Goal: Communication & Community: Answer question/provide support

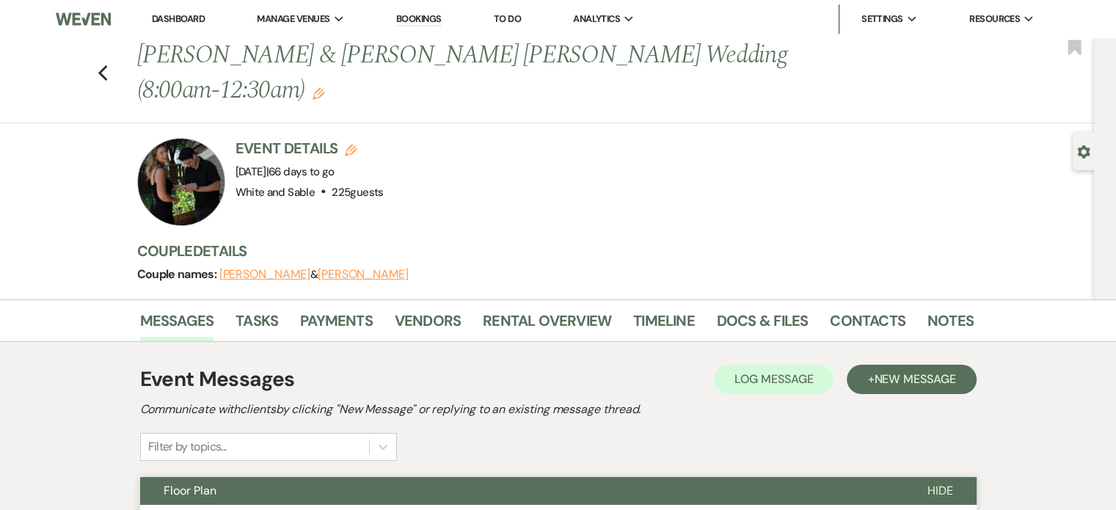
scroll to position [440, 0]
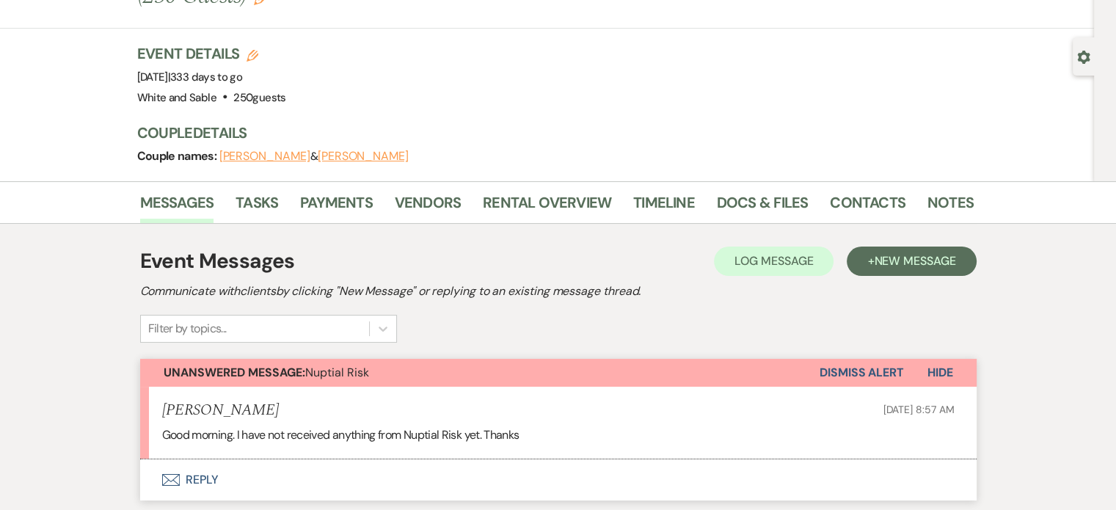
scroll to position [293, 0]
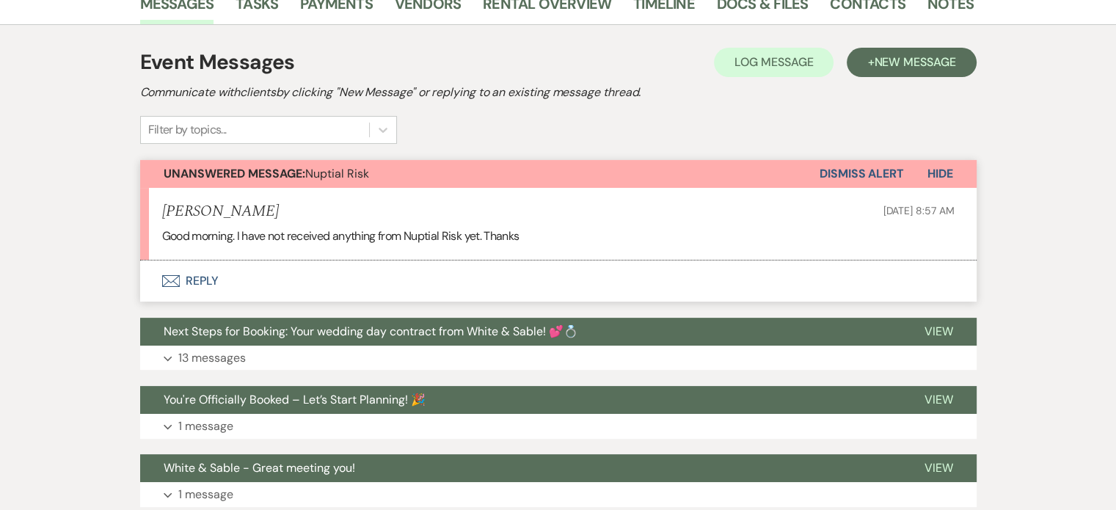
click at [188, 283] on button "Envelope Reply" at bounding box center [558, 280] width 836 height 41
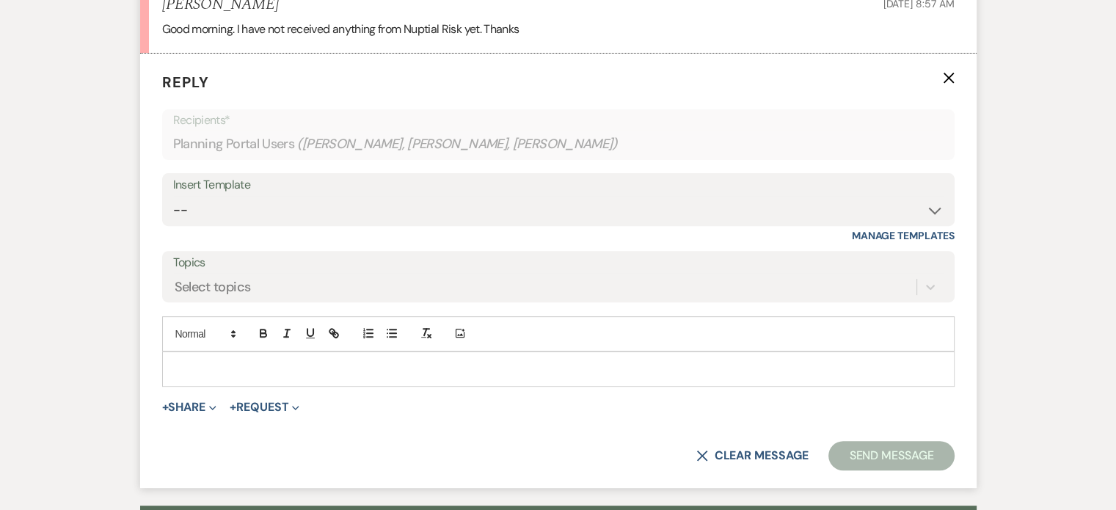
scroll to position [513, 0]
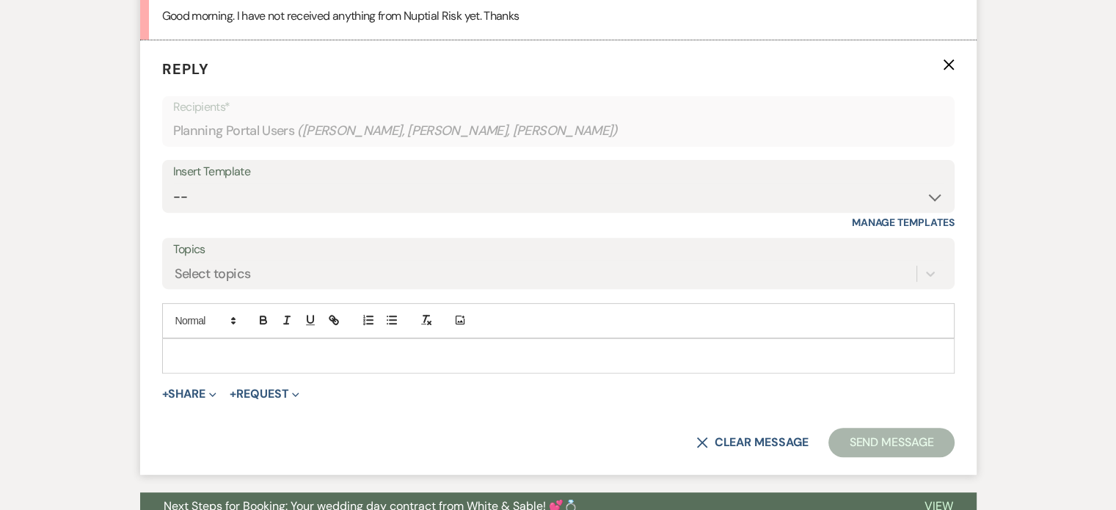
click at [223, 339] on div at bounding box center [558, 356] width 791 height 34
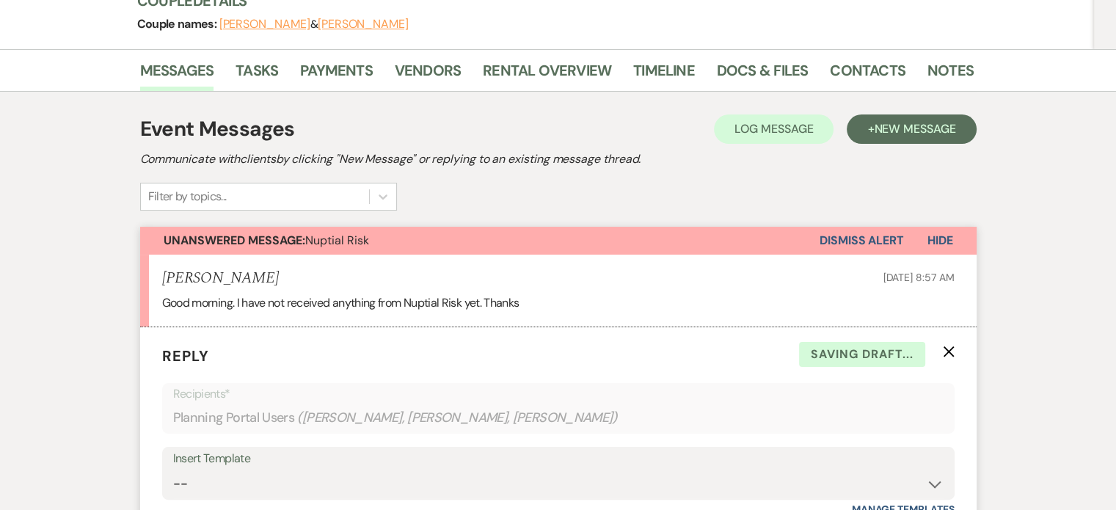
scroll to position [217, 0]
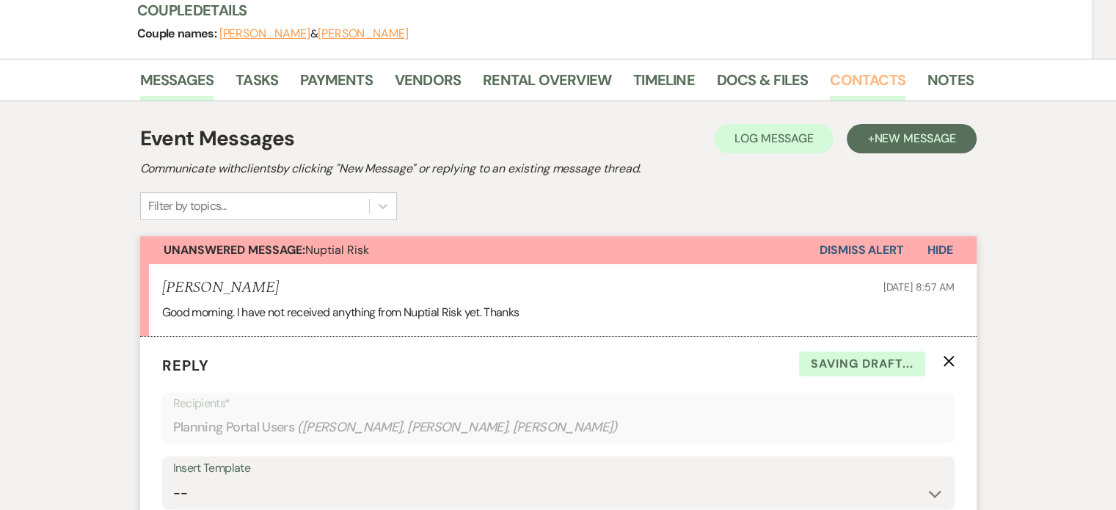
click at [867, 80] on link "Contacts" at bounding box center [868, 84] width 76 height 32
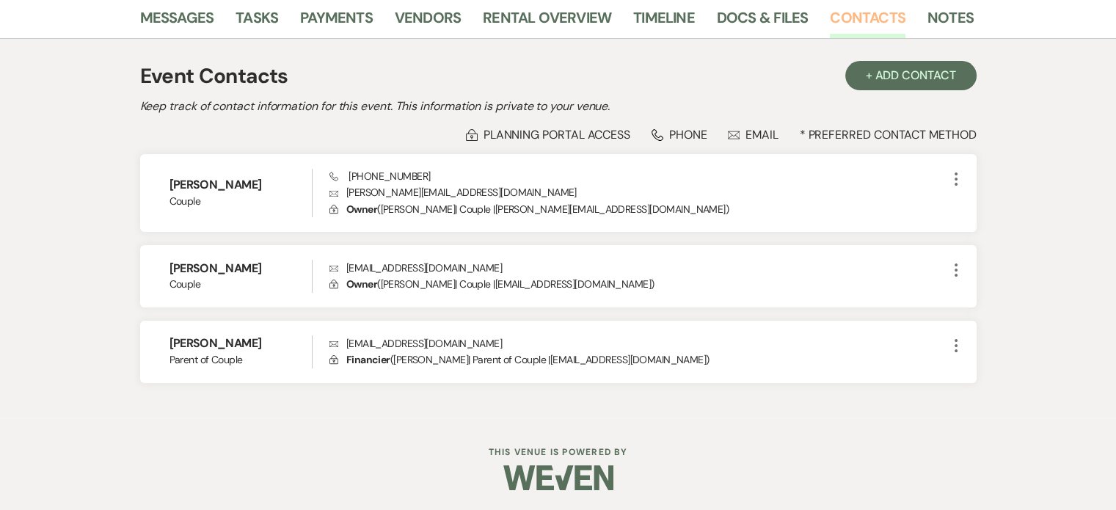
scroll to position [281, 0]
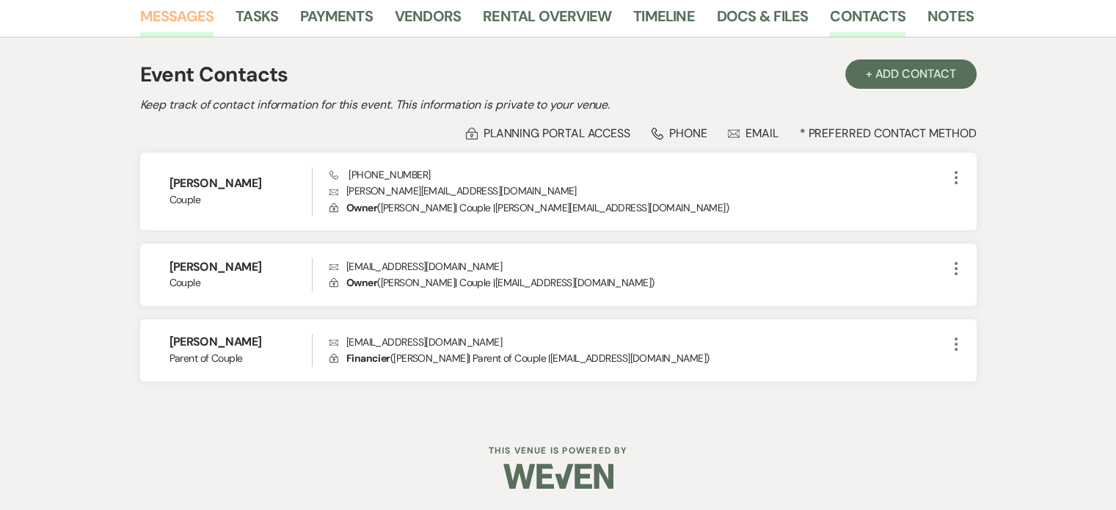
click at [199, 16] on link "Messages" at bounding box center [177, 20] width 74 height 32
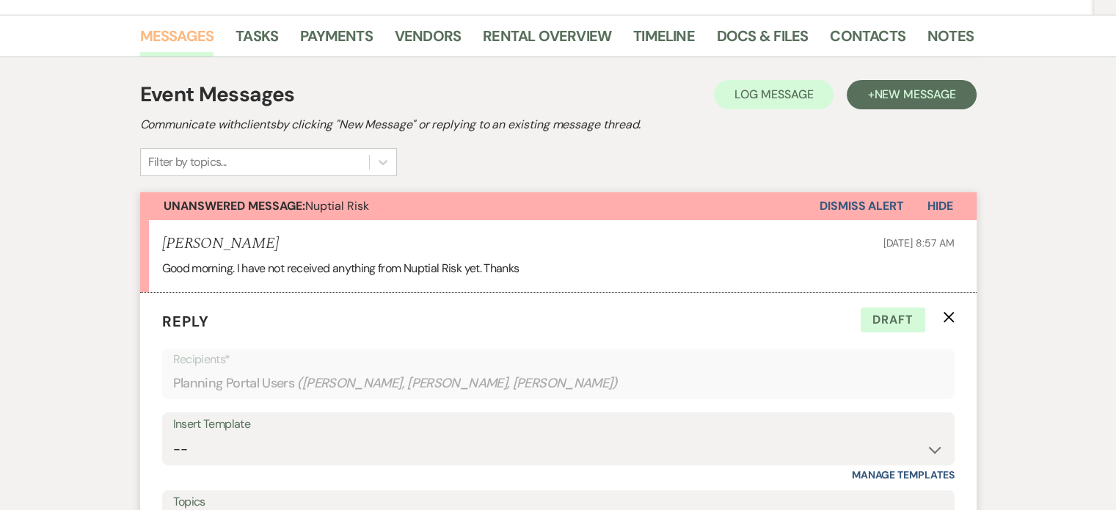
scroll to position [554, 0]
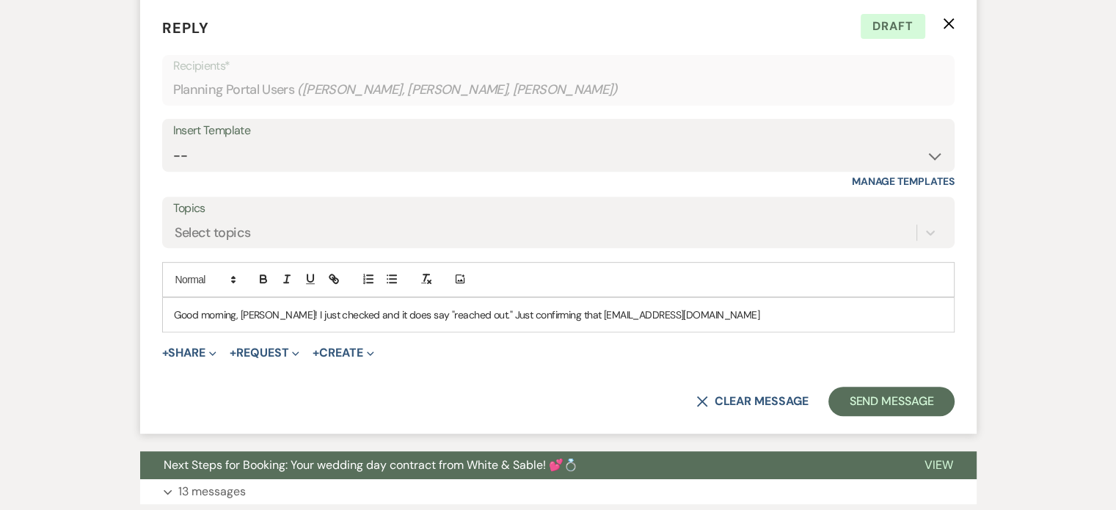
click at [719, 321] on div "Good morning, Aaron! I just checked and it does say "reached out." Just confirm…" at bounding box center [558, 315] width 791 height 34
drag, startPoint x: 799, startPoint y: 312, endPoint x: 554, endPoint y: 314, distance: 245.7
click at [554, 314] on p "Good morning, Aaron! I just checked and it does say "reached out." Just confirm…" at bounding box center [558, 315] width 769 height 16
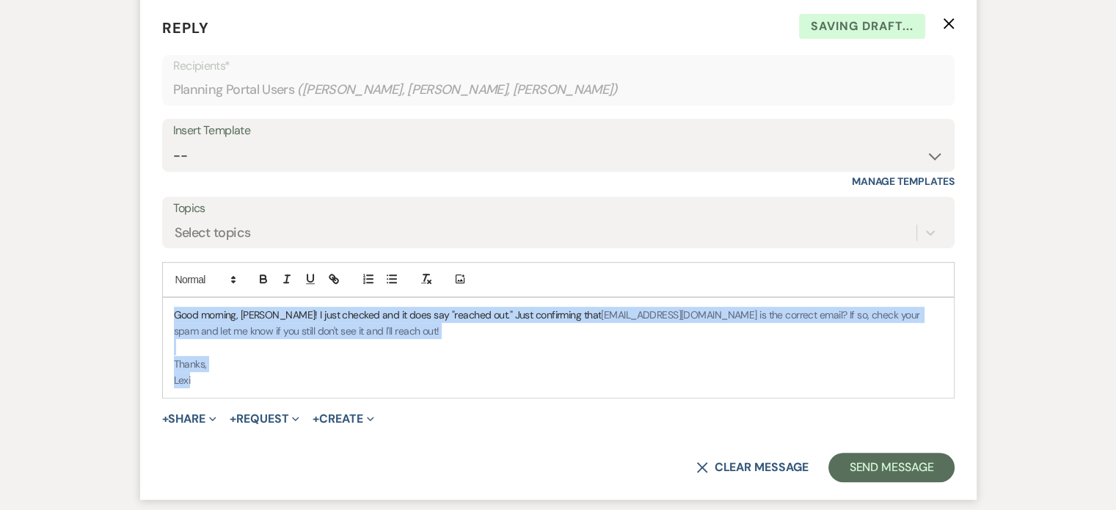
drag, startPoint x: 202, startPoint y: 392, endPoint x: 163, endPoint y: 307, distance: 93.2
click at [163, 310] on div "Good morning, Aaron! I just checked and it does say "reached out." Just confirm…" at bounding box center [558, 348] width 791 height 100
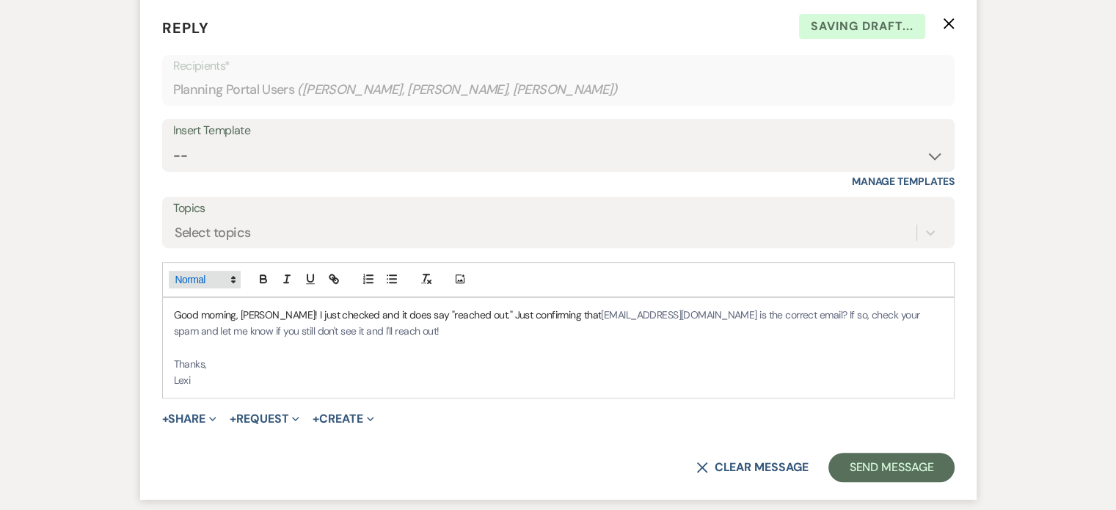
click at [208, 271] on span at bounding box center [205, 280] width 72 height 18
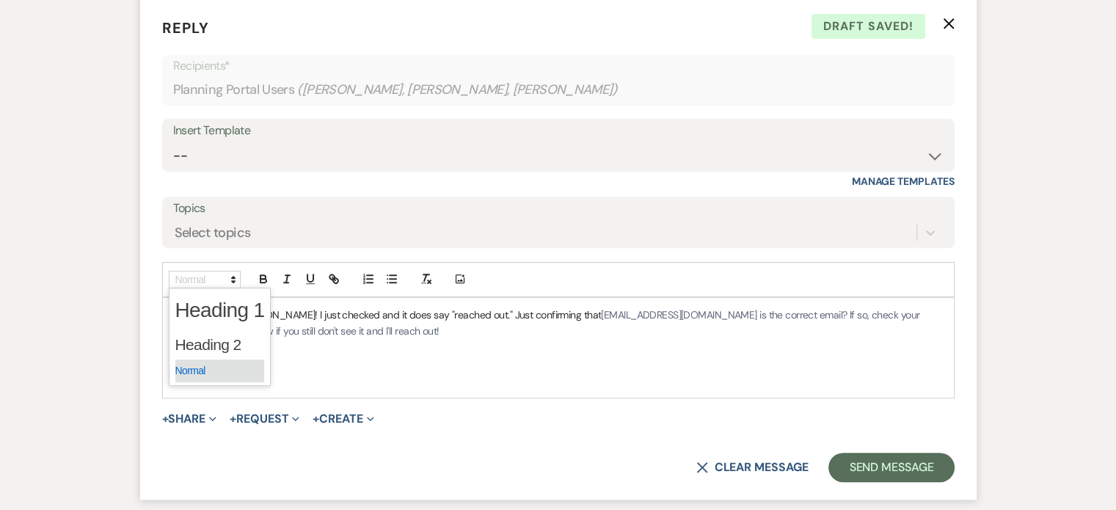
click at [208, 371] on span at bounding box center [219, 370] width 89 height 23
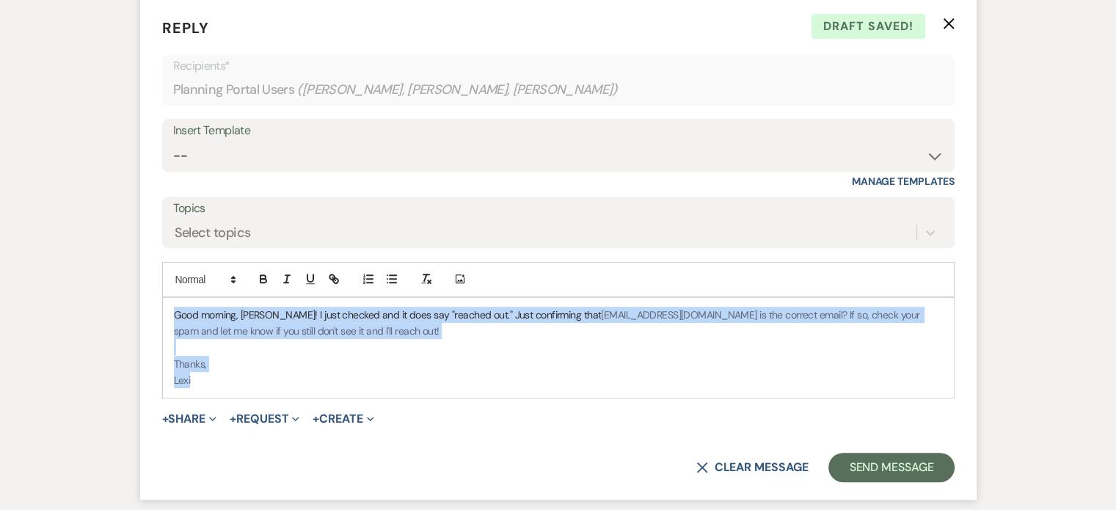
click at [370, 339] on p at bounding box center [558, 347] width 769 height 16
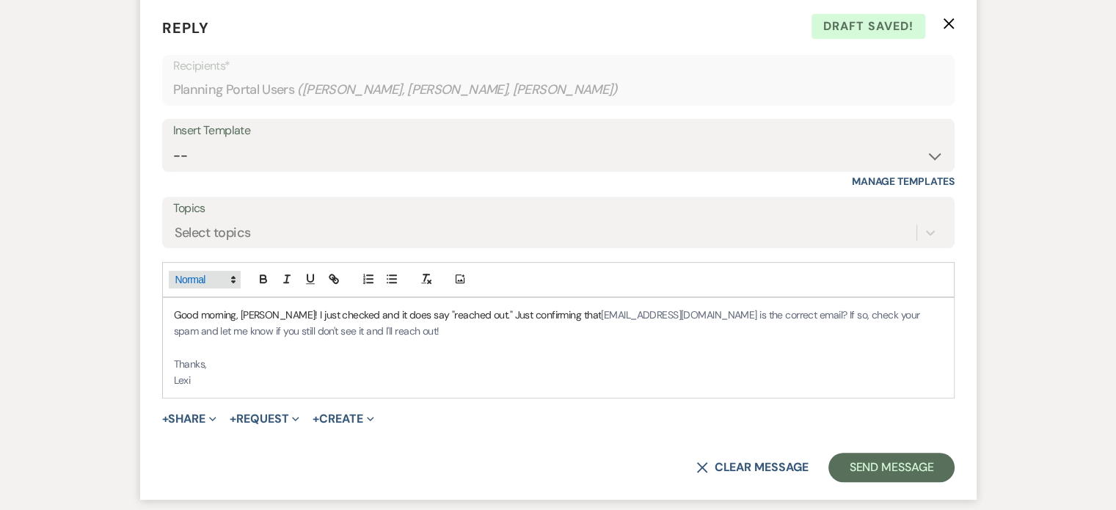
click at [231, 284] on span at bounding box center [205, 280] width 72 height 18
click at [473, 345] on p at bounding box center [558, 347] width 769 height 16
click at [896, 460] on button "Send Message" at bounding box center [890, 467] width 125 height 29
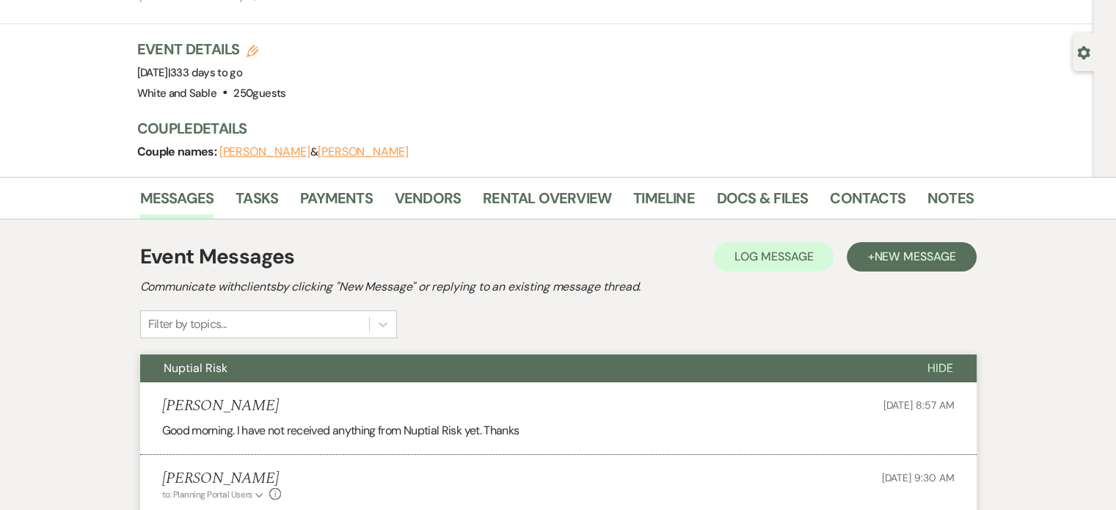
scroll to position [0, 0]
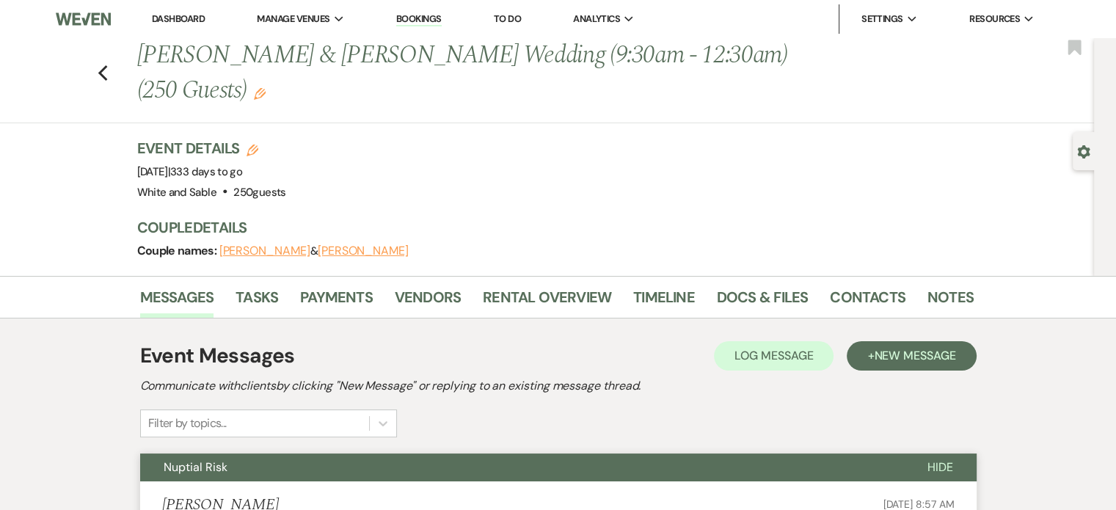
click at [188, 19] on link "Dashboard" at bounding box center [178, 18] width 53 height 12
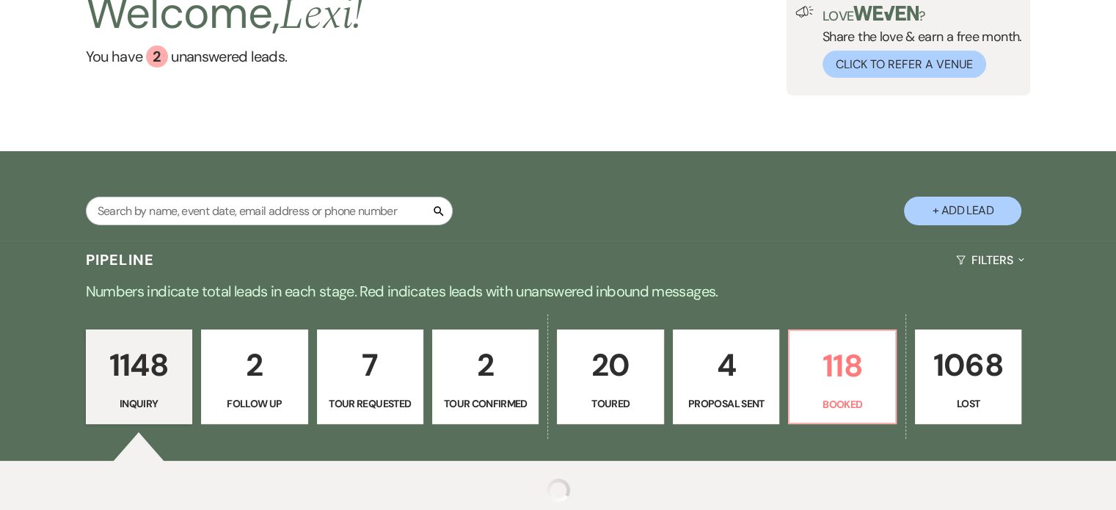
scroll to position [243, 0]
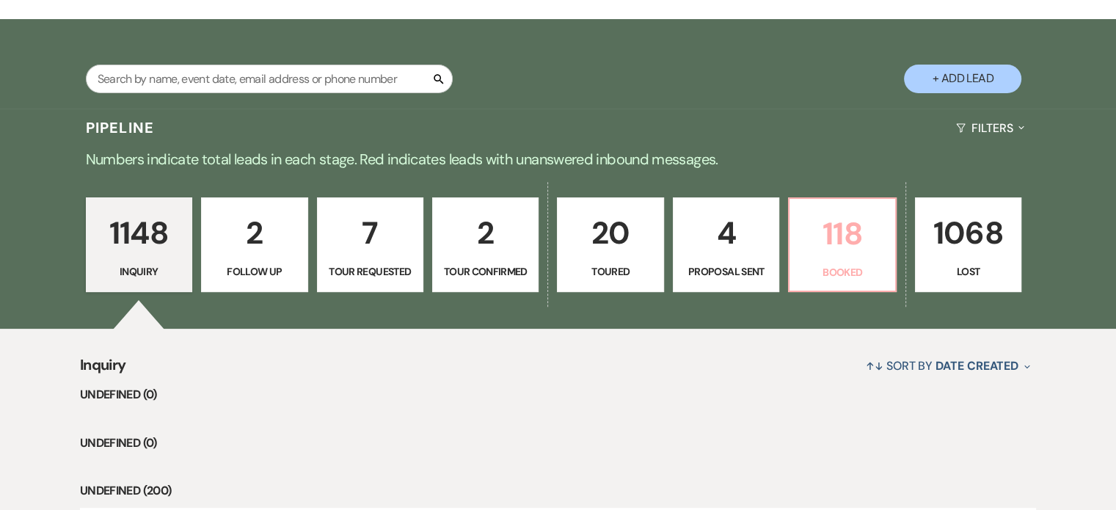
click at [863, 264] on p "Booked" at bounding box center [841, 272] width 87 height 16
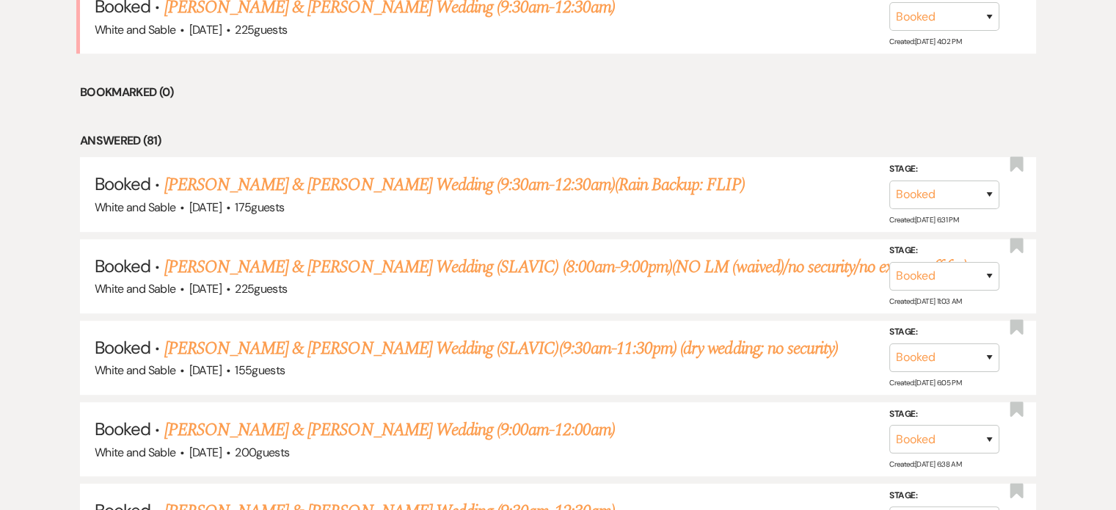
scroll to position [537, 0]
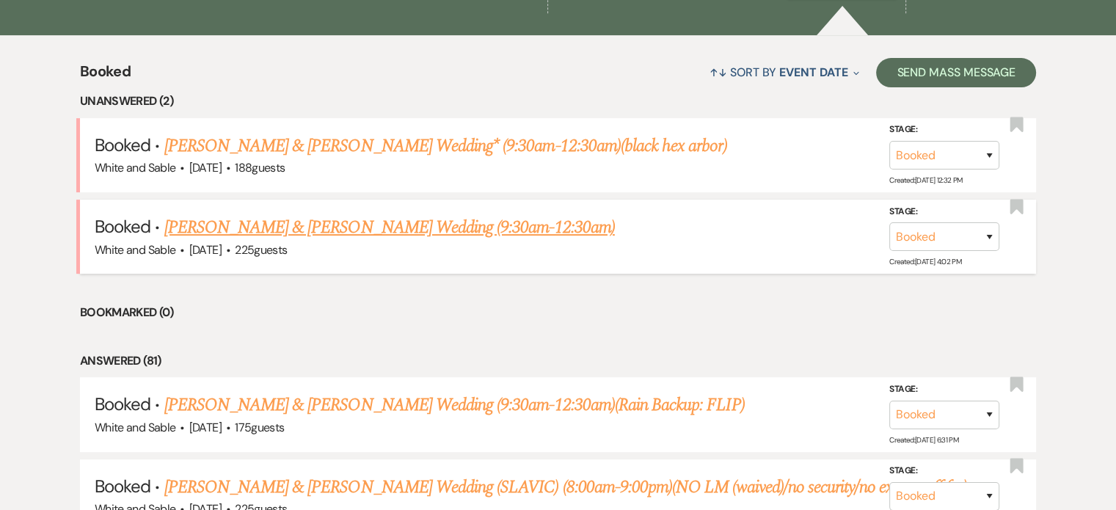
click at [245, 222] on link "Carson Fossum & Maddie Rooney's Wedding (9:30am-12:30am)" at bounding box center [389, 227] width 450 height 26
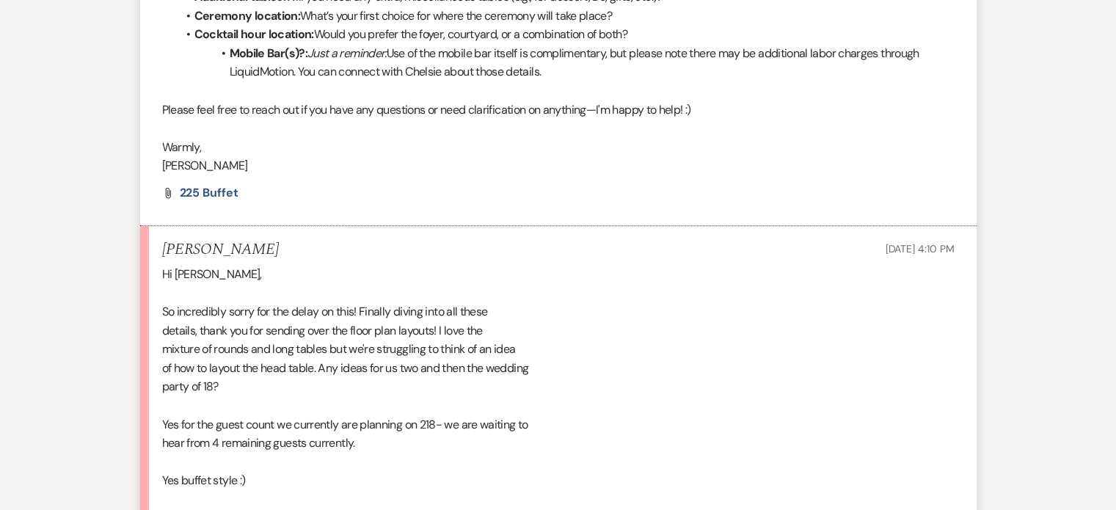
scroll to position [1173, 0]
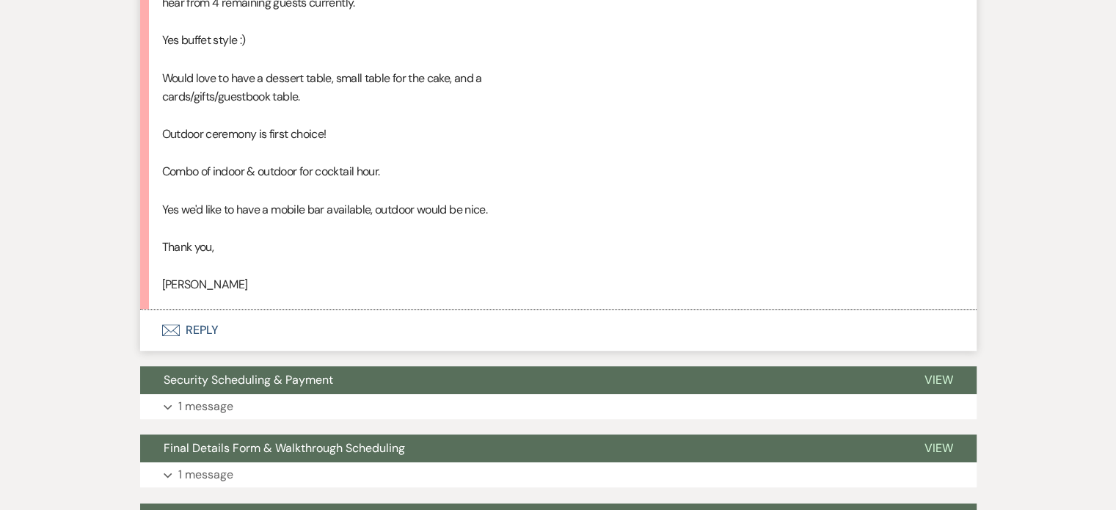
click at [210, 310] on button "Envelope Reply" at bounding box center [558, 330] width 836 height 41
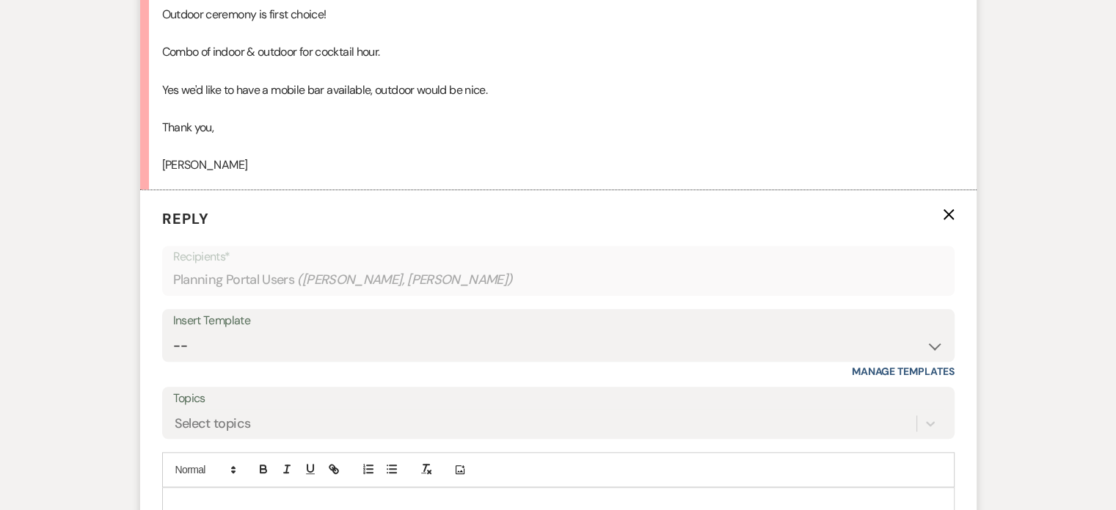
scroll to position [1394, 0]
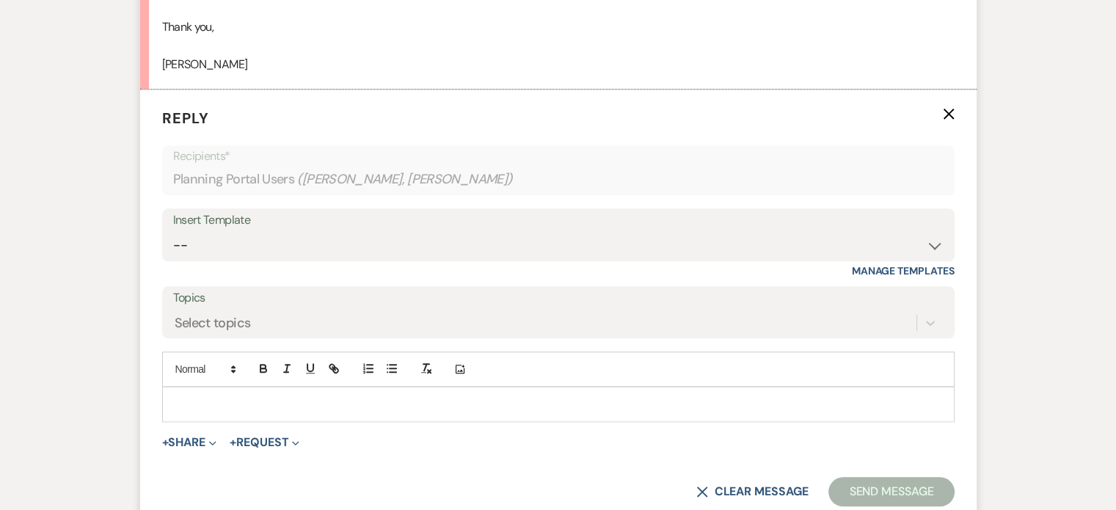
click at [287, 396] on p at bounding box center [558, 404] width 769 height 16
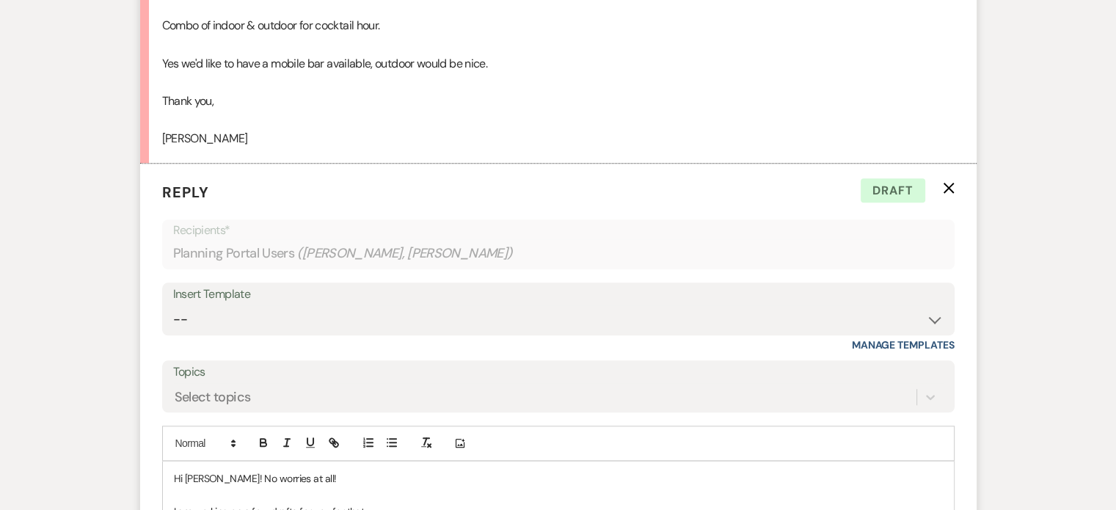
scroll to position [1320, 0]
click at [422, 469] on p "Hi Maddie! No worries at all!" at bounding box center [558, 477] width 769 height 16
click at [296, 502] on p "I am working on a few drafts for you for that" at bounding box center [558, 510] width 769 height 16
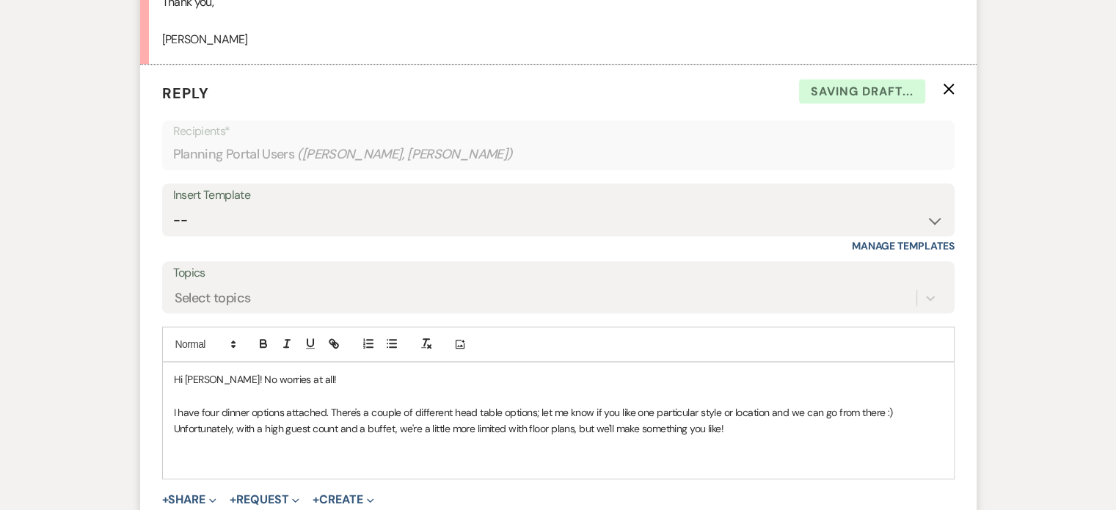
scroll to position [1540, 0]
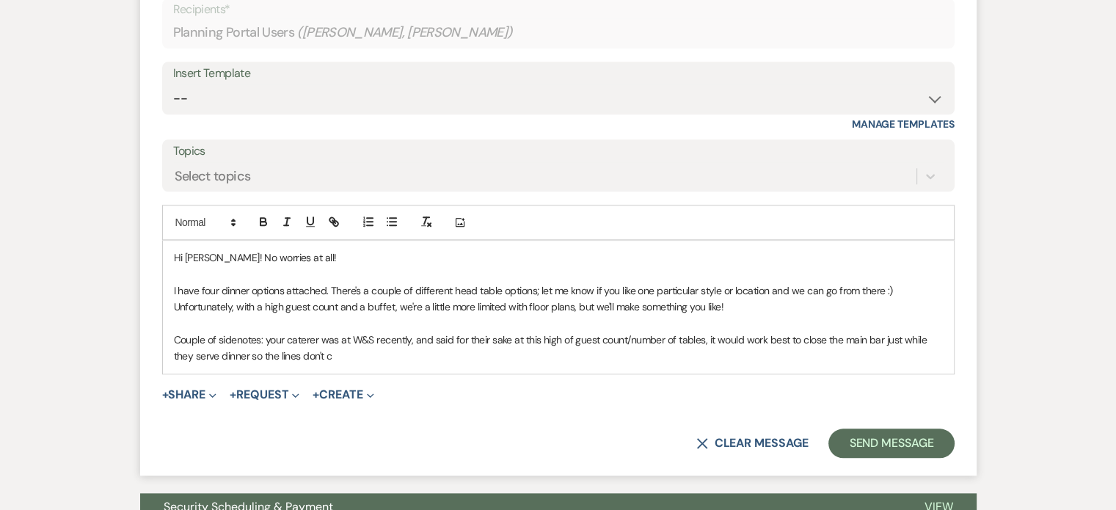
click at [390, 332] on div "Hi Maddie! No worries at all! I have four dinner options attached. There's a co…" at bounding box center [558, 307] width 791 height 133
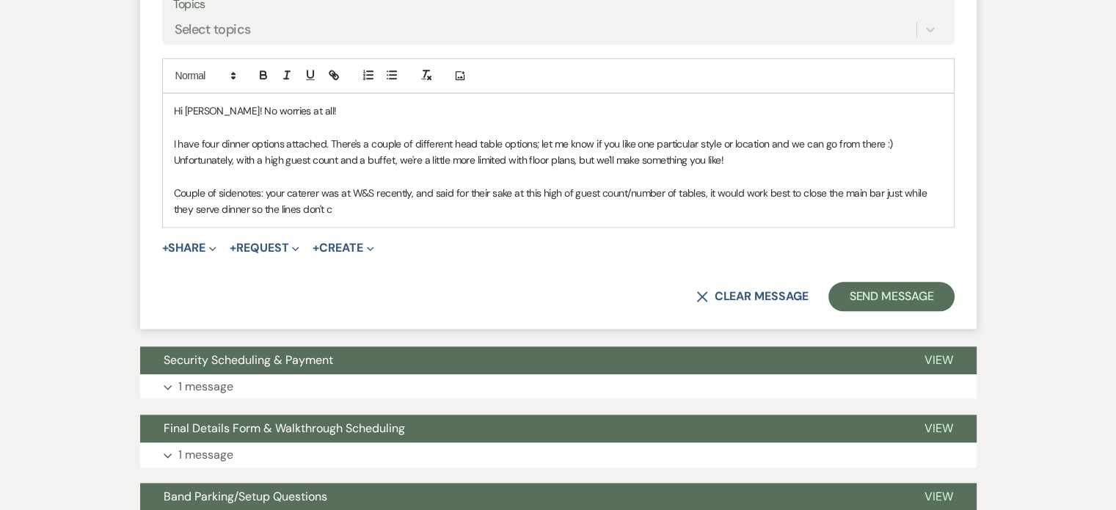
drag, startPoint x: 390, startPoint y: 332, endPoint x: 384, endPoint y: 324, distance: 9.4
click at [390, 346] on button "Security Scheduling & Payment" at bounding box center [520, 360] width 761 height 28
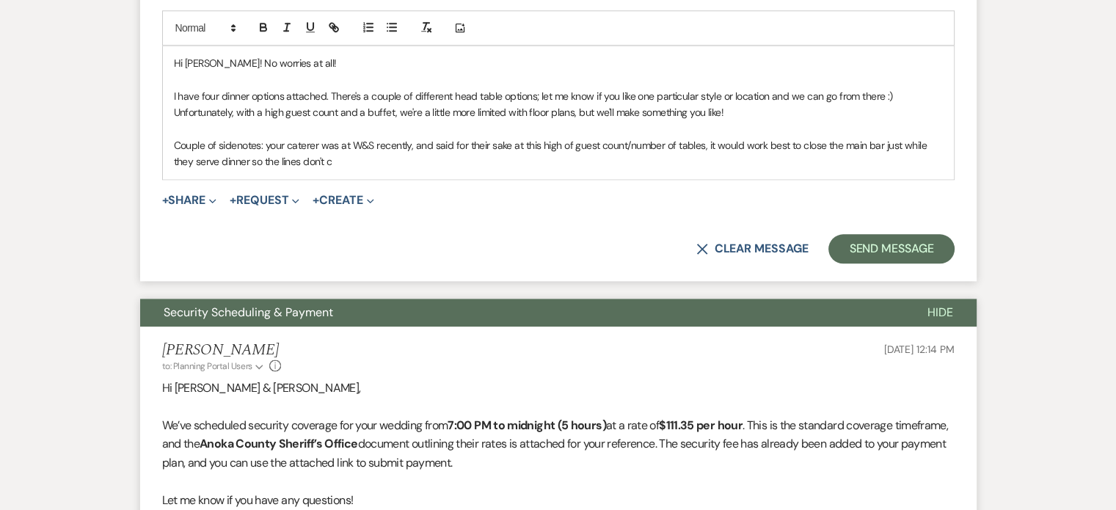
scroll to position [1760, 0]
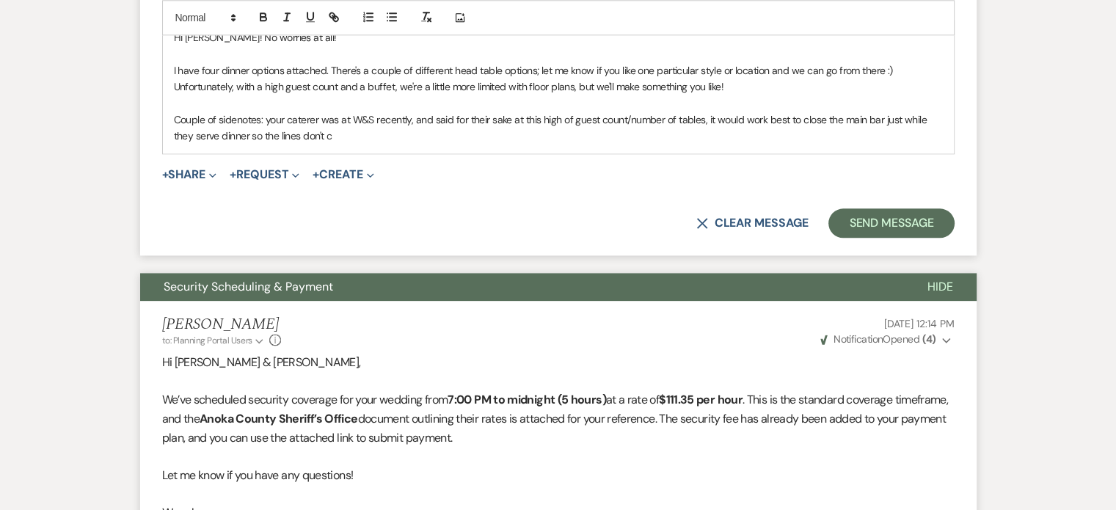
click at [508, 208] on div "X Clear message Send Message" at bounding box center [558, 222] width 792 height 29
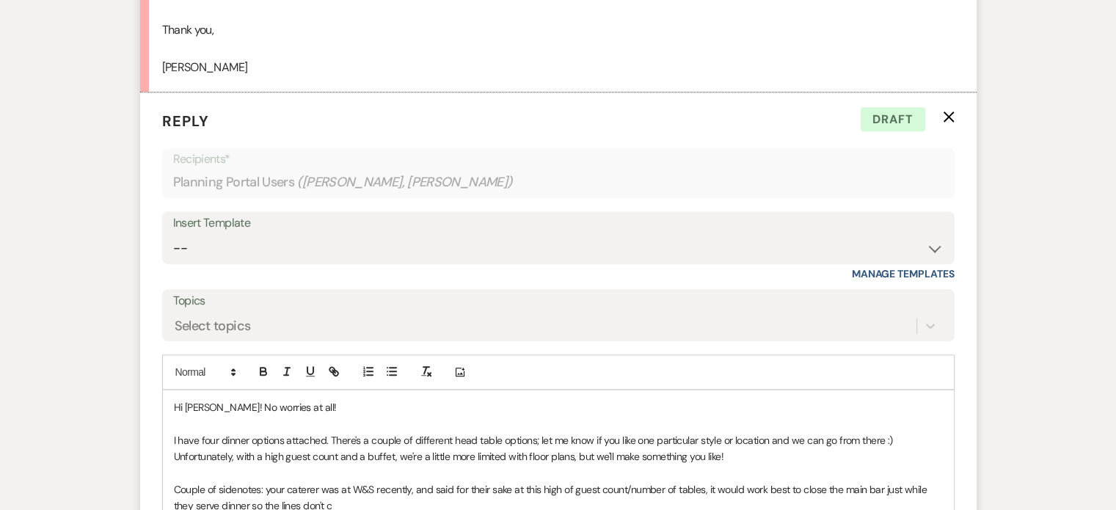
scroll to position [1379, 0]
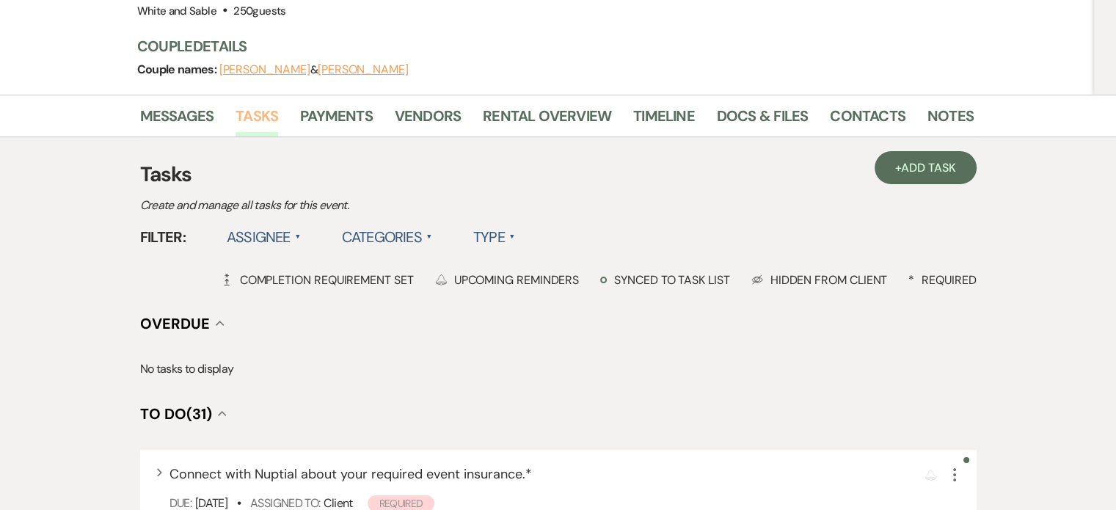
scroll to position [147, 0]
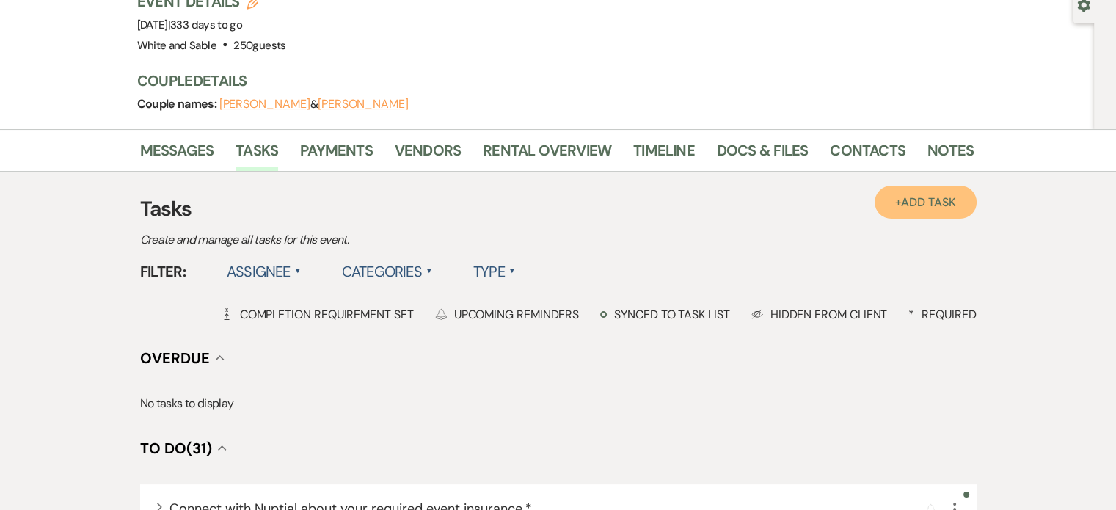
click at [926, 212] on link "+ Add Task" at bounding box center [924, 202] width 101 height 33
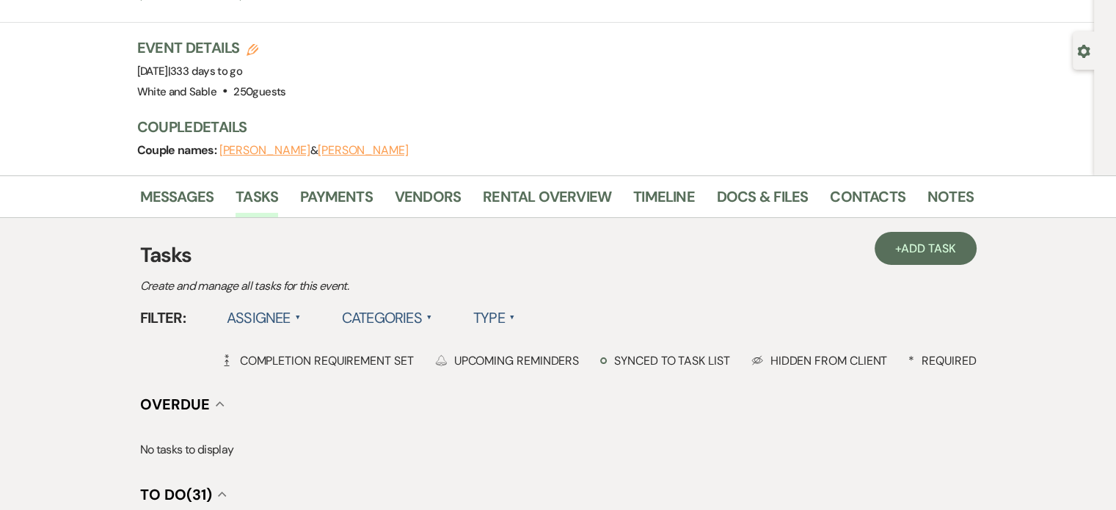
scroll to position [293, 0]
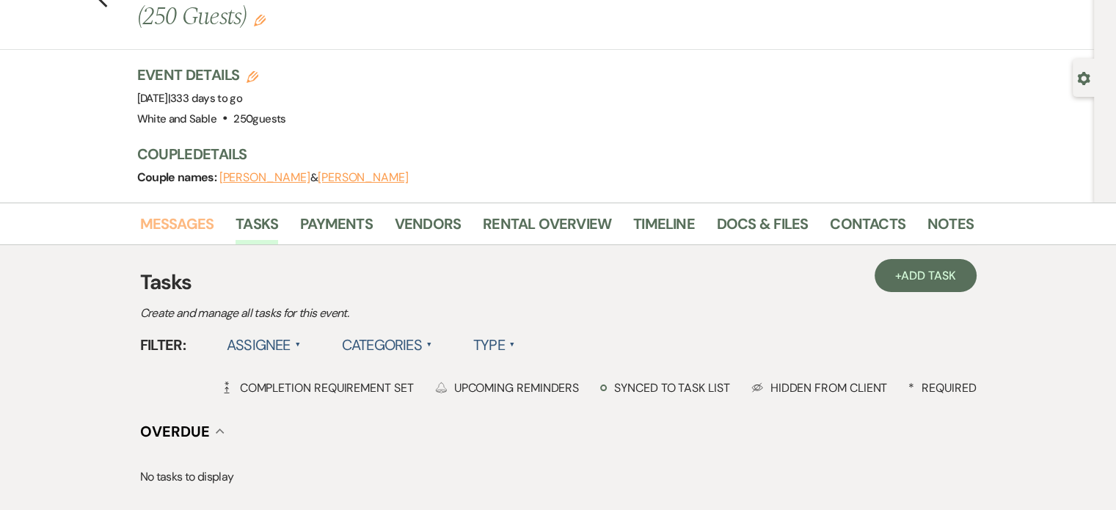
click at [142, 219] on link "Messages" at bounding box center [177, 228] width 74 height 32
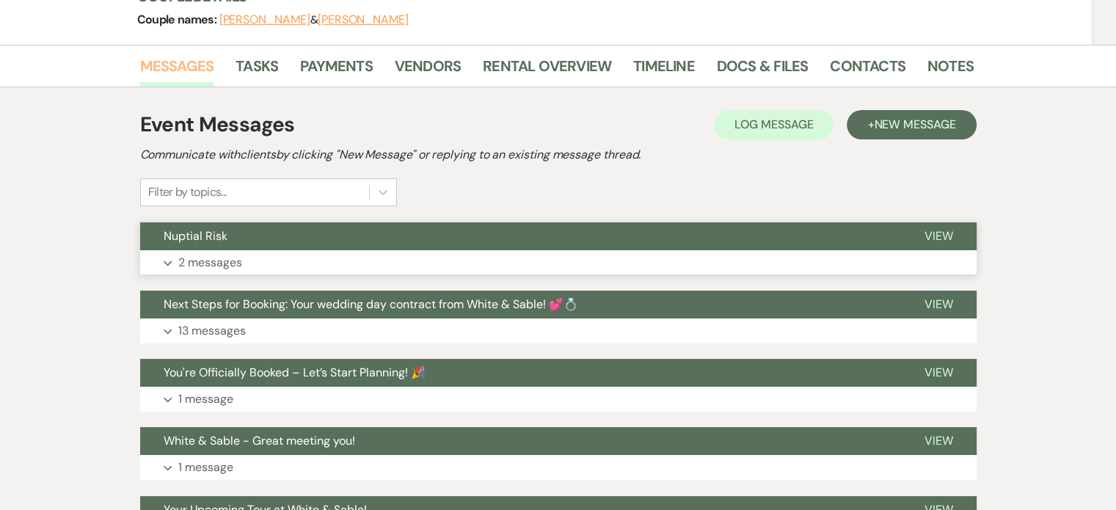
scroll to position [293, 0]
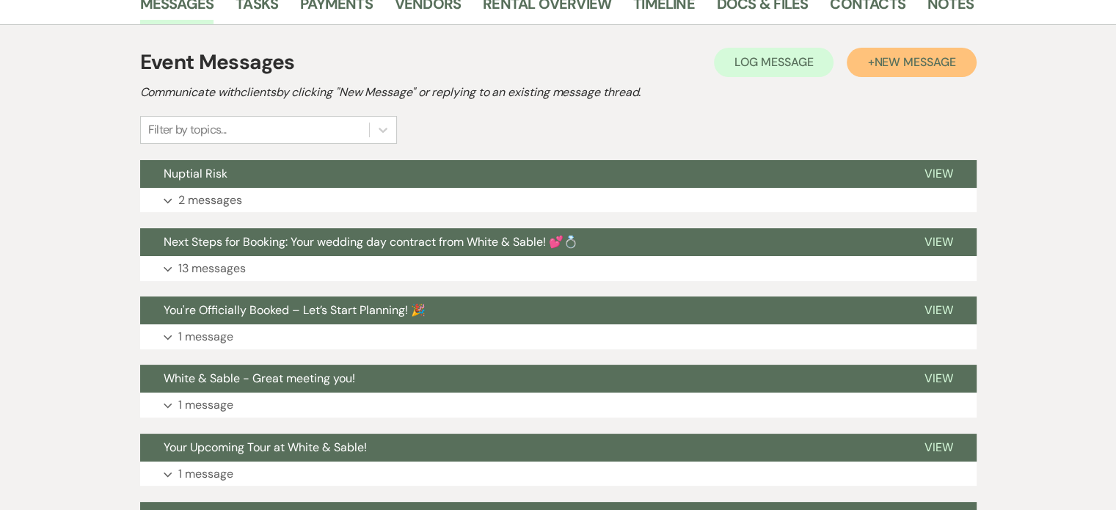
click at [923, 69] on span "New Message" at bounding box center [914, 61] width 81 height 15
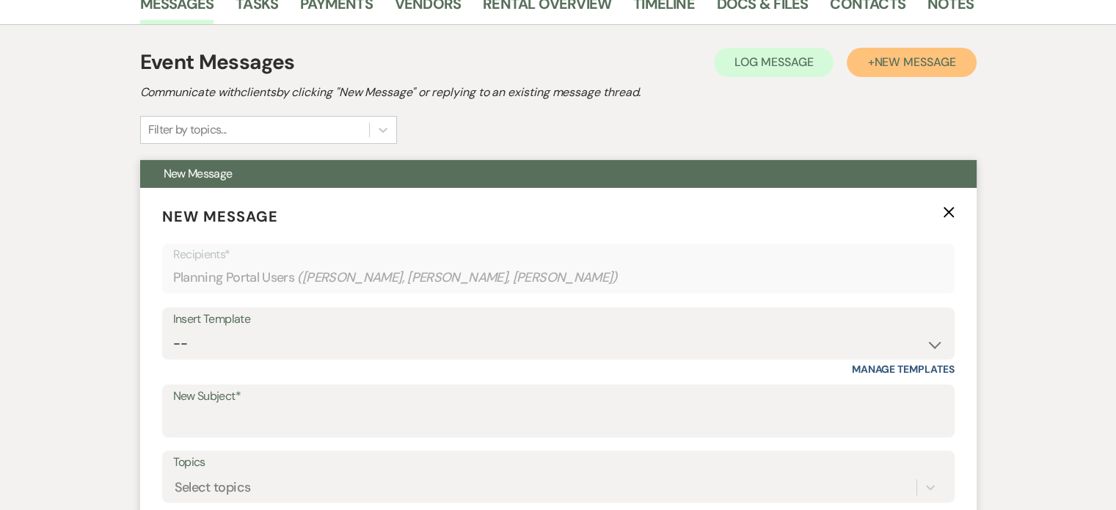
scroll to position [367, 0]
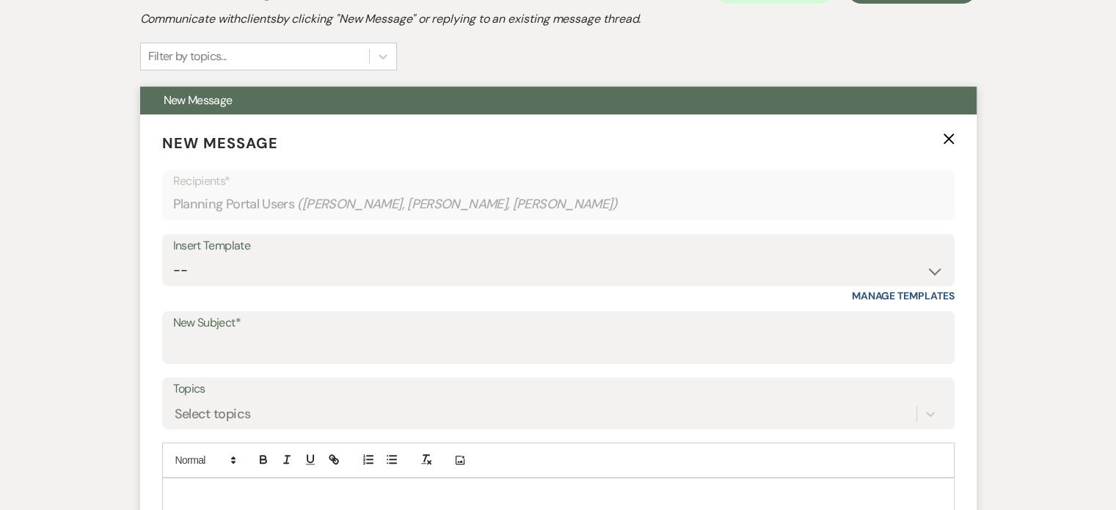
click at [281, 328] on label "New Subject*" at bounding box center [558, 322] width 770 height 21
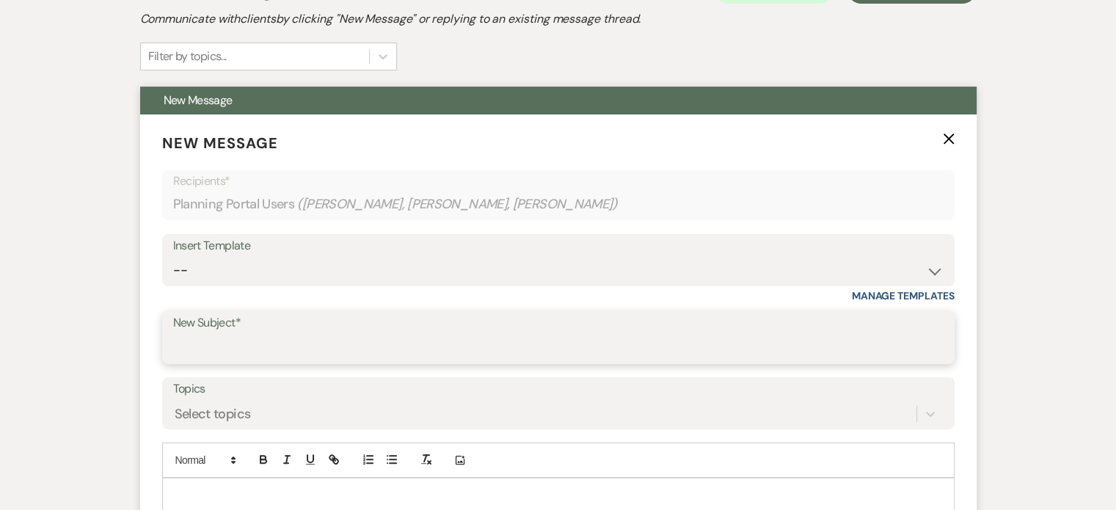
click at [281, 334] on input "New Subject*" at bounding box center [558, 348] width 770 height 29
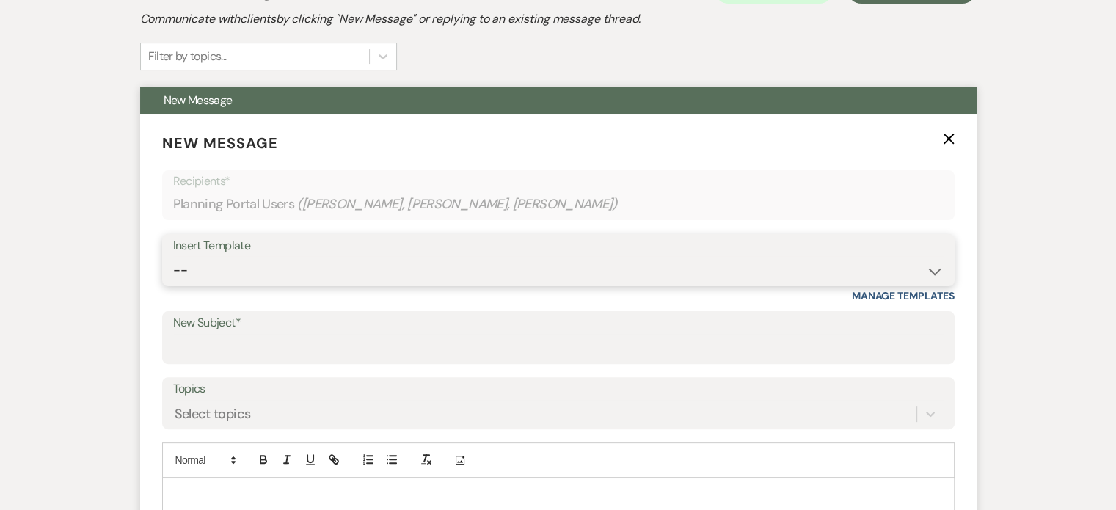
click at [269, 269] on select "-- Inquiry Response (Venue Guide) Schedule - Venue Tour Appt Confirmation Sched…" at bounding box center [558, 270] width 770 height 29
select select "4585"
click at [173, 256] on select "-- Inquiry Response (Venue Guide) Schedule - Venue Tour Appt Confirmation Sched…" at bounding box center [558, 270] width 770 height 29
type input "Important: Catering Guidelines & Vendor COI Requirements for Your Wedding at Wh…"
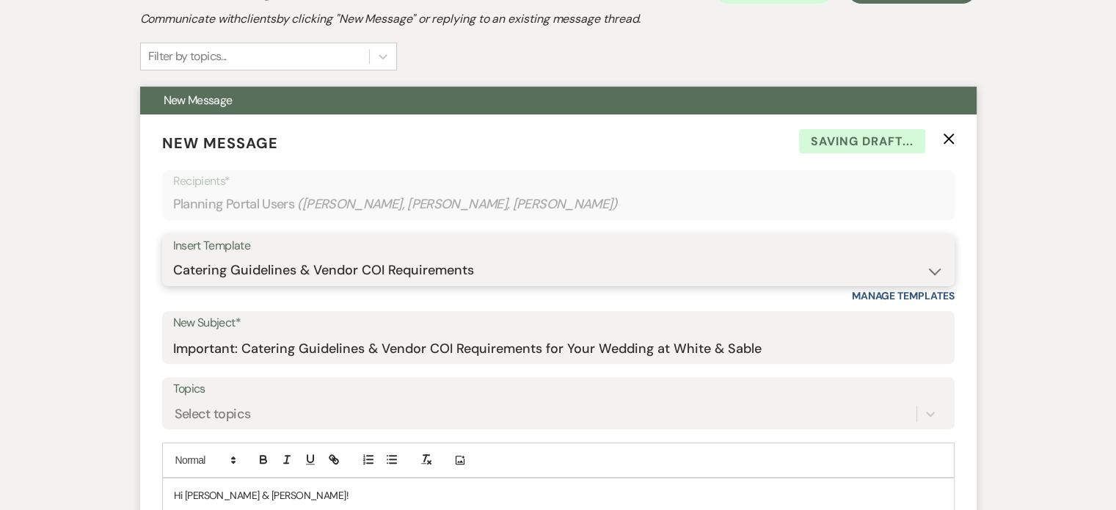
scroll to position [660, 0]
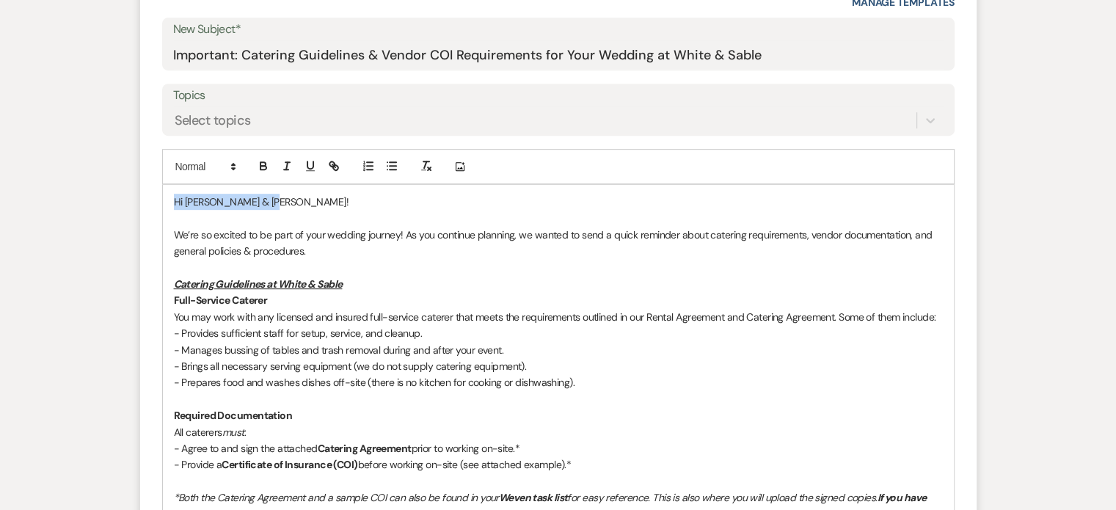
drag, startPoint x: 283, startPoint y: 202, endPoint x: 158, endPoint y: 199, distance: 124.7
click at [158, 199] on form "New Message X Saving draft... Recipients* Planning Portal Users ( Matthew Bauma…" at bounding box center [558, 475] width 836 height 1309
click at [321, 199] on p "Hi Matthew & Brianna!" at bounding box center [558, 202] width 769 height 16
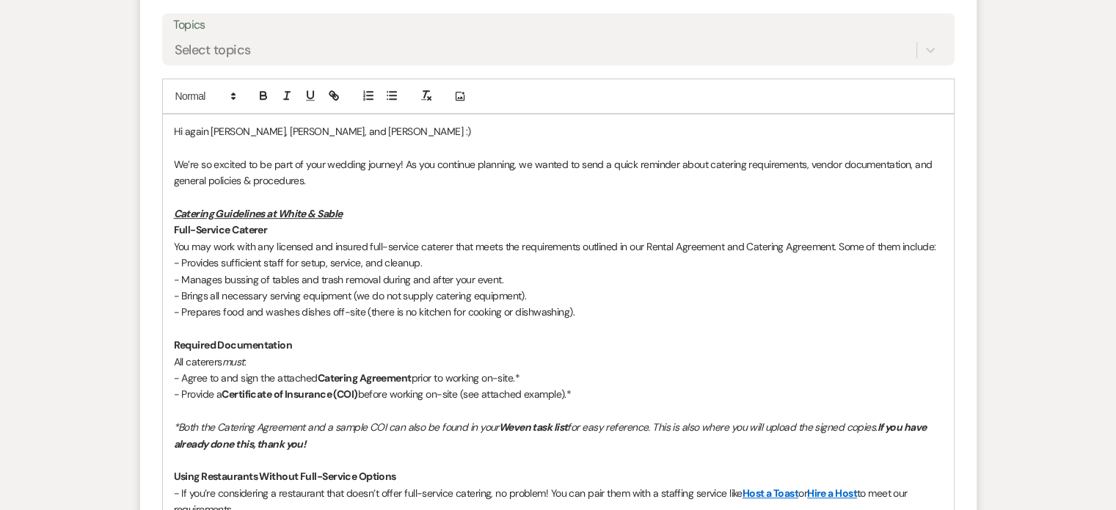
scroll to position [733, 0]
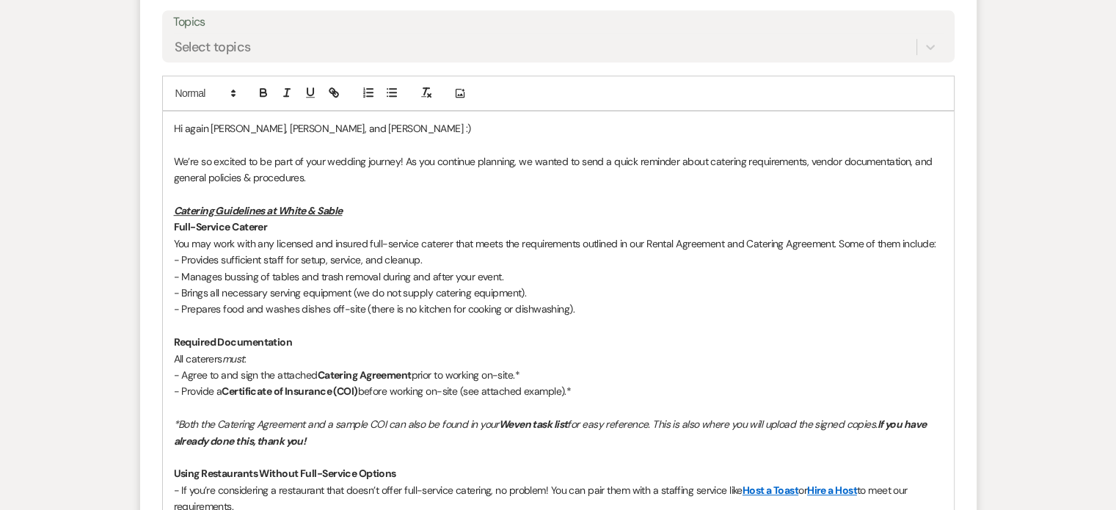
click at [333, 181] on p "We’re so excited to be part of your wedding journey! As you continue planning, …" at bounding box center [558, 169] width 769 height 33
click at [414, 163] on p "We’re so excited to be part of your wedding journey! As you continue planning, …" at bounding box center [558, 169] width 769 height 33
drag, startPoint x: 411, startPoint y: 156, endPoint x: 155, endPoint y: 149, distance: 256.1
click at [155, 149] on form "New Message X Draft Recipients* Planning Portal Users ( Matthew Bauman, Brianna…" at bounding box center [558, 402] width 836 height 1309
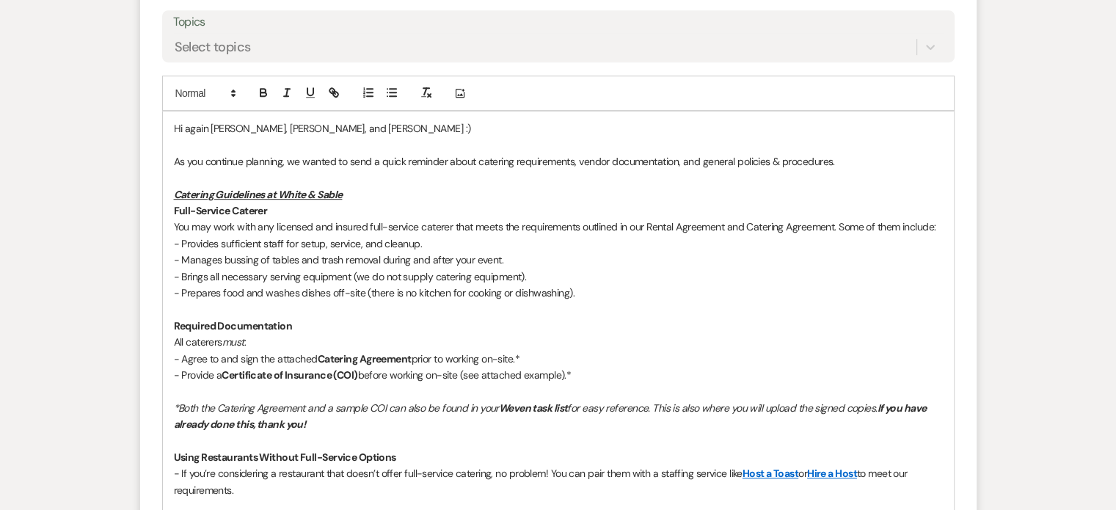
click at [301, 161] on p "As you continue planning, we wanted to send a quick reminder about catering req…" at bounding box center [558, 161] width 769 height 16
click at [299, 161] on p "As you continue planning, we wanted to send a quick reminder about catering req…" at bounding box center [558, 161] width 769 height 16
click at [294, 161] on p "As you continue planning, we wanted to send a quick reminder about catering req…" at bounding box center [558, 161] width 769 height 16
click at [757, 199] on p "Catering Guidelines at White & Sable" at bounding box center [558, 194] width 769 height 16
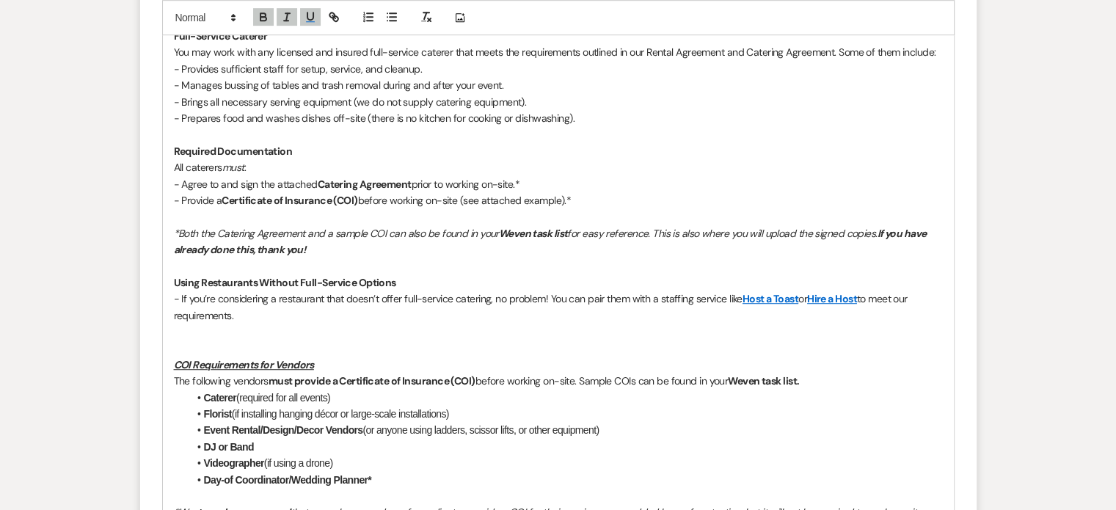
scroll to position [953, 0]
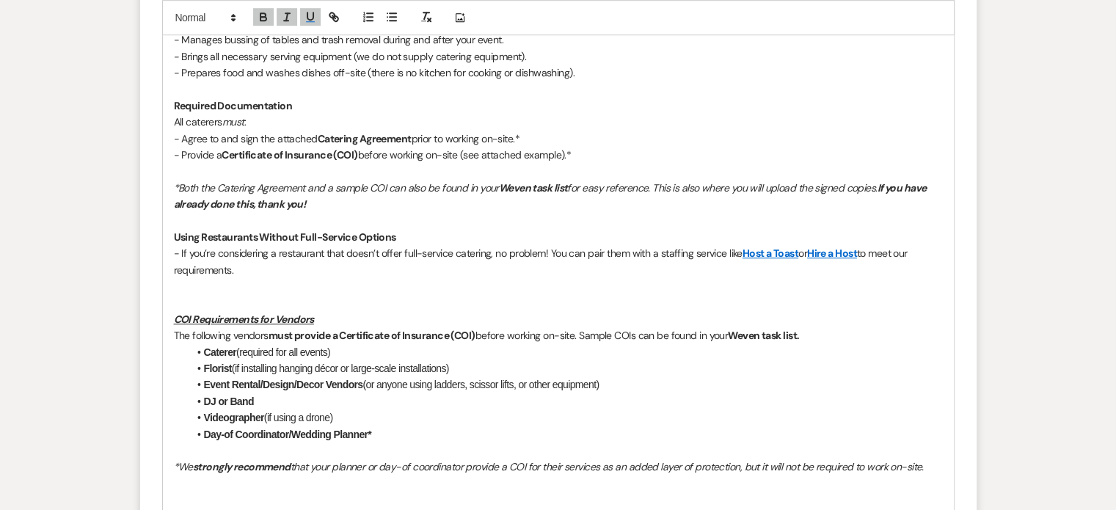
click at [201, 290] on p at bounding box center [558, 286] width 769 height 16
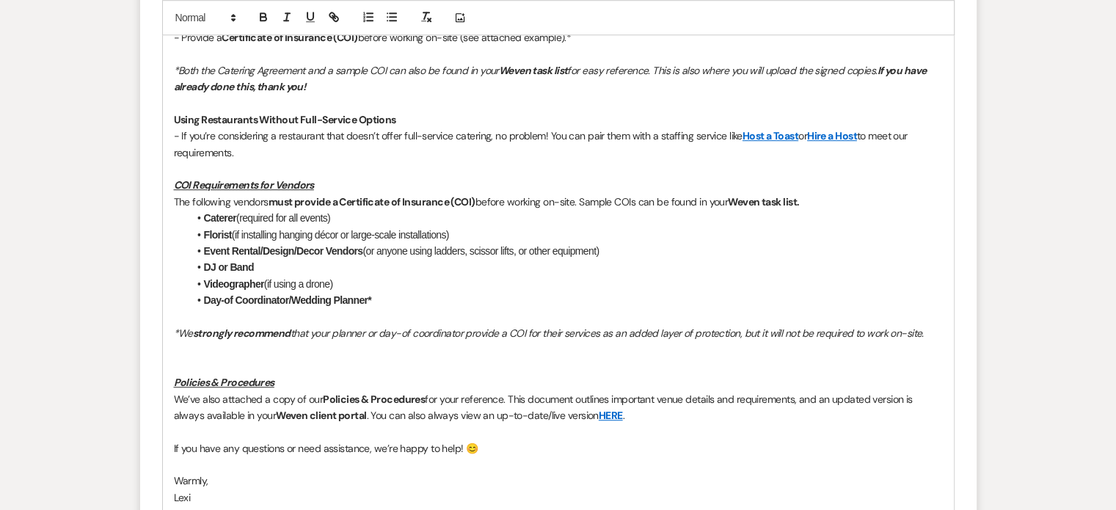
scroll to position [1100, 0]
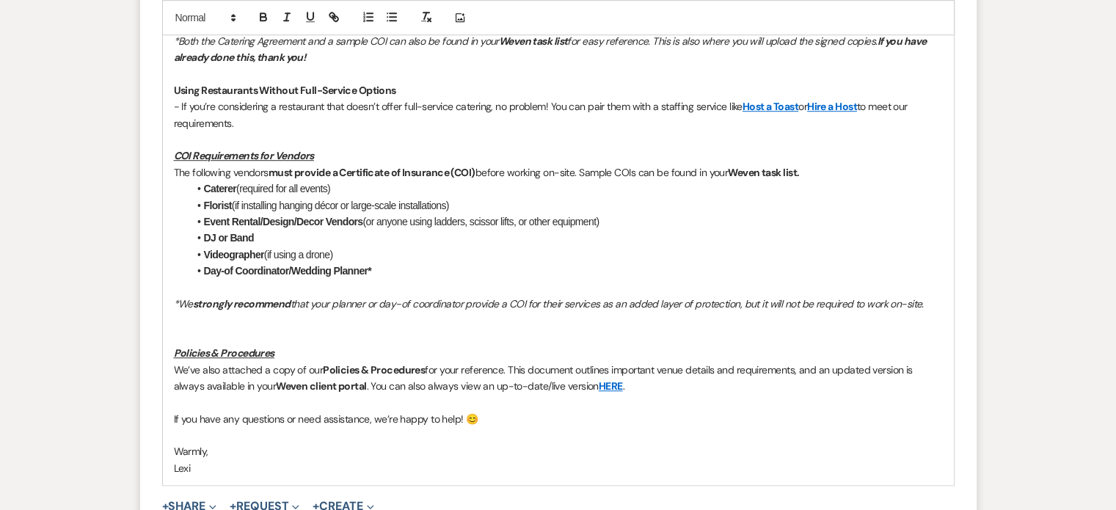
click at [202, 286] on p at bounding box center [558, 287] width 769 height 16
click at [279, 325] on p at bounding box center [558, 320] width 769 height 16
click at [176, 297] on em "*We" at bounding box center [183, 303] width 19 height 13
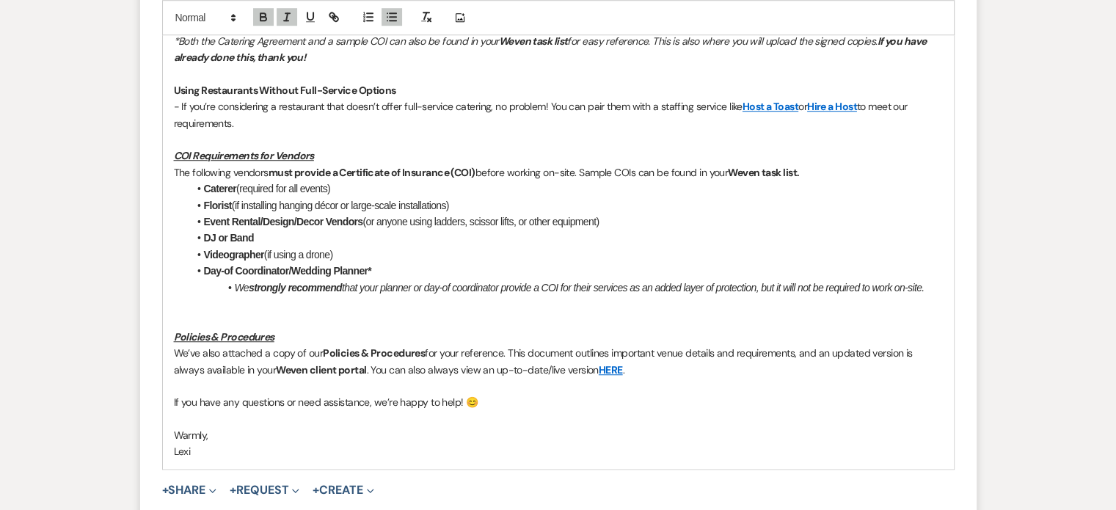
click at [937, 281] on li "﻿ We strongly recommend that your planner or day-of coordinator provide a COI f…" at bounding box center [565, 287] width 754 height 16
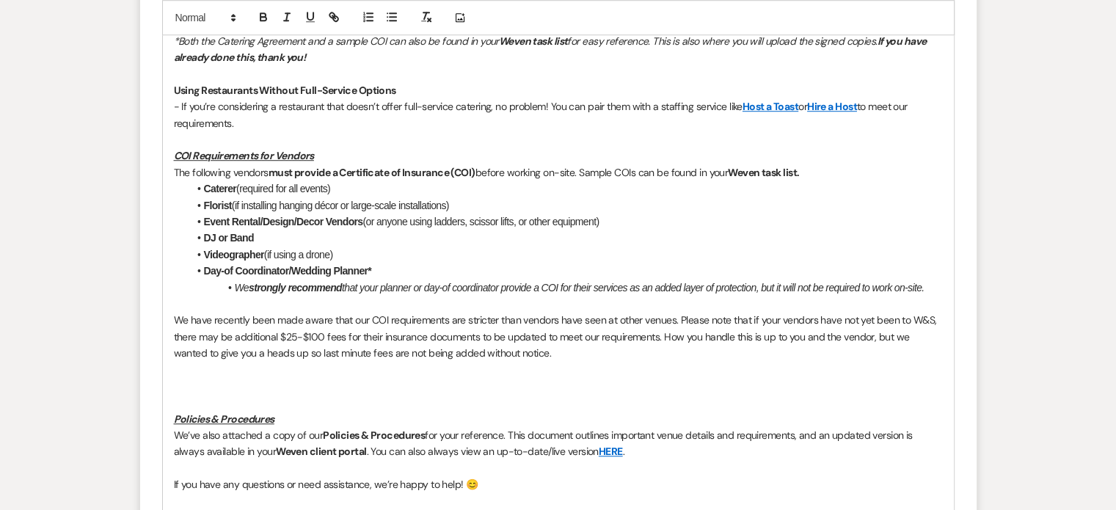
click at [302, 323] on p "We have recently been made aware that our COI requirements are stricter than ve…" at bounding box center [558, 336] width 769 height 49
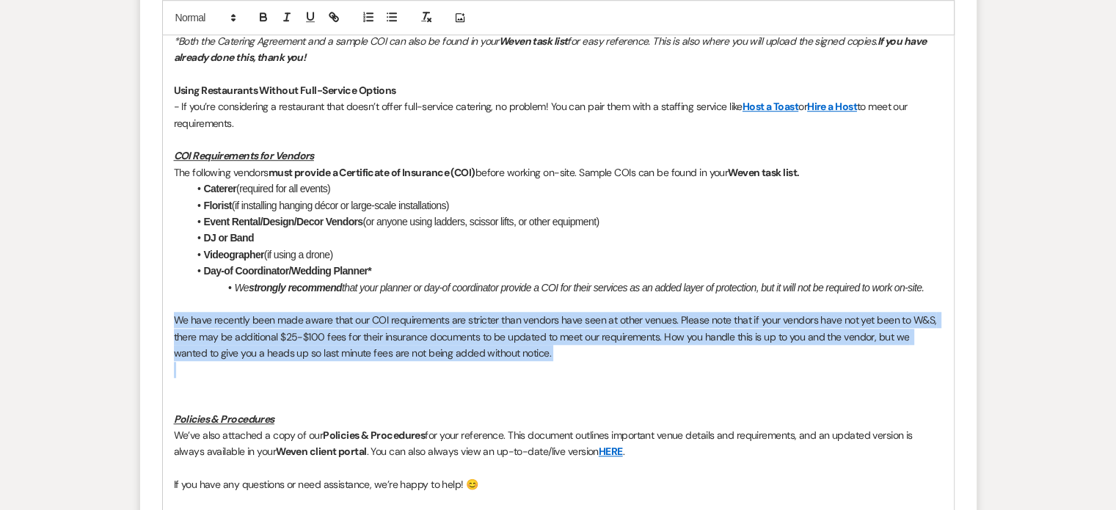
click at [302, 323] on p "We have recently been made aware that our COI requirements are stricter than ve…" at bounding box center [558, 336] width 769 height 49
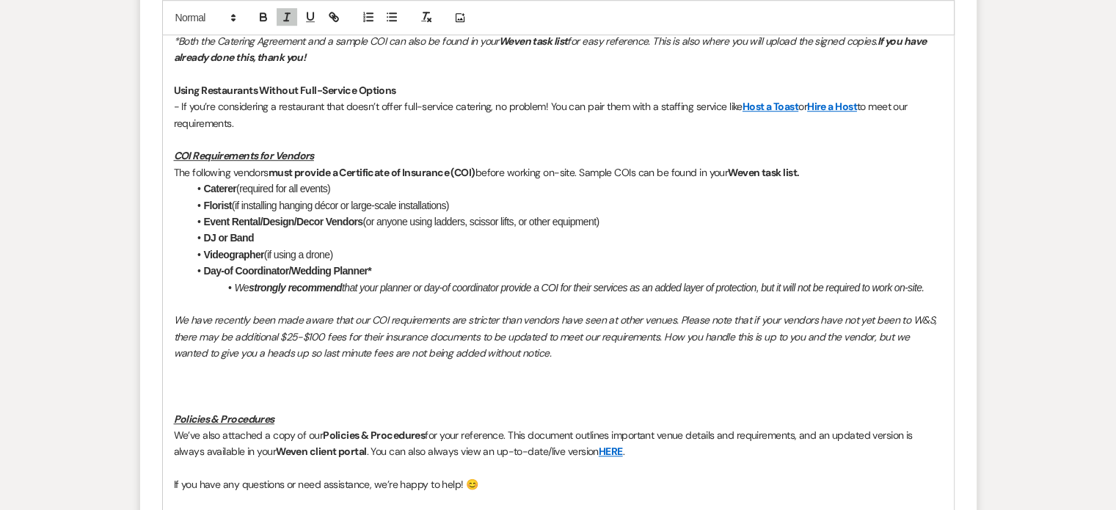
click at [257, 380] on p at bounding box center [558, 386] width 769 height 16
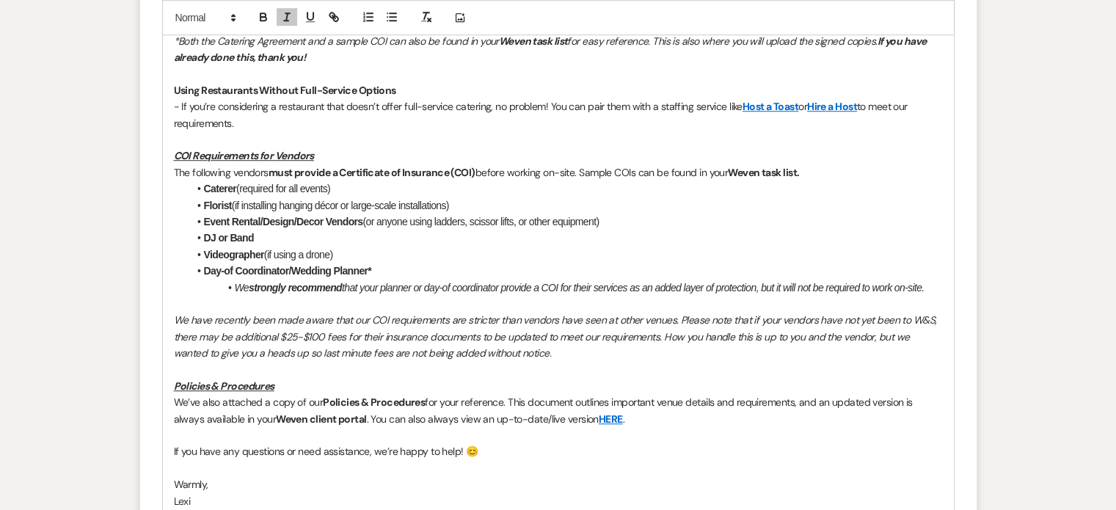
click at [289, 341] on p "We have recently been made aware that our COI requirements are stricter than ve…" at bounding box center [558, 336] width 769 height 49
click at [289, 341] on em "We have recently been made aware that our COI requirements are stricter than ve…" at bounding box center [556, 336] width 765 height 46
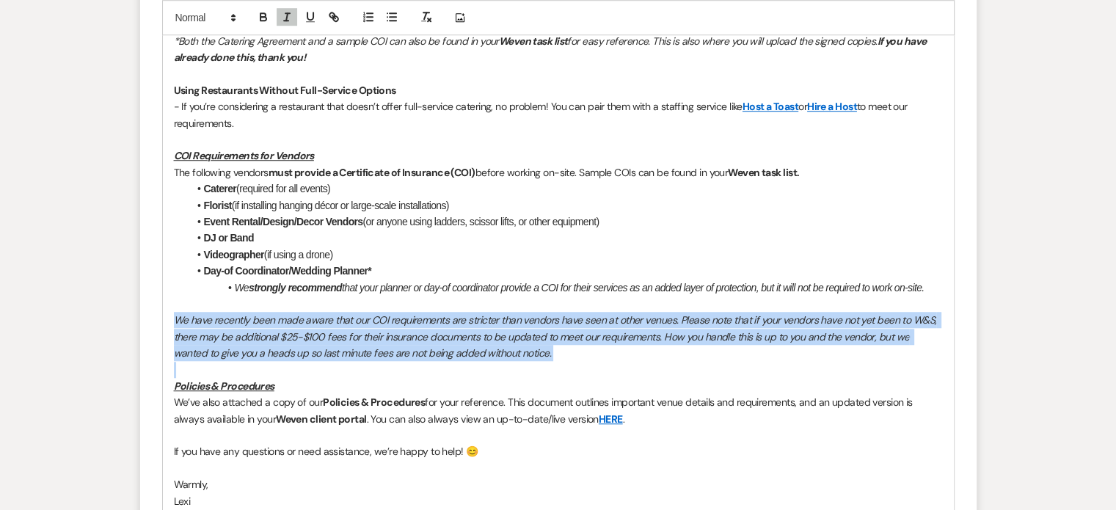
click at [289, 341] on em "We have recently been made aware that our COI requirements are stricter than ve…" at bounding box center [556, 336] width 765 height 46
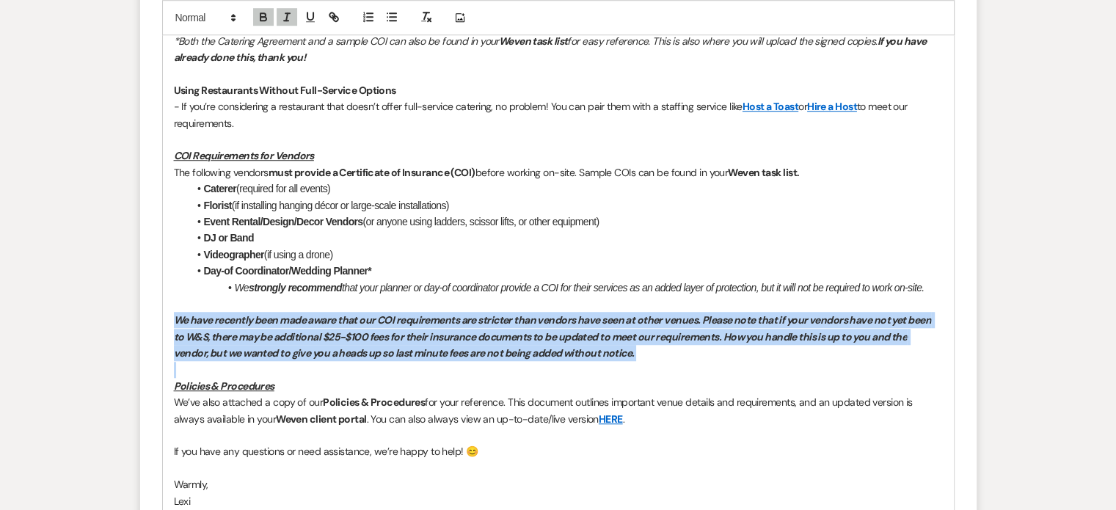
click at [357, 358] on p "We have recently been made aware that our COI requirements are stricter than ve…" at bounding box center [558, 336] width 769 height 49
click at [404, 374] on p at bounding box center [558, 370] width 769 height 16
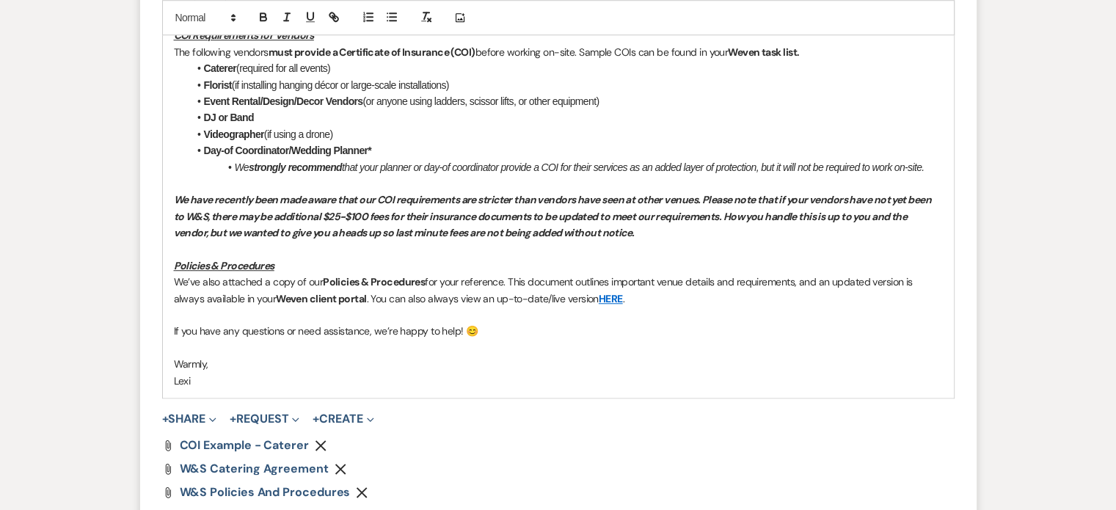
scroll to position [1247, 0]
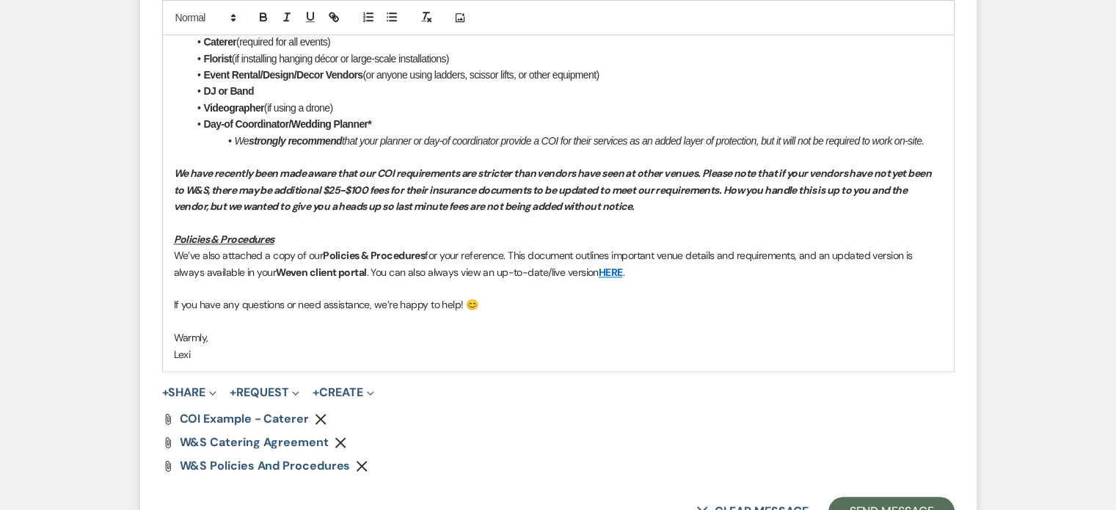
click at [659, 209] on p "We have recently been made aware that our COI requirements are stricter than ve…" at bounding box center [558, 189] width 769 height 49
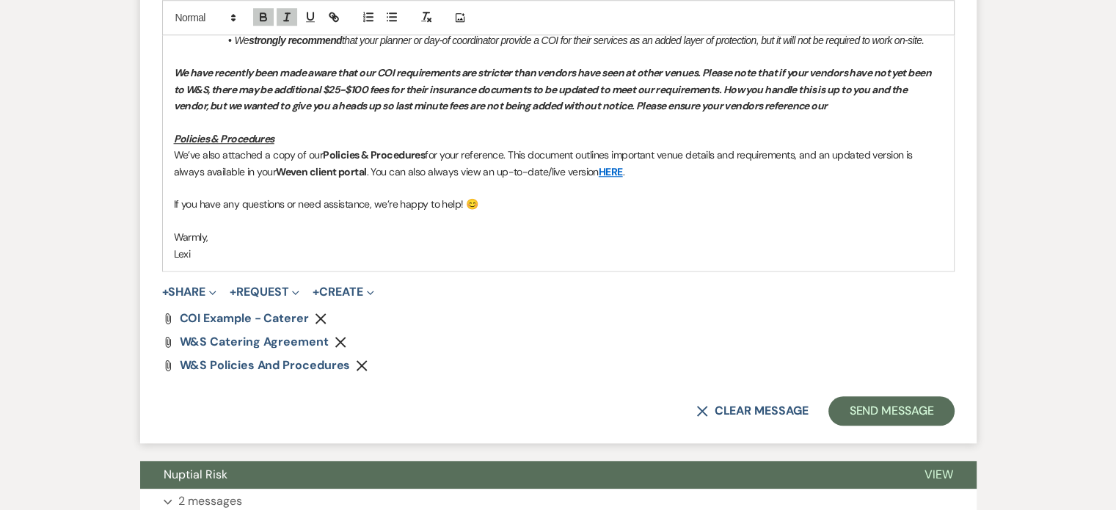
scroll to position [1540, 0]
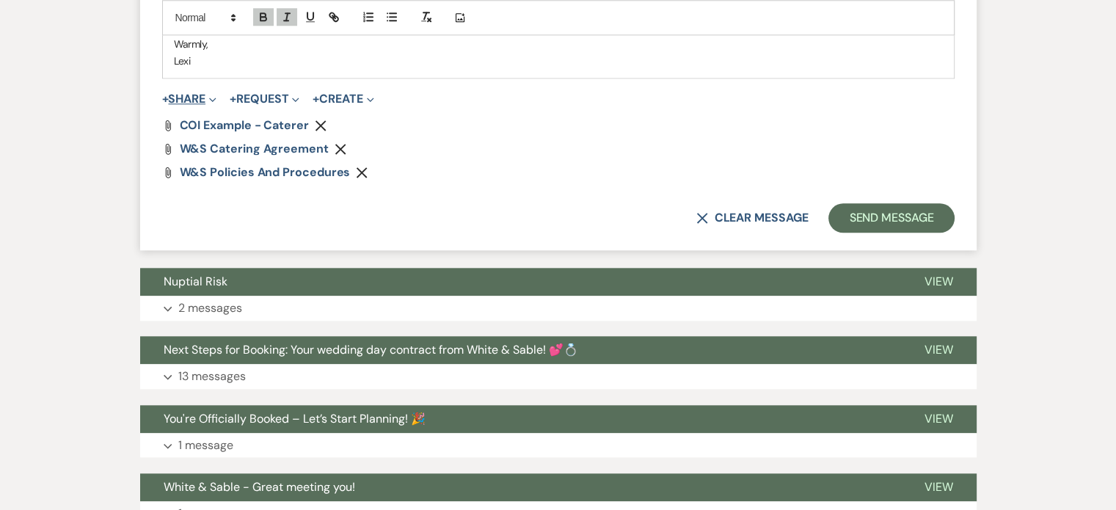
click at [188, 99] on button "+ Share Expand" at bounding box center [189, 99] width 55 height 12
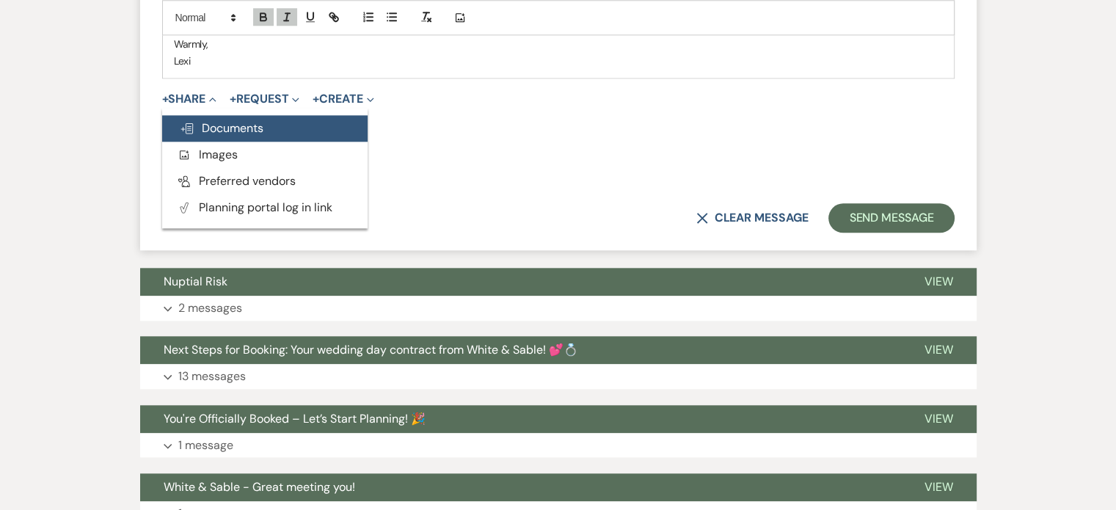
click at [213, 128] on span "Doc Upload Documents" at bounding box center [222, 127] width 84 height 15
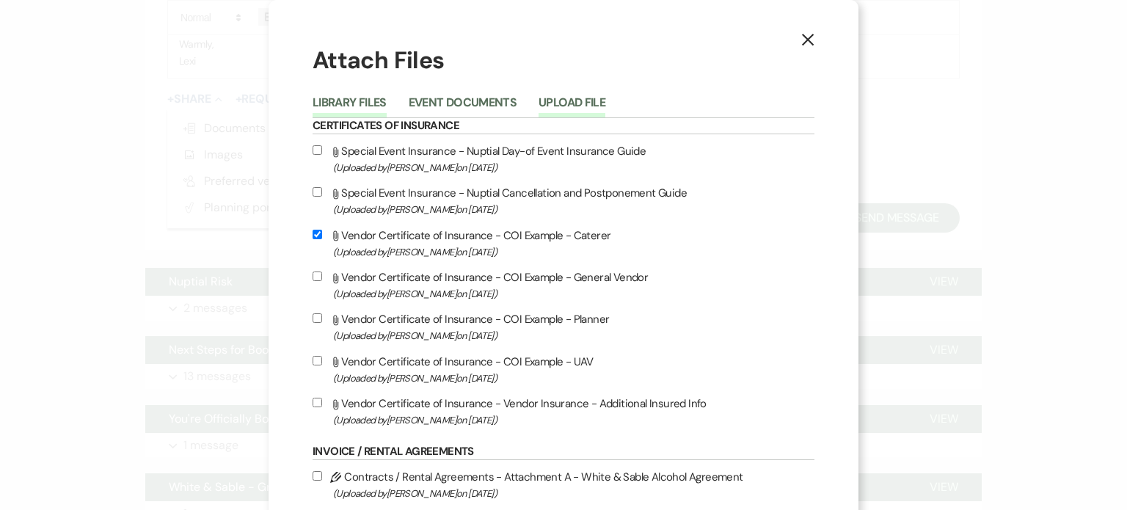
click at [585, 100] on button "Upload File" at bounding box center [571, 107] width 67 height 21
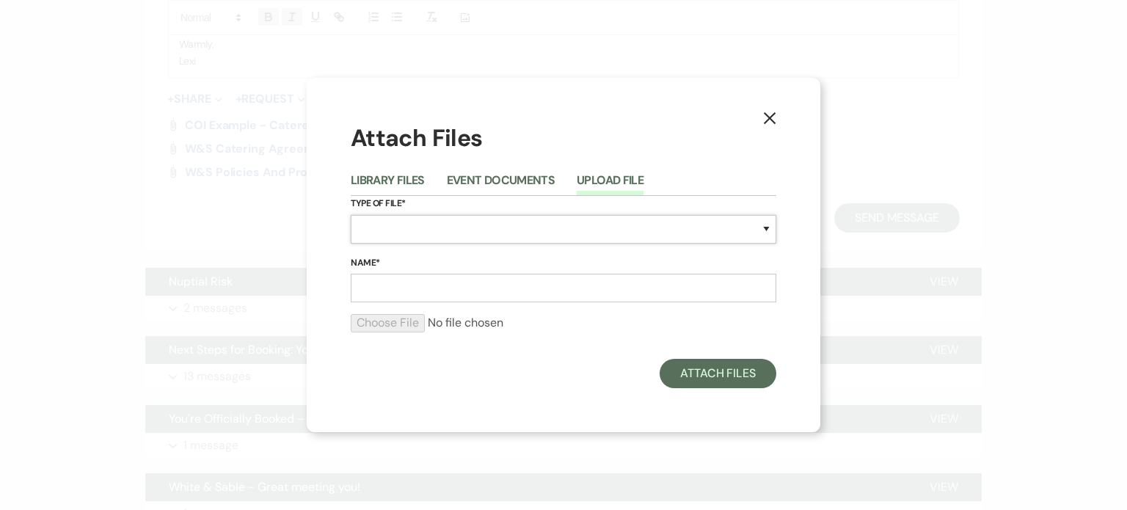
click at [512, 225] on select "Special Event Insurance Vendor Certificate of Insurance Contracts / Rental Agre…" at bounding box center [563, 229] width 425 height 29
select select "18"
click at [351, 215] on select "Special Event Insurance Vendor Certificate of Insurance Contracts / Rental Agre…" at bounding box center [563, 229] width 425 height 29
click at [439, 285] on input "Name*" at bounding box center [563, 288] width 425 height 29
type input "General Vendor COI Example"
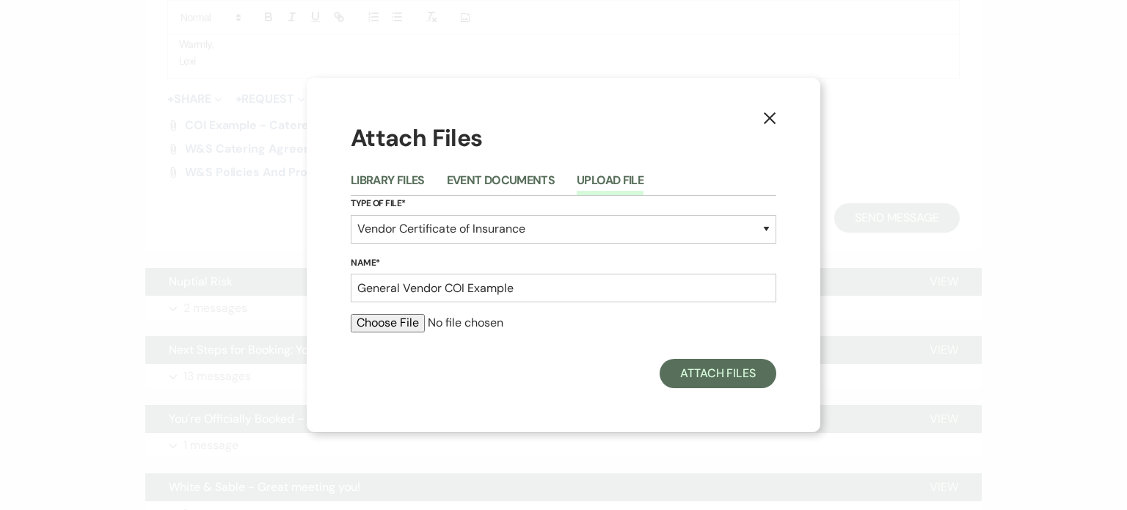
click at [373, 325] on input "file" at bounding box center [563, 323] width 425 height 18
type input "C:\fakepath\COI Template - General Vendors.pdf"
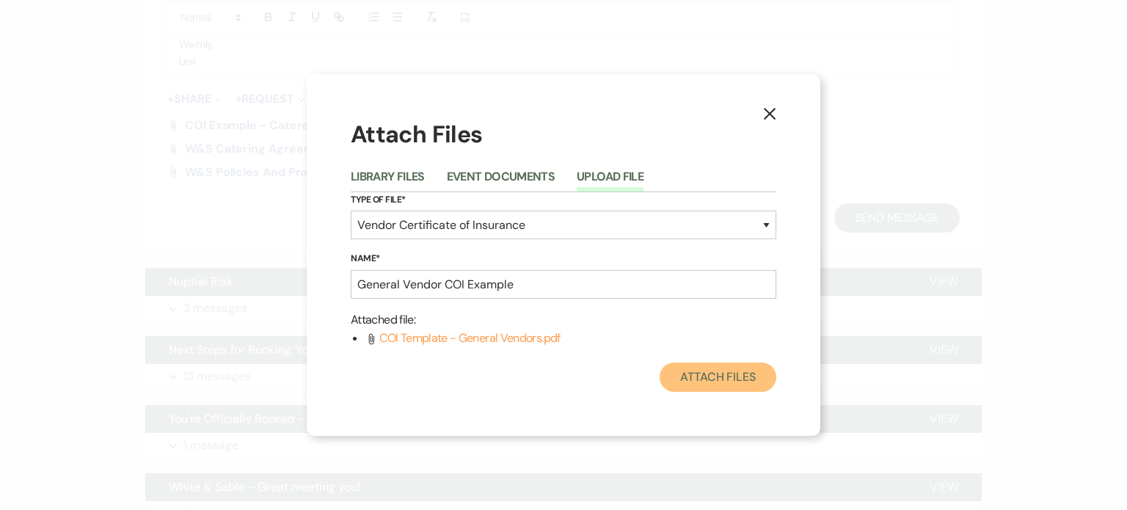
click at [733, 382] on button "Attach Files" at bounding box center [717, 376] width 117 height 29
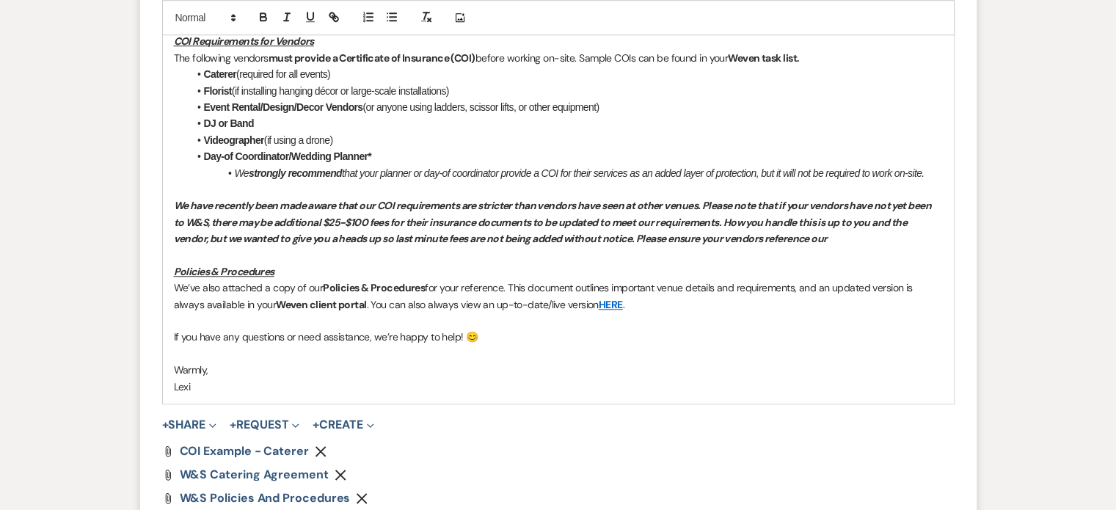
scroll to position [1173, 0]
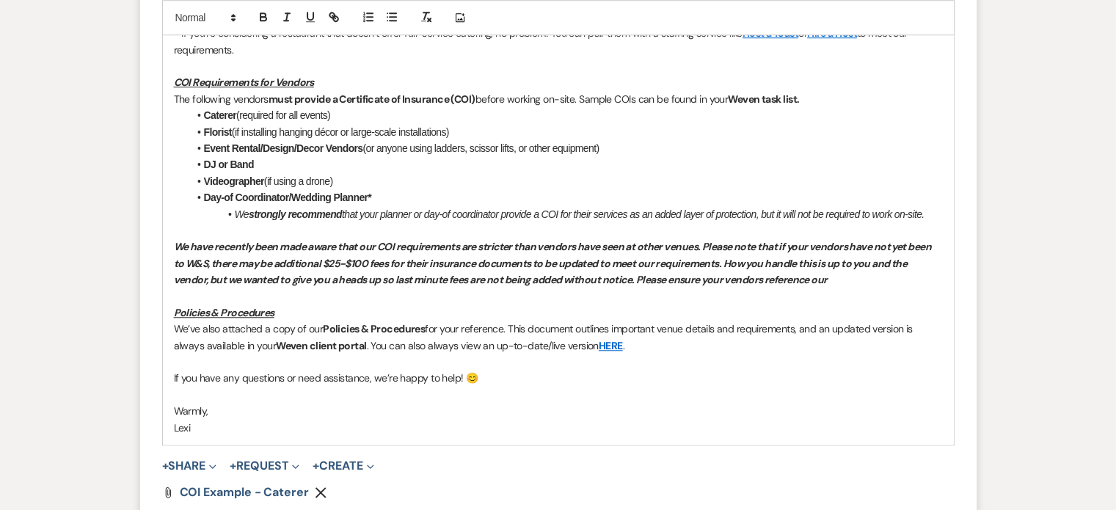
click at [855, 282] on p "We have recently been made aware that our COI requirements are stricter than ve…" at bounding box center [558, 262] width 769 height 49
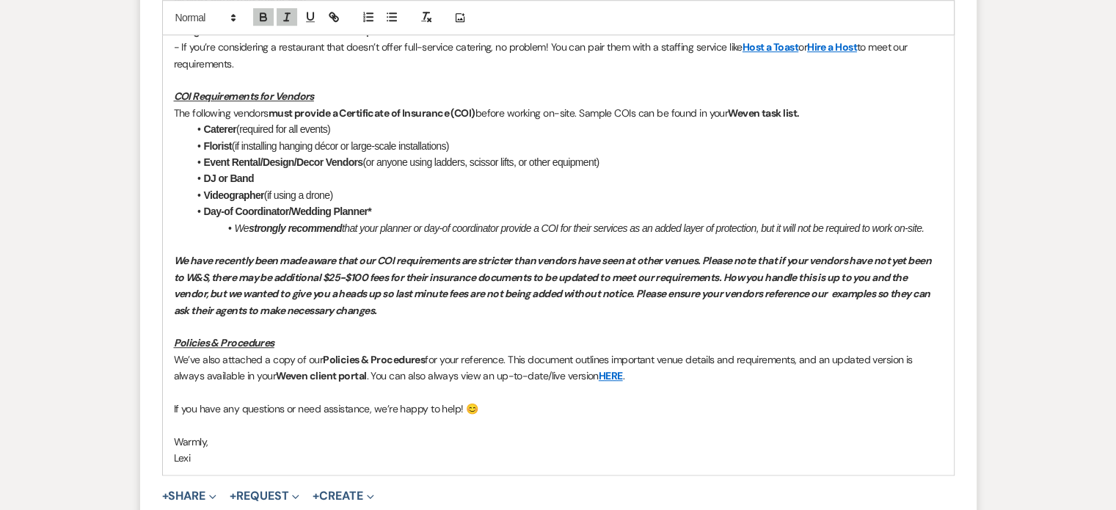
scroll to position [1394, 0]
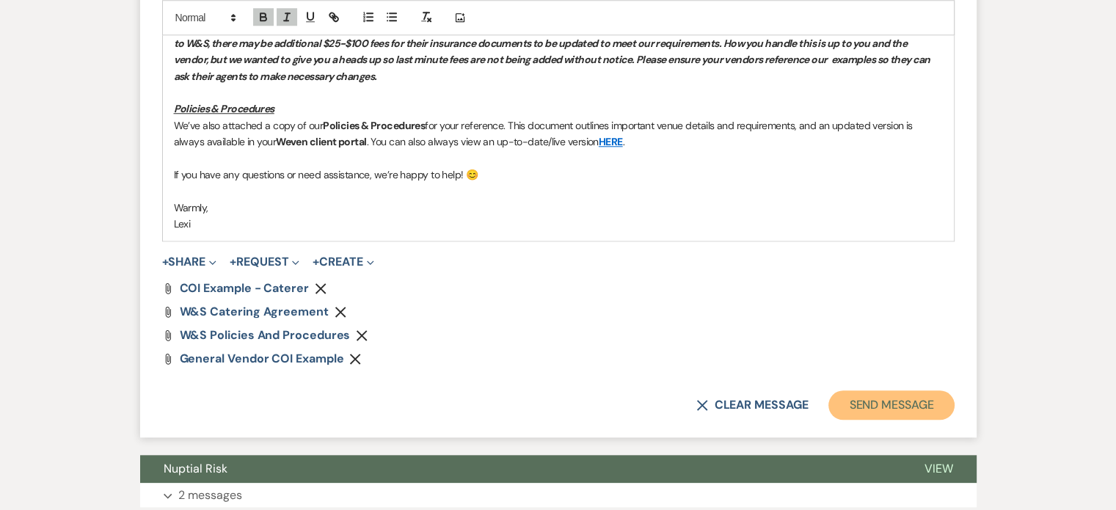
click at [907, 398] on button "Send Message" at bounding box center [890, 404] width 125 height 29
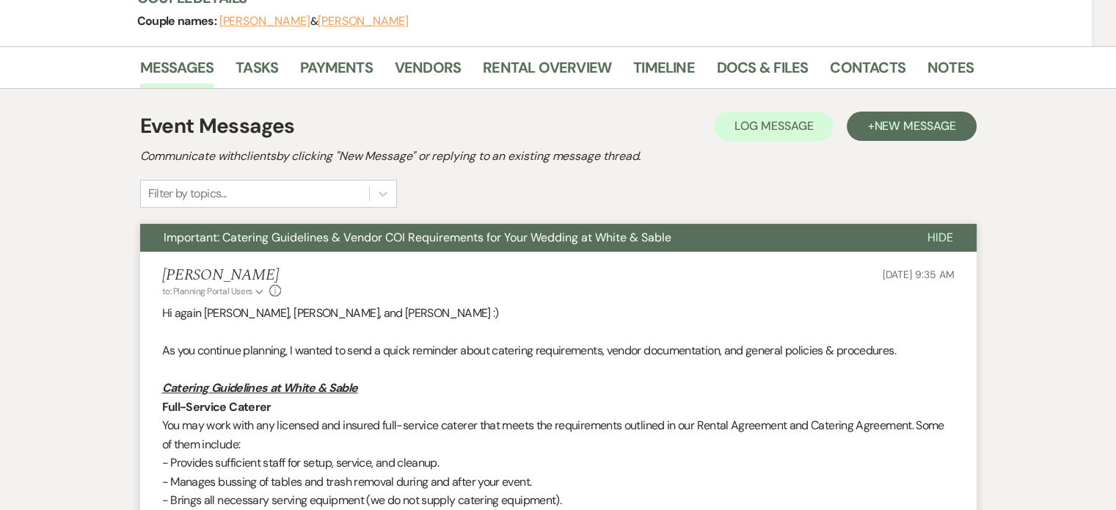
scroll to position [0, 0]
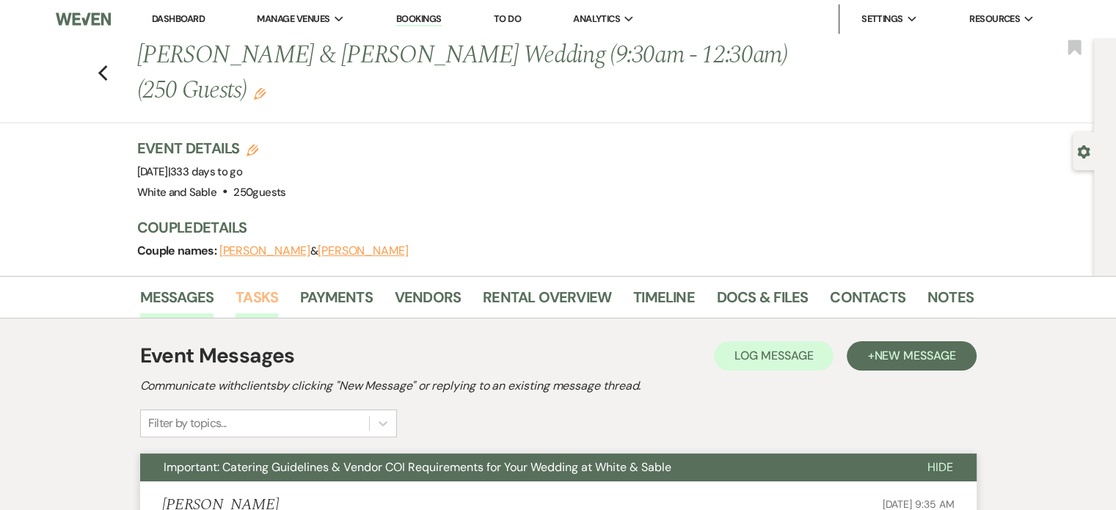
click at [258, 290] on link "Tasks" at bounding box center [256, 301] width 43 height 32
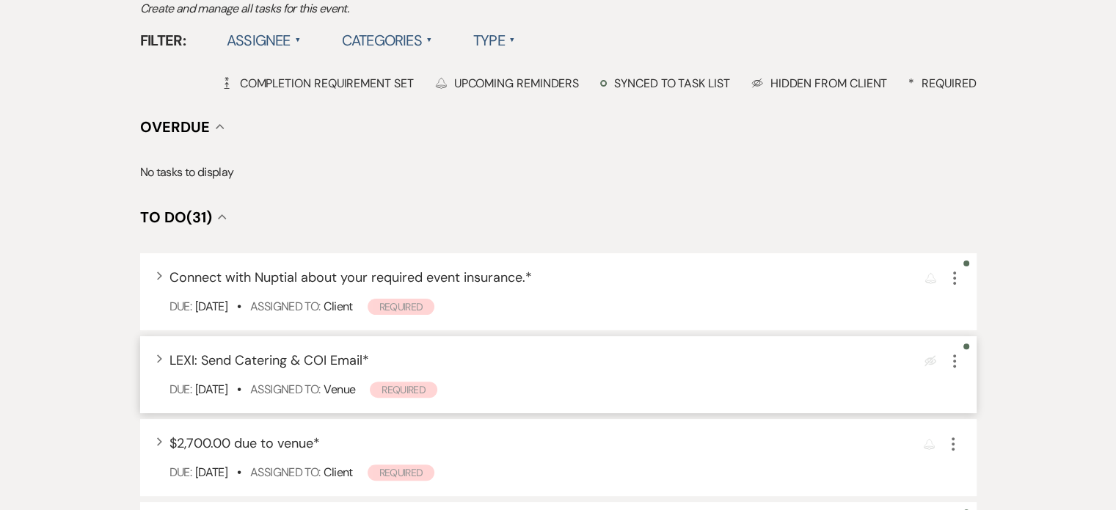
scroll to position [440, 0]
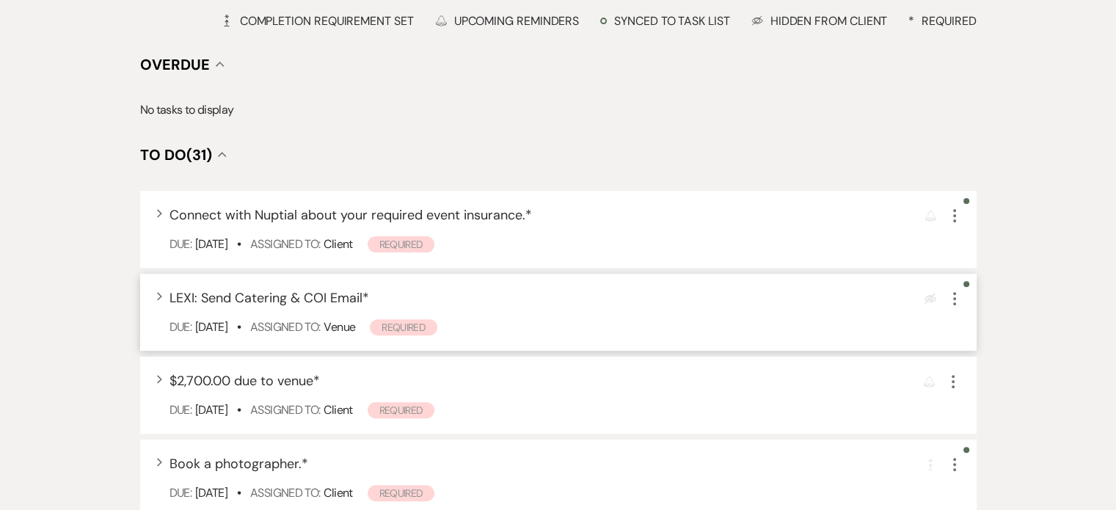
click at [951, 301] on icon "More" at bounding box center [954, 299] width 18 height 18
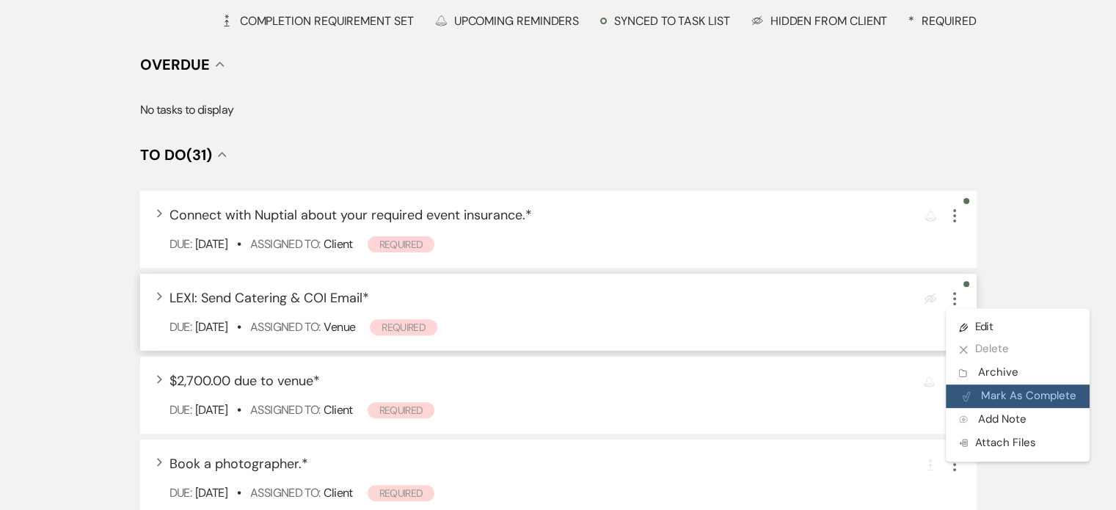
click at [972, 393] on button "Plan Portal Link Mark As Complete" at bounding box center [1017, 395] width 144 height 23
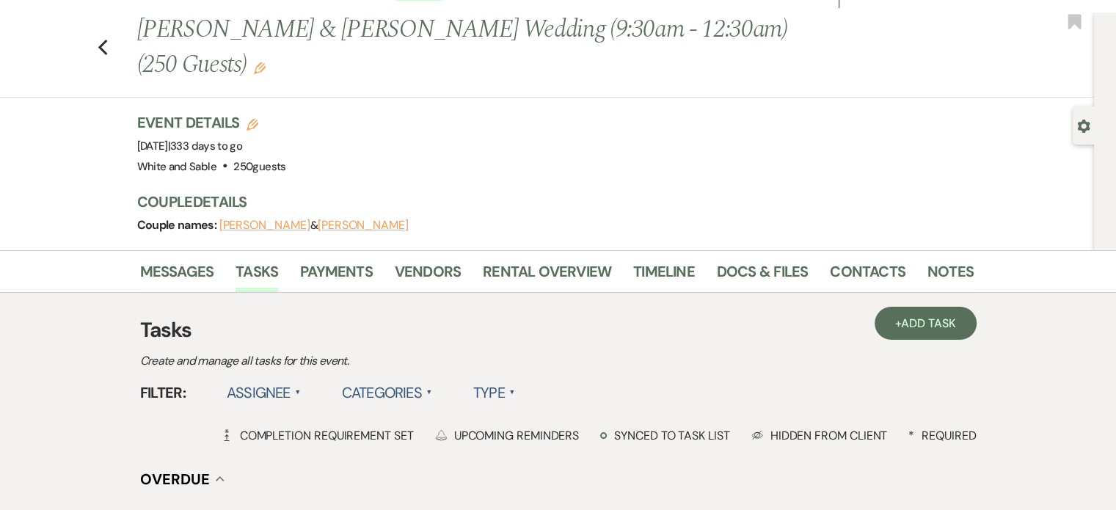
scroll to position [0, 0]
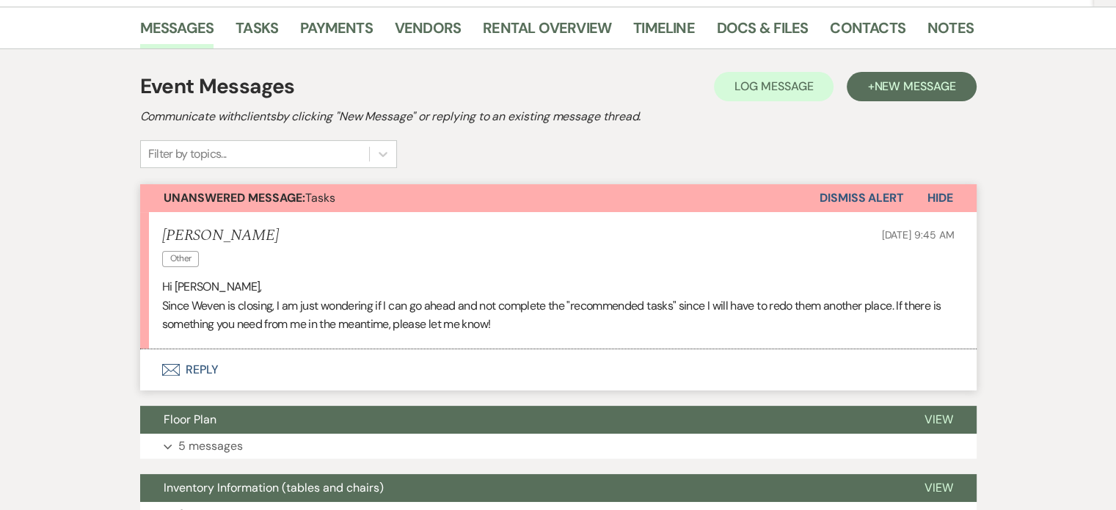
scroll to position [244, 0]
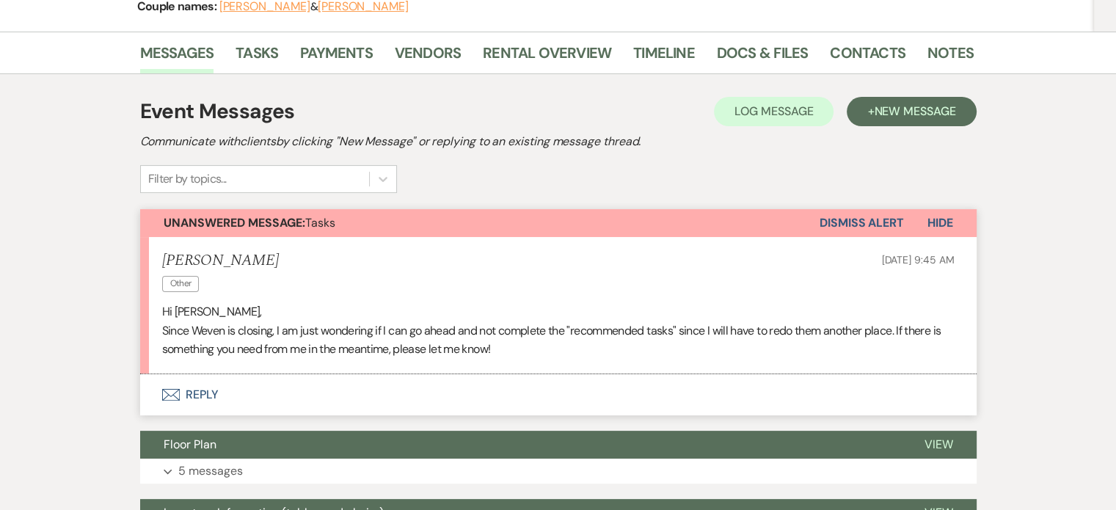
click at [198, 374] on button "Envelope Reply" at bounding box center [558, 394] width 836 height 41
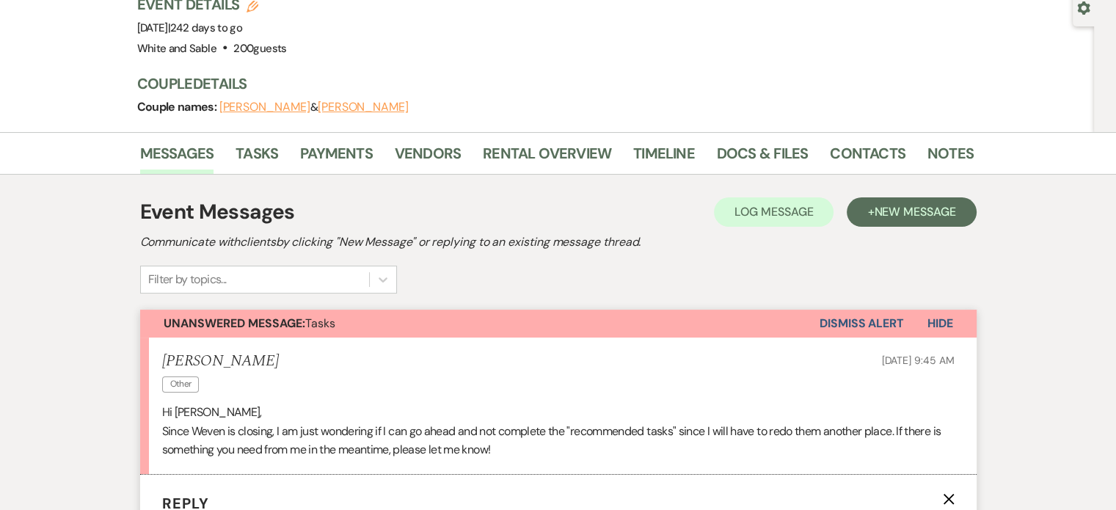
scroll to position [147, 0]
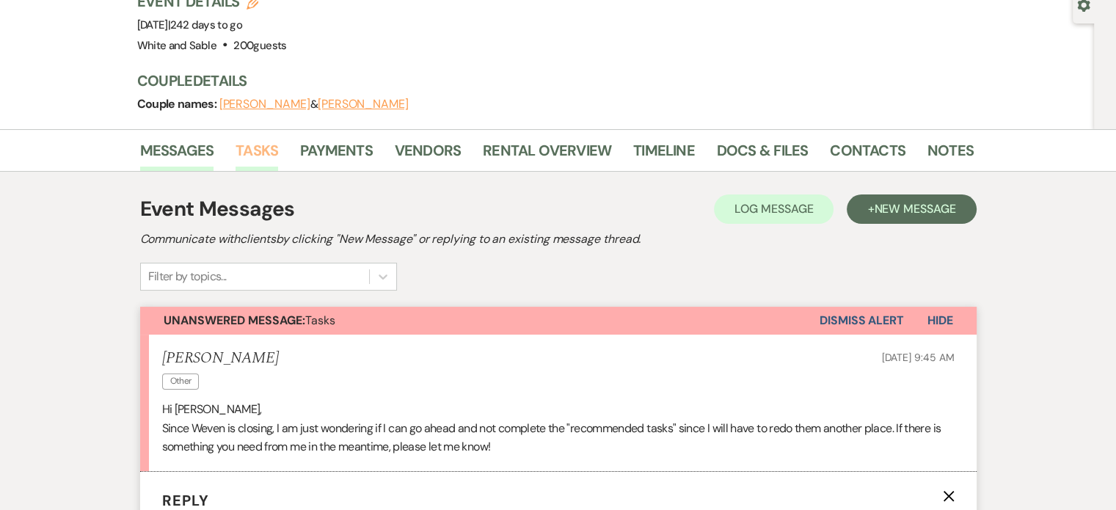
click at [258, 139] on link "Tasks" at bounding box center [256, 155] width 43 height 32
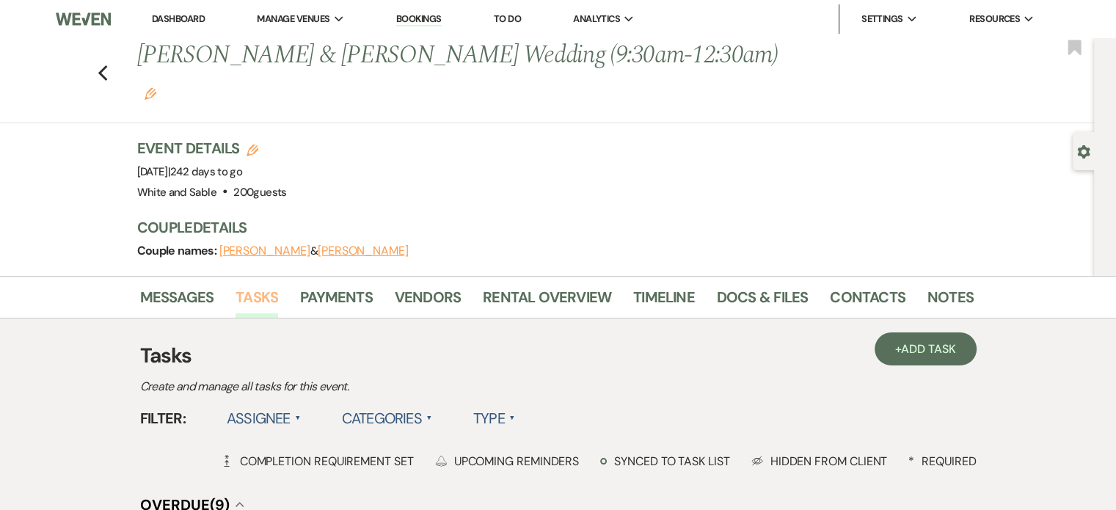
scroll to position [587, 0]
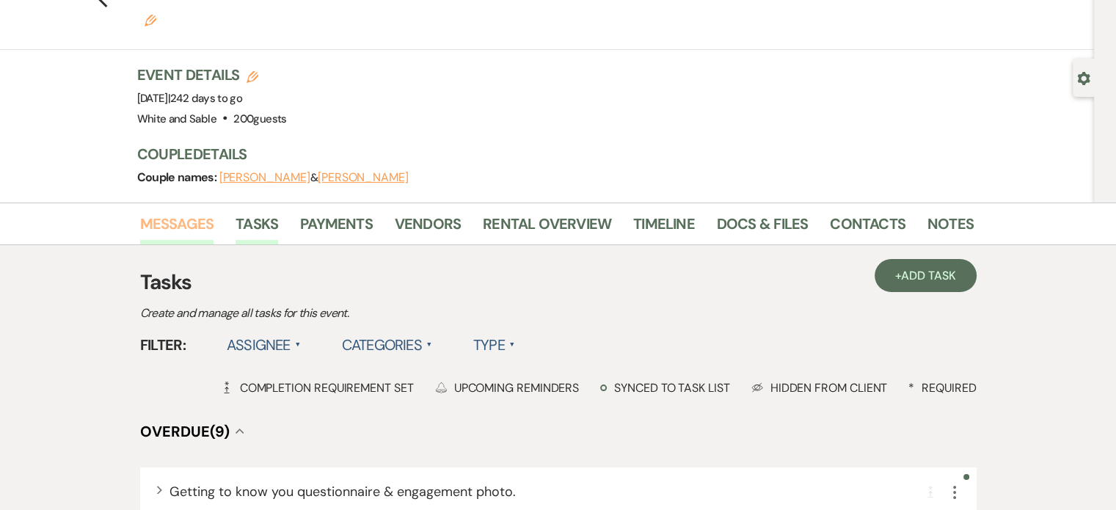
click at [193, 212] on link "Messages" at bounding box center [177, 228] width 74 height 32
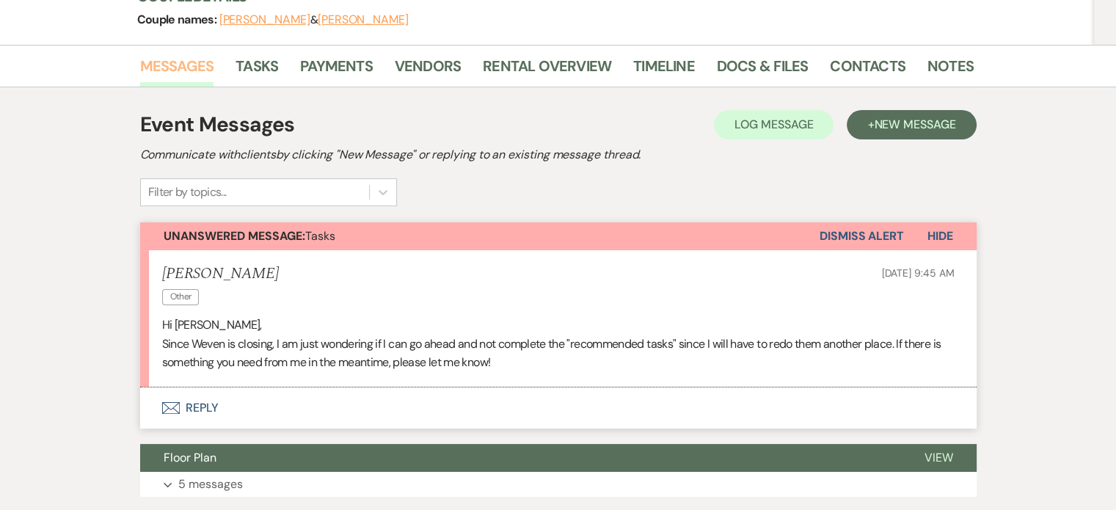
scroll to position [259, 0]
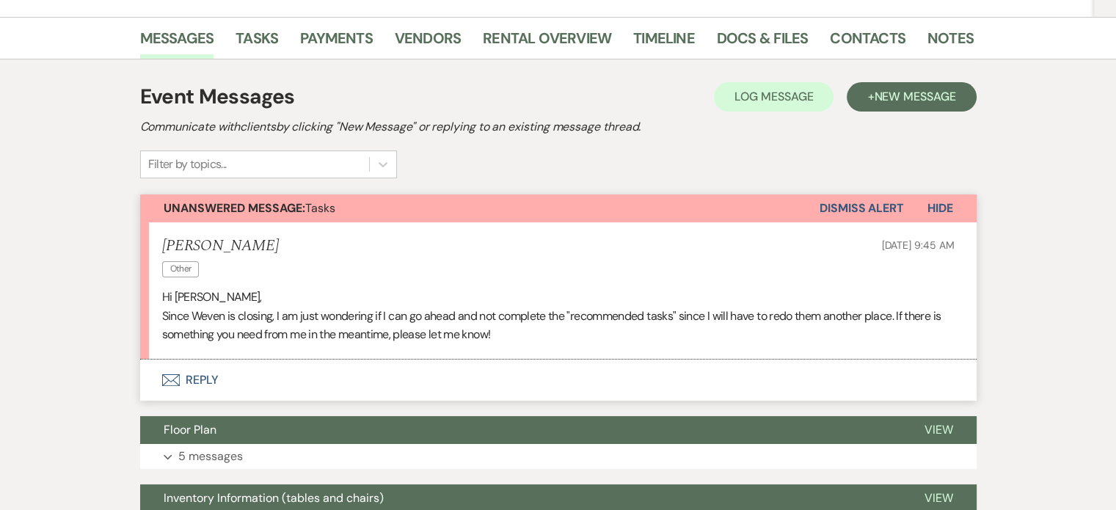
click at [194, 359] on button "Envelope Reply" at bounding box center [558, 379] width 836 height 41
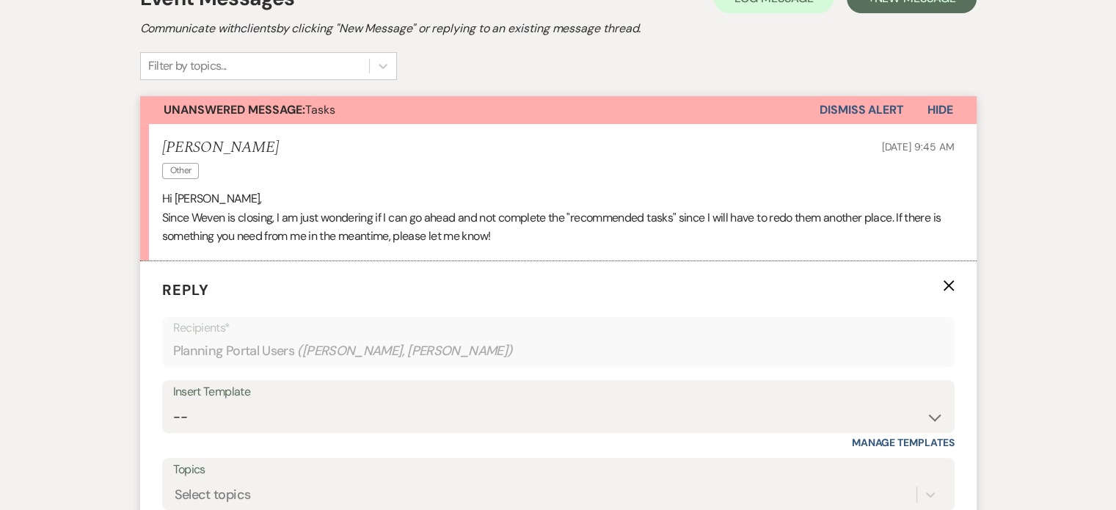
scroll to position [479, 0]
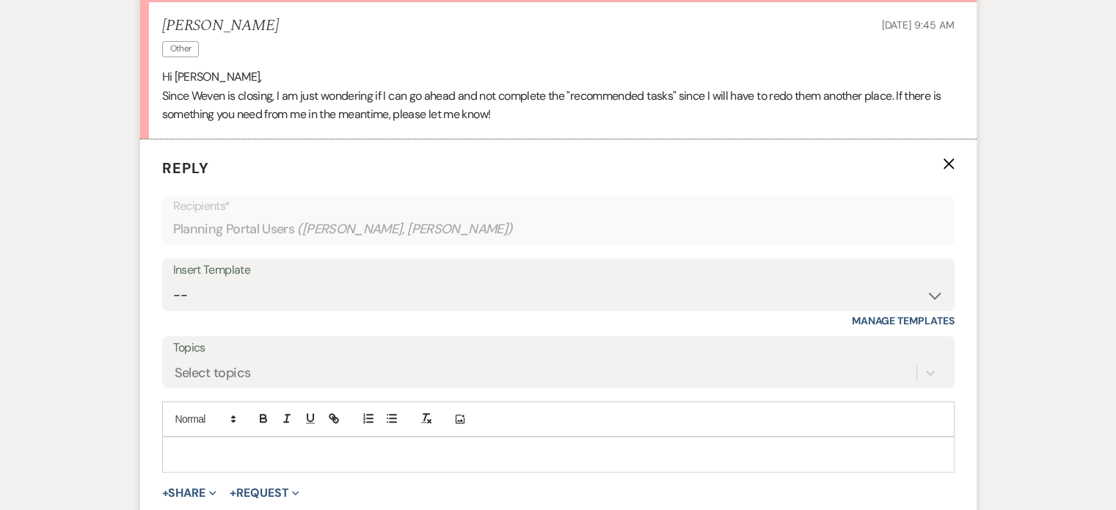
click at [309, 446] on p at bounding box center [558, 454] width 769 height 16
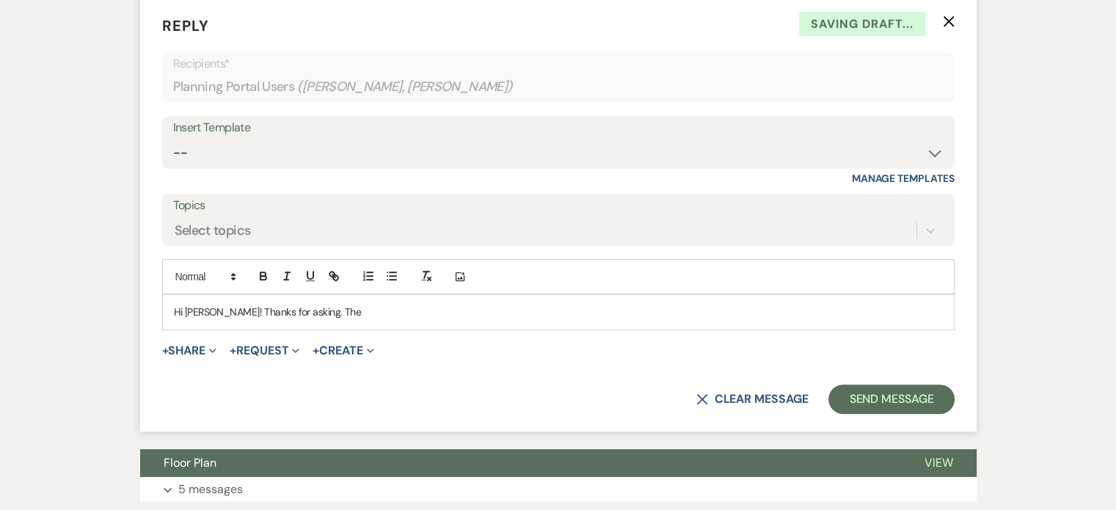
scroll to position [626, 0]
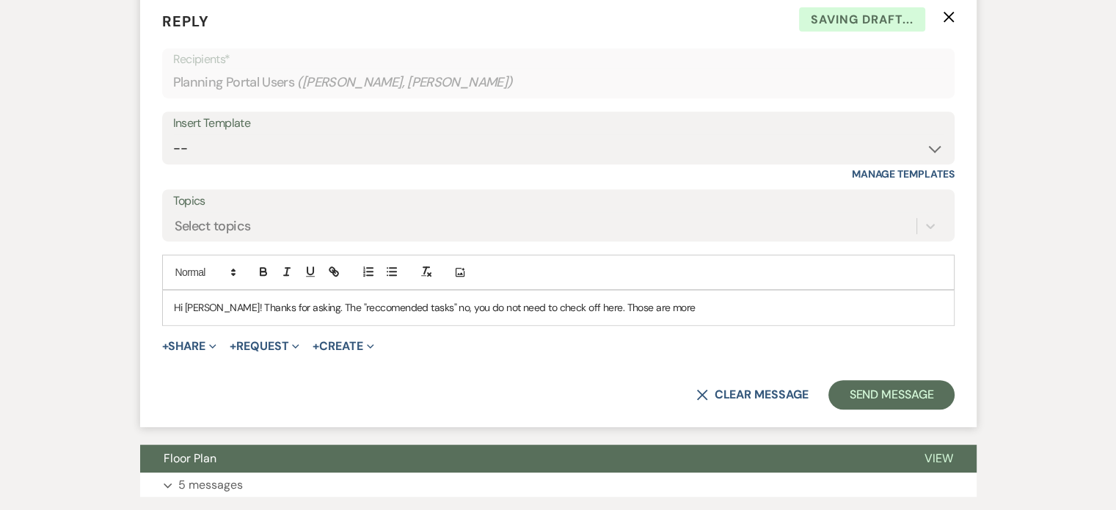
click at [372, 299] on p "Hi Jessie! Thanks for asking. The "reccomended tasks" no, you do not need to ch…" at bounding box center [558, 307] width 769 height 16
click at [723, 299] on p "Hi Jessie! Thanks for asking. The "recommended tasks" no, you do not need to ch…" at bounding box center [558, 307] width 769 height 16
drag, startPoint x: 708, startPoint y: 268, endPoint x: 596, endPoint y: 270, distance: 112.2
click at [596, 299] on p "Hi Jessie! Thanks for asking. The "recommended tasks" no, you do not need to ch…" at bounding box center [558, 307] width 769 height 16
click at [684, 290] on div "Hi Jessie! Thanks for asking. The "recommended tasks" no, you do not need to ch…" at bounding box center [558, 307] width 791 height 34
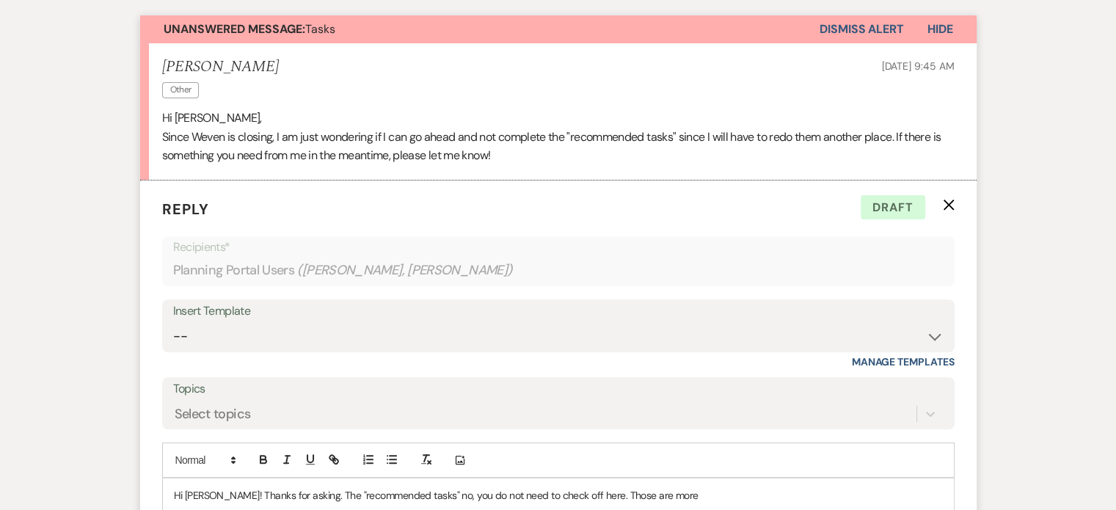
scroll to position [587, 0]
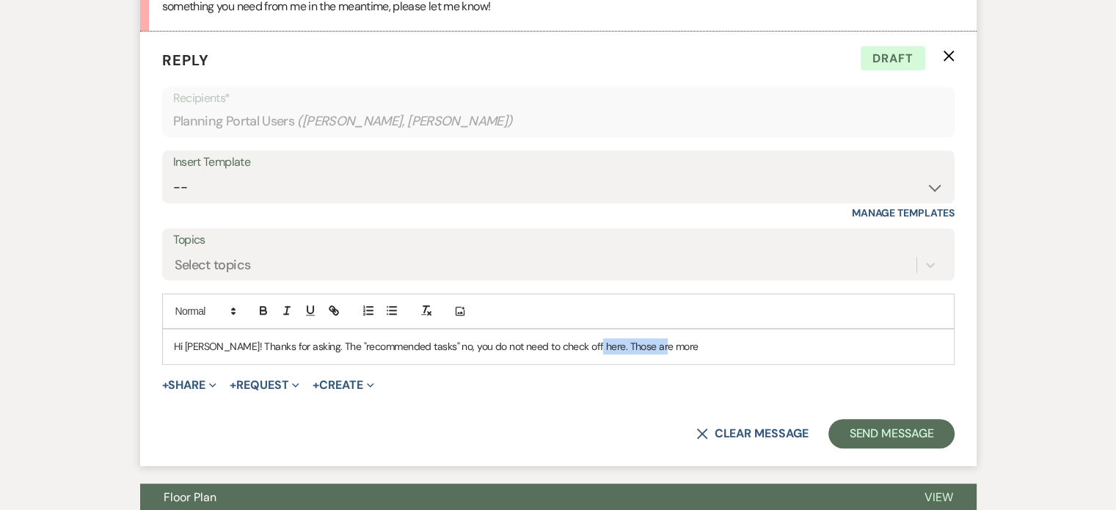
drag, startPoint x: 661, startPoint y: 315, endPoint x: 579, endPoint y: 316, distance: 81.4
click at [579, 338] on p "Hi Jessie! Thanks for asking. The "recommended tasks" no, you do not need to ch…" at bounding box center [558, 346] width 769 height 16
click at [578, 338] on p "Hi Jessie! Thanks for asking. The "recommended tasks" no, you do not need to ch…" at bounding box center [558, 346] width 769 height 16
click at [806, 329] on div "Hi Jessie! Thanks for asking. The "recommended tasks" no, you do not need to ch…" at bounding box center [558, 346] width 791 height 34
click at [704, 338] on p "Hi Jessie! Thanks for asking. The "recommended tasks" no, you do not need to ch…" at bounding box center [558, 346] width 769 height 16
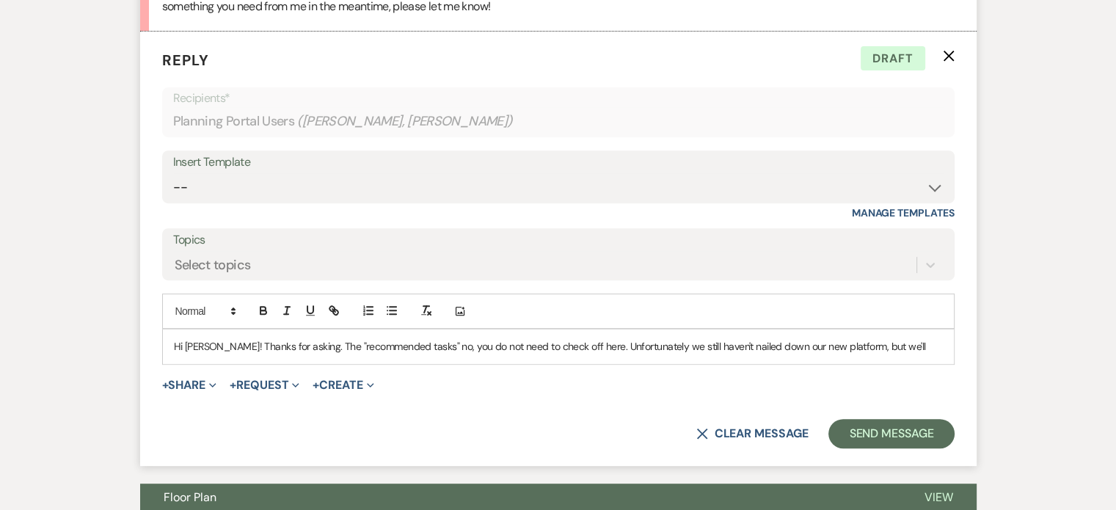
click at [924, 338] on p "Hi Jessie! Thanks for asking. The "recommended tasks" no, you do not need to ch…" at bounding box center [558, 346] width 769 height 16
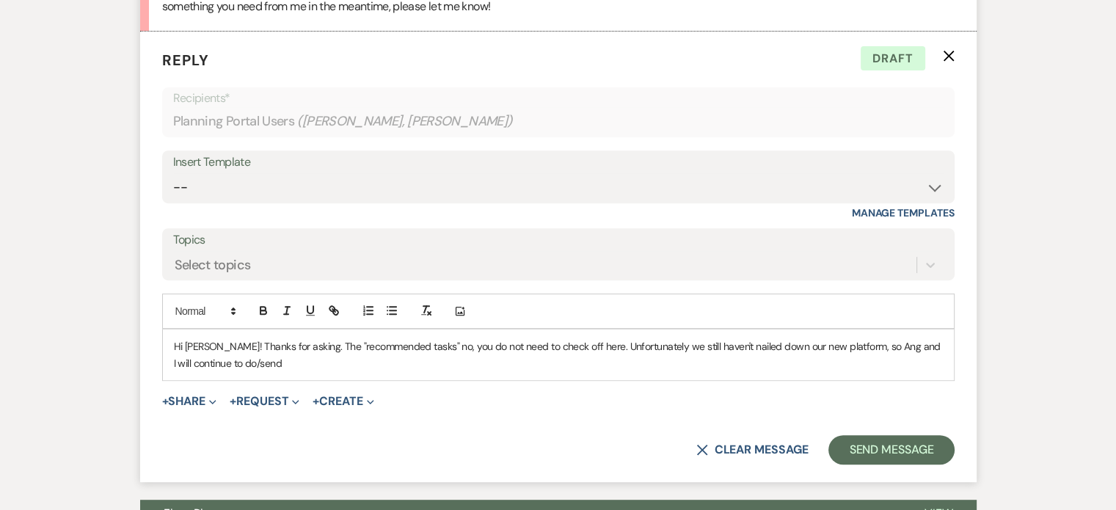
click at [336, 338] on p "Hi Jessie! Thanks for asking. The "recommended tasks" no, you do not need to ch…" at bounding box center [558, 354] width 769 height 33
click at [587, 338] on p "Hi Jessie! Thanks for asking. The "recommended tasks" no, you do not need to ch…" at bounding box center [558, 354] width 769 height 33
drag, startPoint x: 563, startPoint y: 329, endPoint x: 551, endPoint y: 333, distance: 13.0
click at [551, 338] on p "Hi Jessie! Thanks for asking. The "recommended tasks" no, you do not need to ch…" at bounding box center [558, 354] width 769 height 33
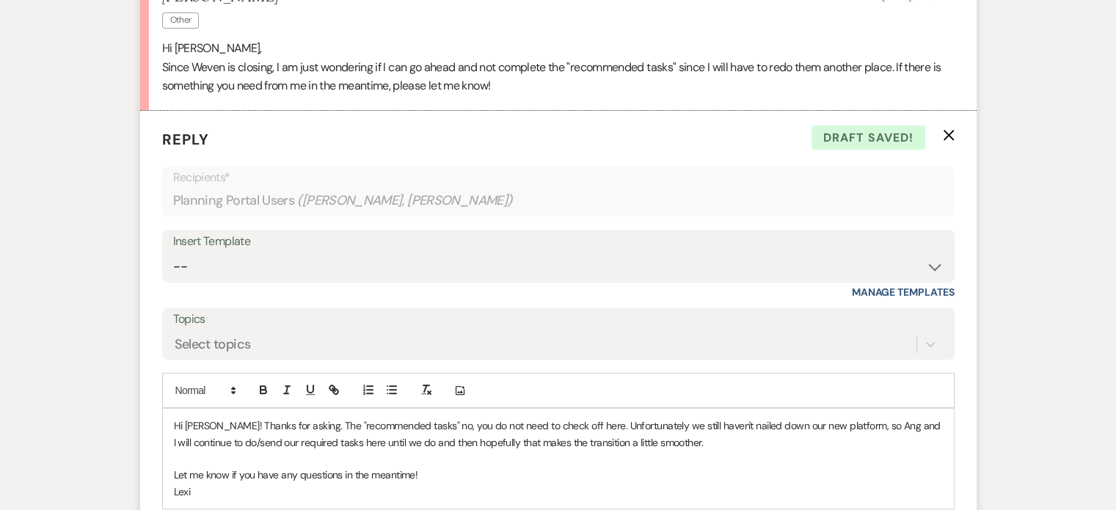
scroll to position [513, 0]
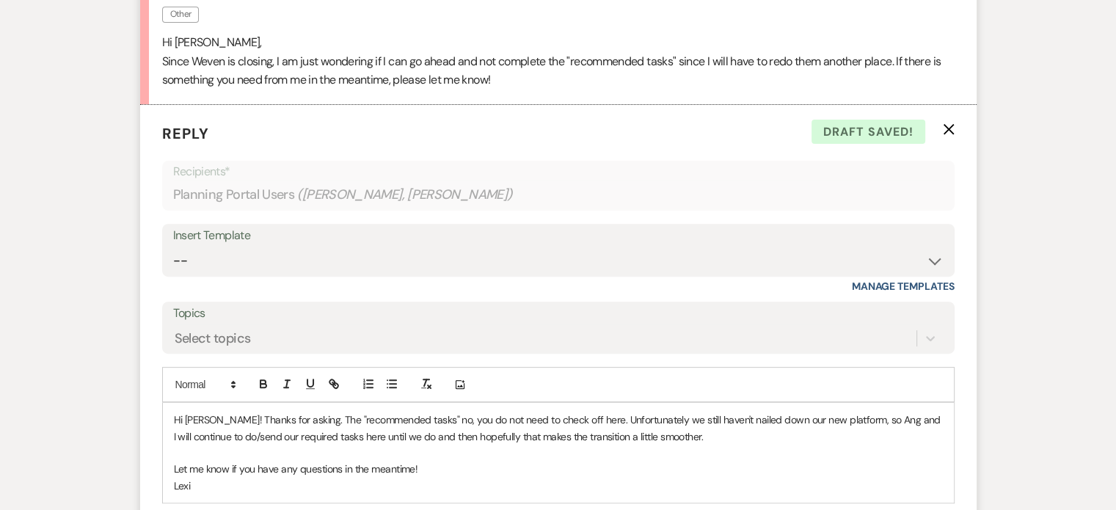
click at [297, 411] on p "Hi Jessie! Thanks for asking. The "recommended tasks" no, you do not need to ch…" at bounding box center [558, 427] width 769 height 33
drag, startPoint x: 528, startPoint y: 381, endPoint x: 670, endPoint y: 378, distance: 142.3
click at [670, 411] on p "Hi Jessie! Thanks for asking. No, you do not need to do the "recommended tasks"…" at bounding box center [558, 427] width 769 height 33
click at [695, 411] on p "Hi Jessie! Thanks for asking. No, you do not need to do the "recommended tasks"…" at bounding box center [558, 427] width 769 height 33
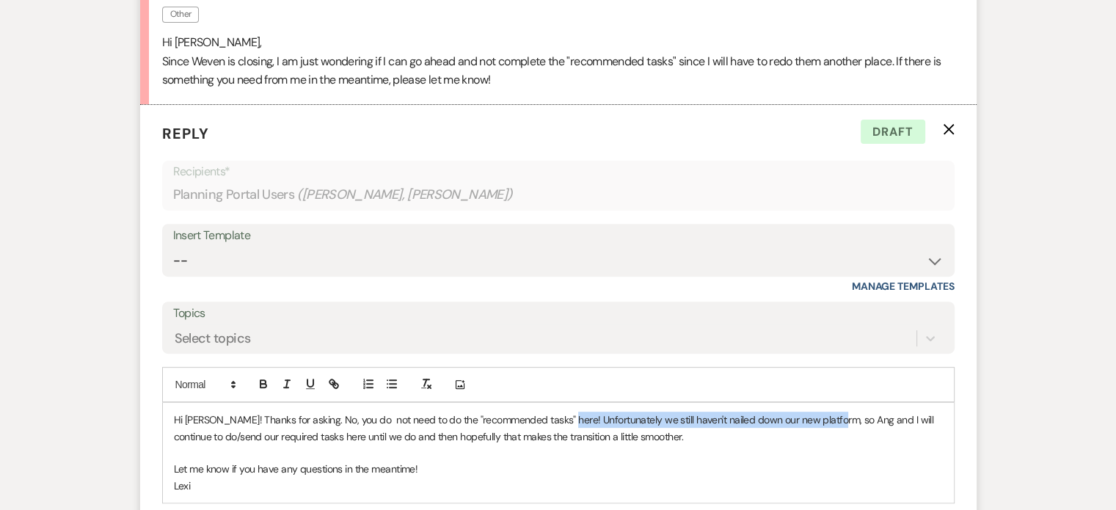
drag, startPoint x: 822, startPoint y: 384, endPoint x: 560, endPoint y: 384, distance: 262.6
click at [560, 411] on p "Hi Jessie! Thanks for asking. No, you do not need to do the "recommended tasks"…" at bounding box center [558, 427] width 769 height 33
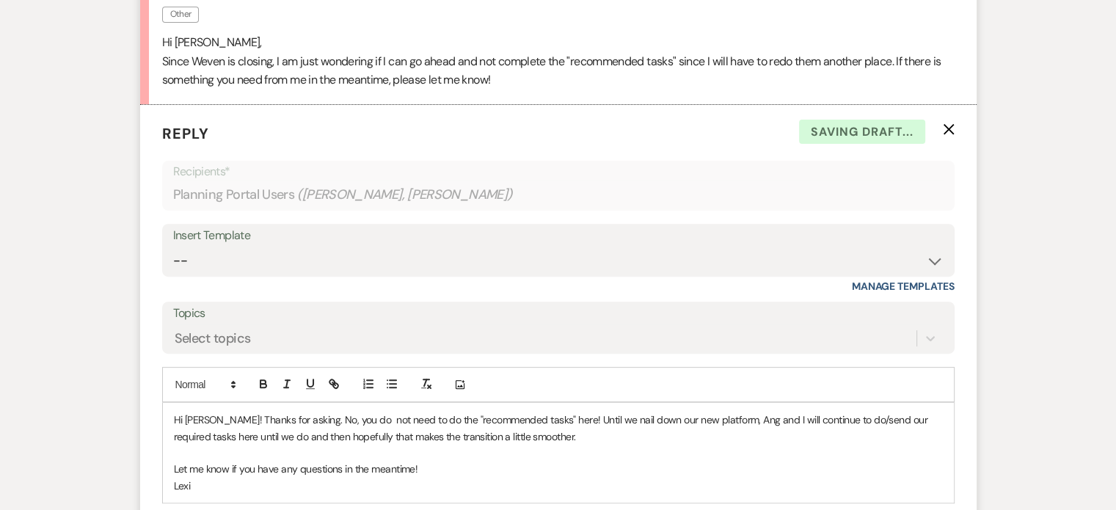
click at [607, 444] on p at bounding box center [558, 452] width 769 height 16
click at [224, 411] on p "Hi Jessie! Thanks for asking. No, you do not need to do the "recommended tasks"…" at bounding box center [558, 427] width 769 height 33
click at [223, 411] on p "Hi Jessie! Thanks for asking. No, you do not need to do the "recommended tasks"…" at bounding box center [558, 427] width 769 height 33
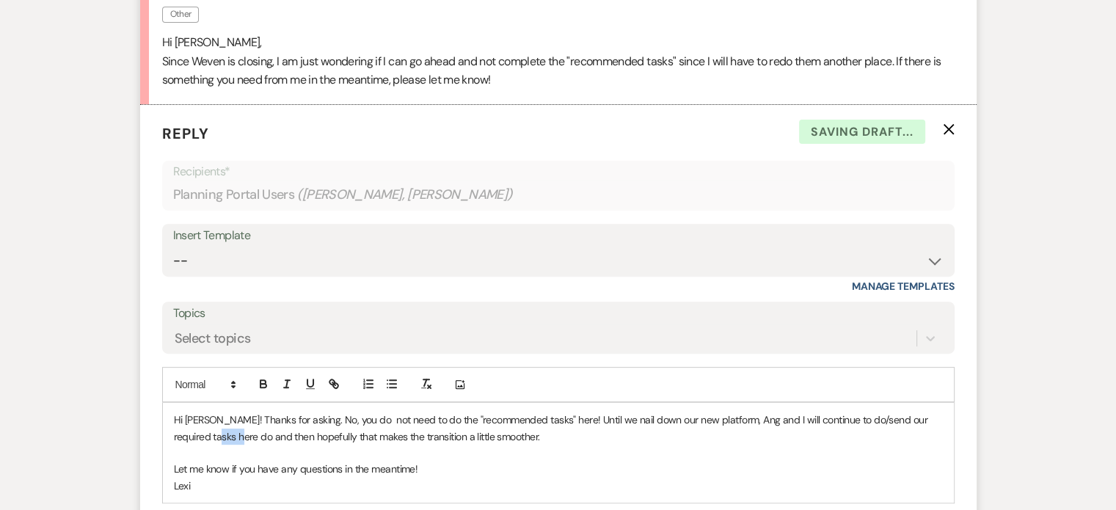
drag, startPoint x: 208, startPoint y: 395, endPoint x: 187, endPoint y: 395, distance: 21.3
click at [187, 411] on p "Hi Jessie! Thanks for asking. No, you do not need to do the "recommended tasks"…" at bounding box center [558, 427] width 769 height 33
click at [506, 444] on p at bounding box center [558, 452] width 769 height 16
click at [478, 461] on p "Let me know if you have any questions in the meantime!" at bounding box center [558, 469] width 769 height 16
click at [343, 411] on p "Hi Jessie! Thanks for asking. No, you do not need to do the "recommended tasks"…" at bounding box center [558, 427] width 769 height 33
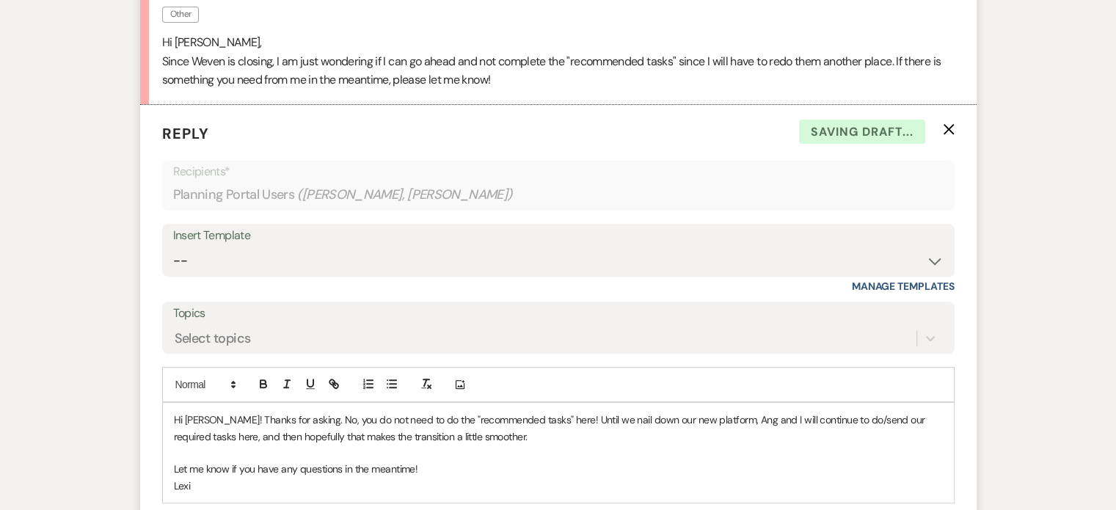
click at [467, 461] on p "Let me know if you have any questions in the meantime!" at bounding box center [558, 469] width 769 height 16
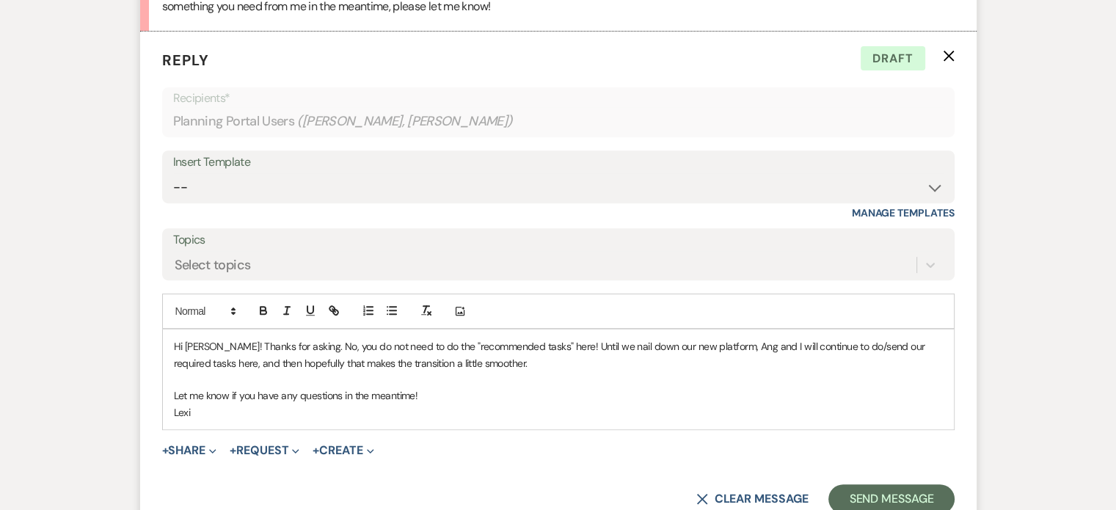
click at [858, 338] on p "Hi Jessie! Thanks for asking. No, you do not need to do the "recommended tasks"…" at bounding box center [558, 354] width 769 height 33
click at [505, 371] on p at bounding box center [558, 379] width 769 height 16
click at [873, 484] on button "Send Message" at bounding box center [890, 498] width 125 height 29
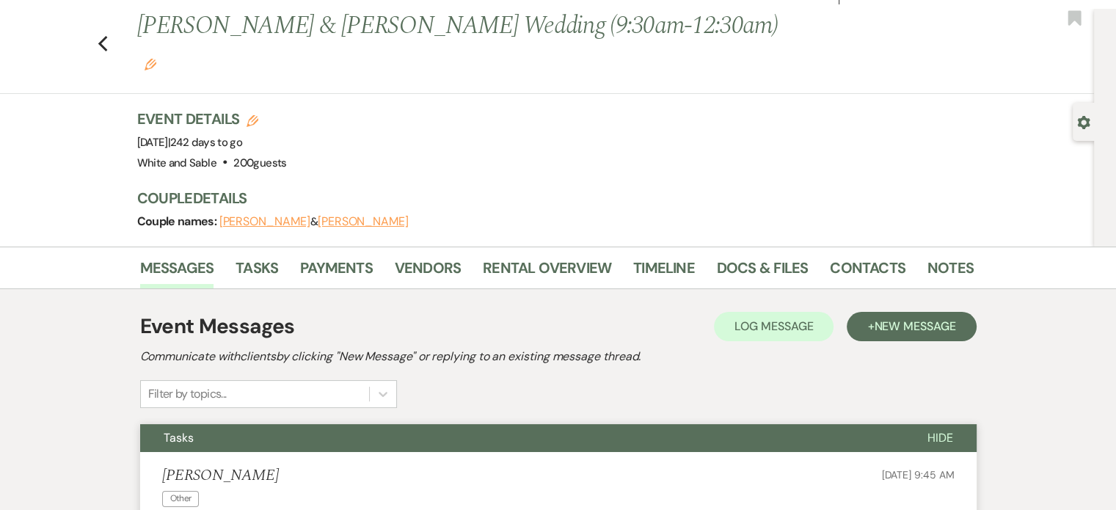
scroll to position [0, 0]
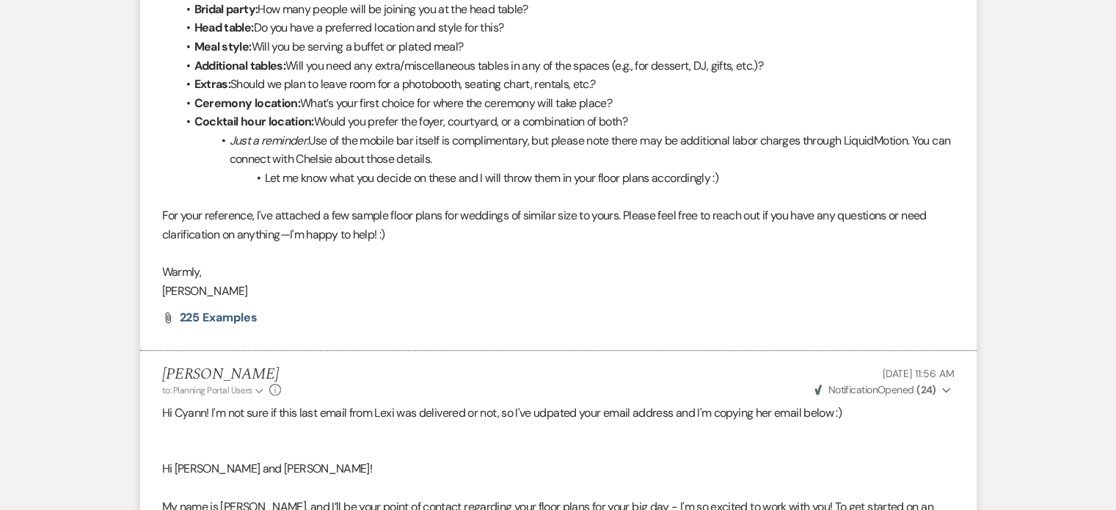
scroll to position [513, 0]
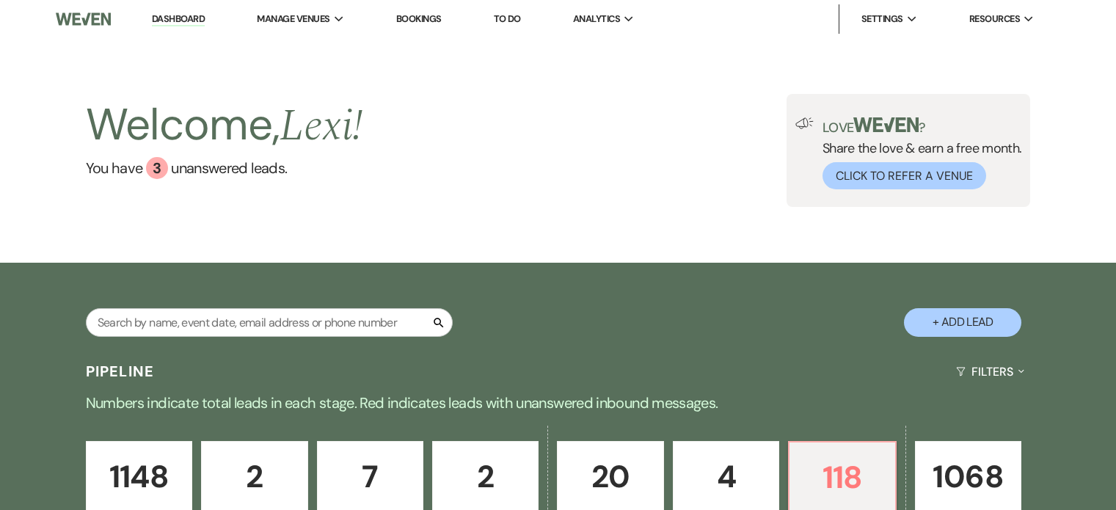
click at [844, 453] on p "118" at bounding box center [841, 477] width 87 height 49
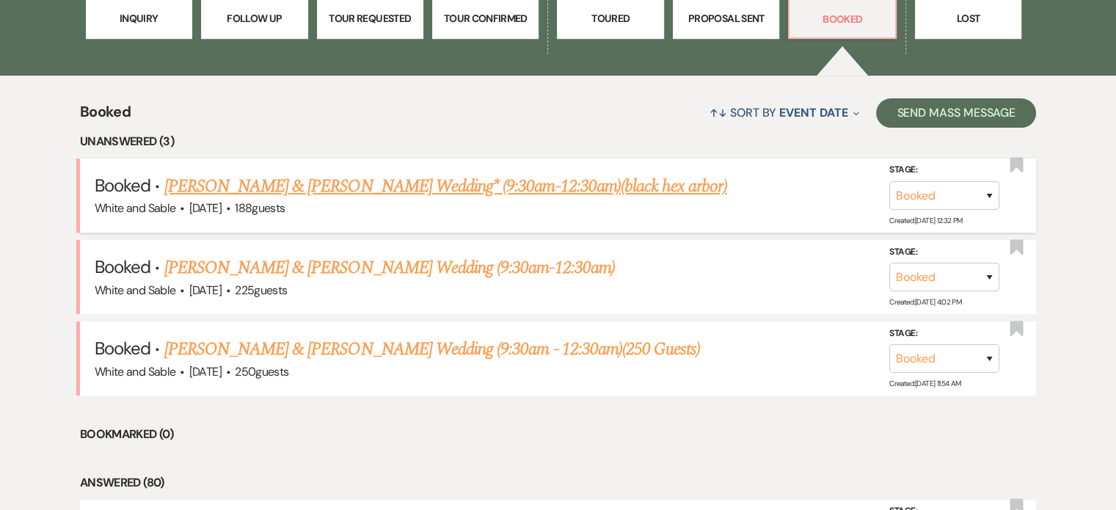
scroll to position [512, 0]
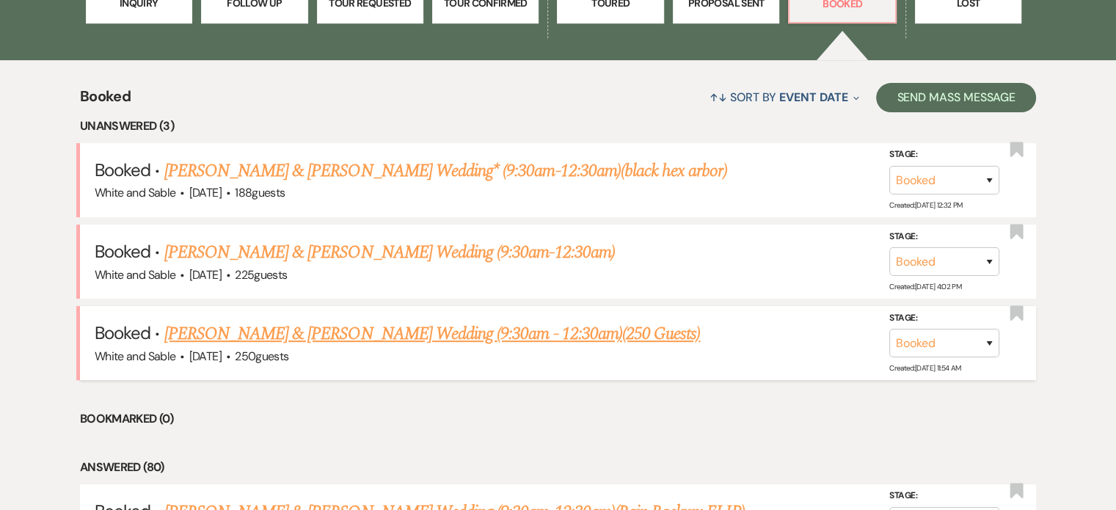
click at [365, 326] on link "[PERSON_NAME] & [PERSON_NAME] Wedding (9:30am - 12:30am)(250 Guests)" at bounding box center [432, 334] width 536 height 26
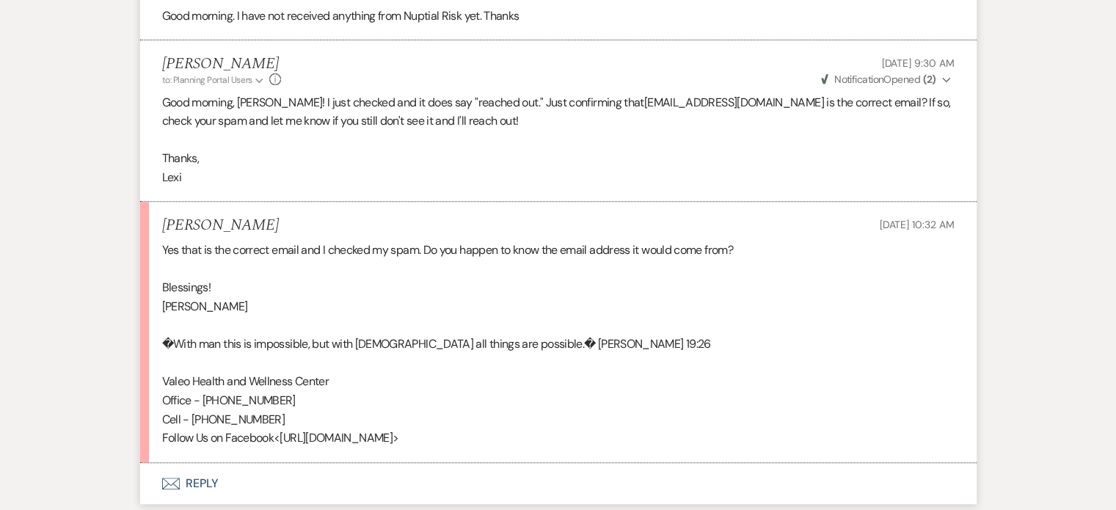
scroll to position [440, 0]
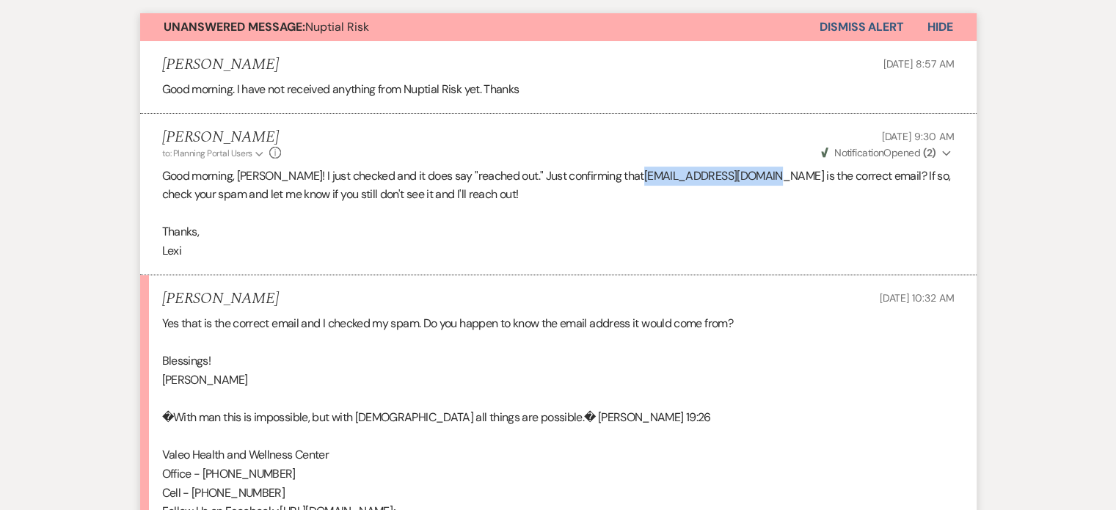
drag, startPoint x: 599, startPoint y: 178, endPoint x: 726, endPoint y: 168, distance: 127.3
click at [726, 168] on span "[EMAIL_ADDRESS][DOMAIN_NAME] is the correct email? If so, check your spam and l…" at bounding box center [556, 185] width 788 height 34
copy span "[EMAIL_ADDRESS][DOMAIN_NAME]"
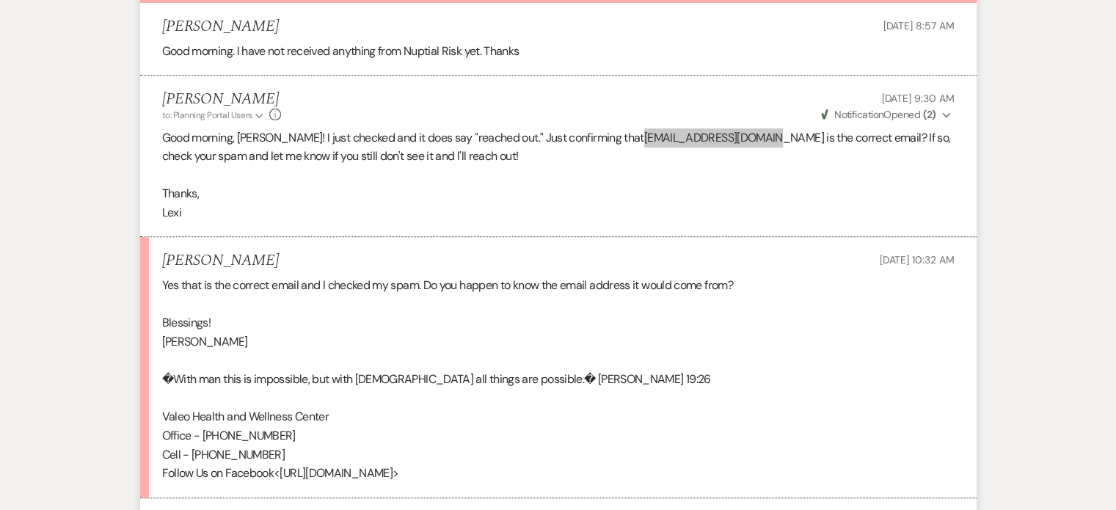
scroll to position [513, 0]
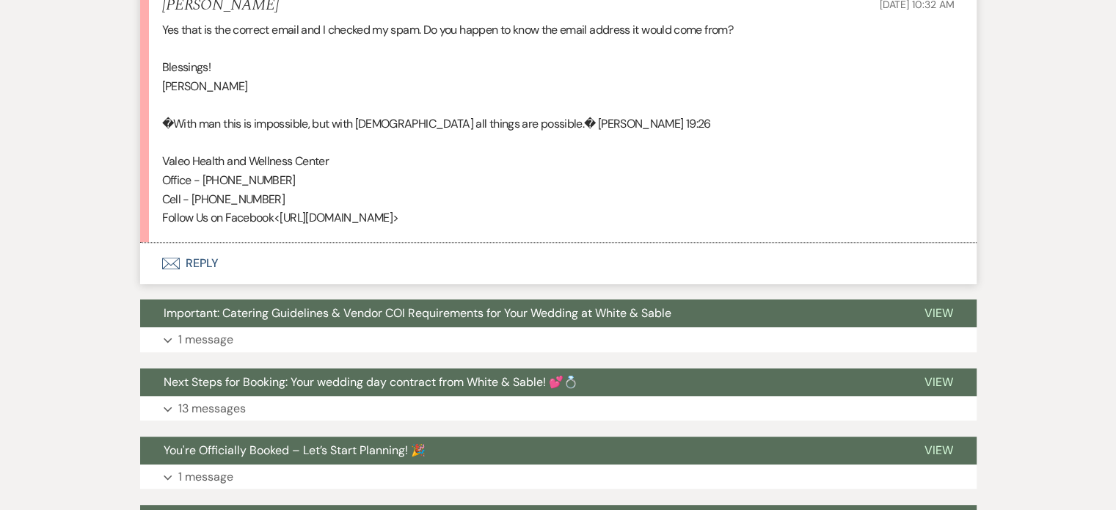
click at [202, 257] on button "Envelope Reply" at bounding box center [558, 263] width 836 height 41
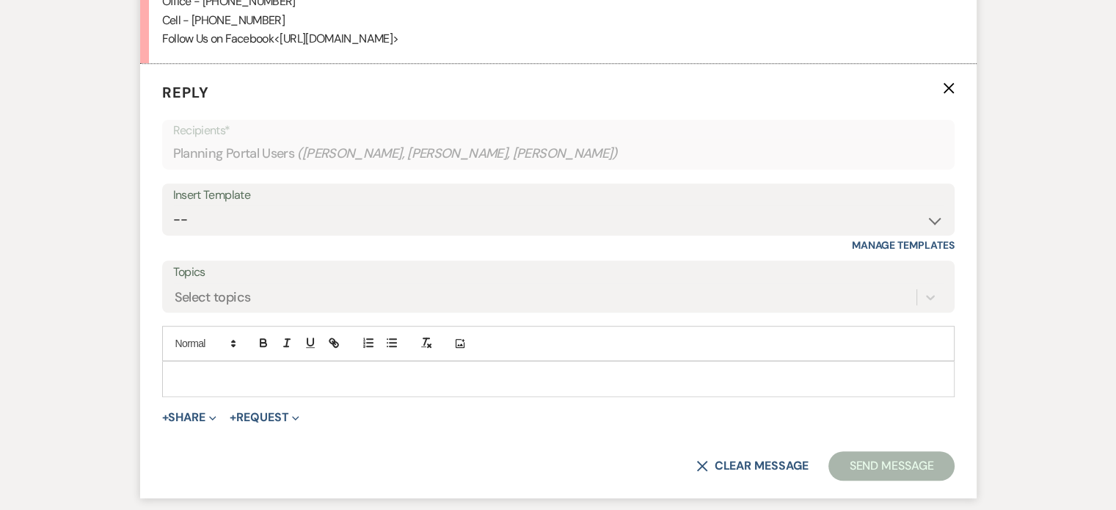
scroll to position [1012, 0]
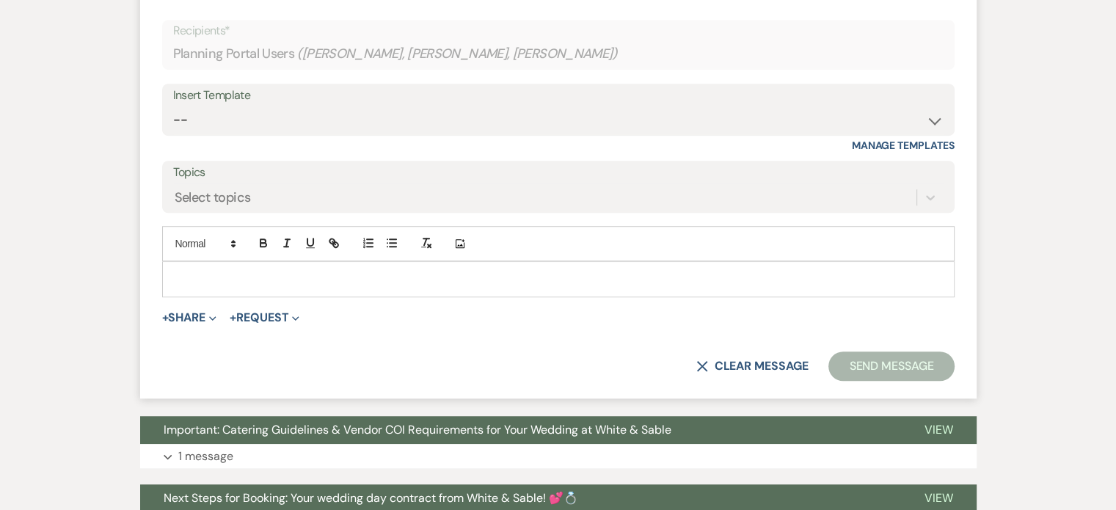
click at [233, 284] on p at bounding box center [558, 279] width 769 height 16
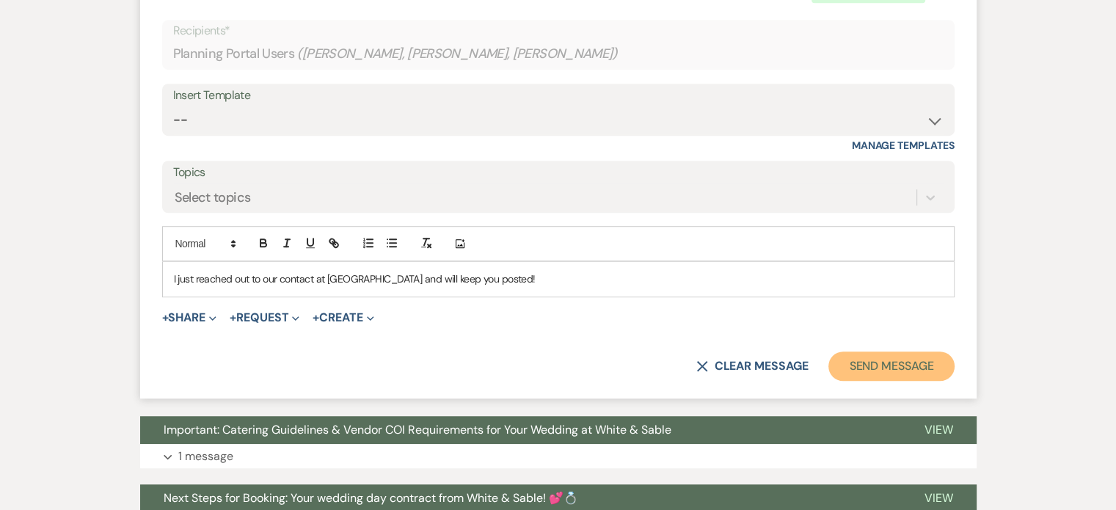
click at [854, 351] on button "Send Message" at bounding box center [890, 365] width 125 height 29
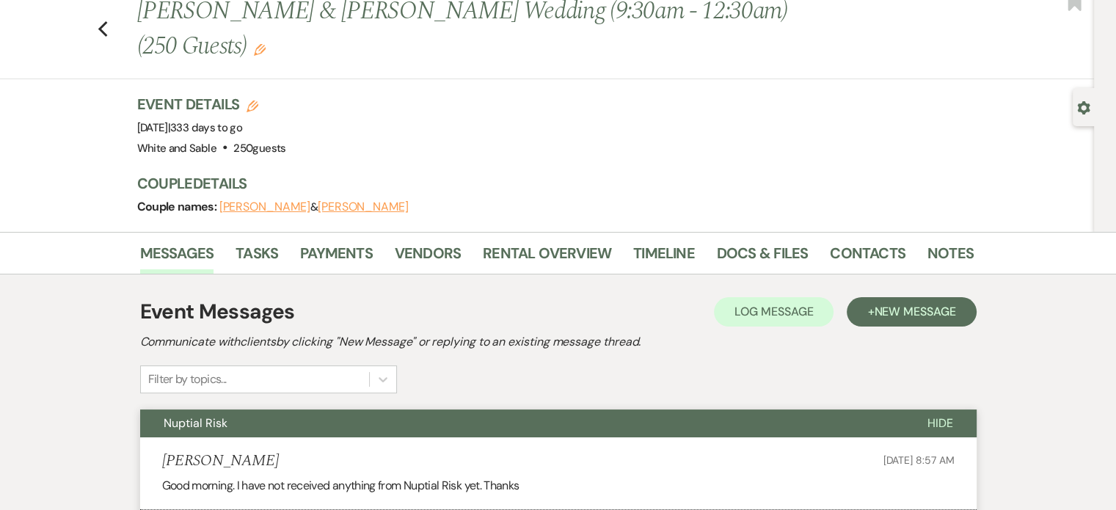
scroll to position [0, 0]
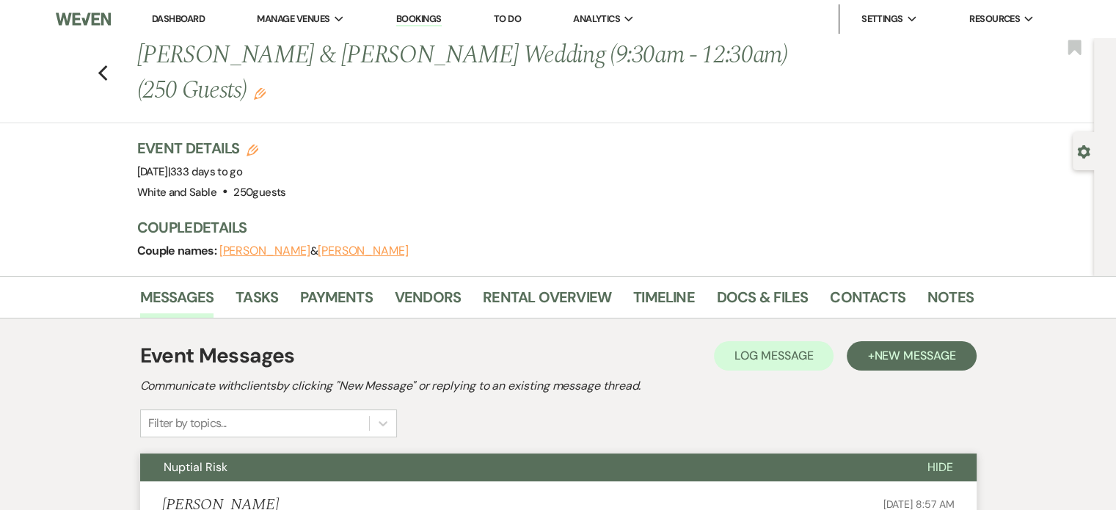
click at [185, 26] on li "Dashboard" at bounding box center [177, 18] width 67 height 29
click at [185, 15] on link "Dashboard" at bounding box center [178, 18] width 53 height 12
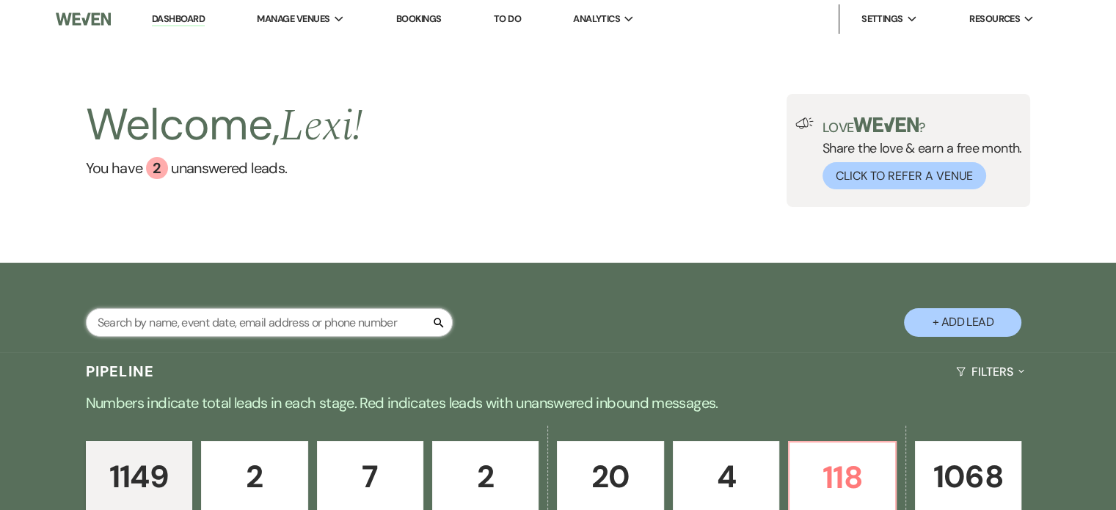
click at [232, 316] on input "text" at bounding box center [269, 322] width 367 height 29
type input "cyann"
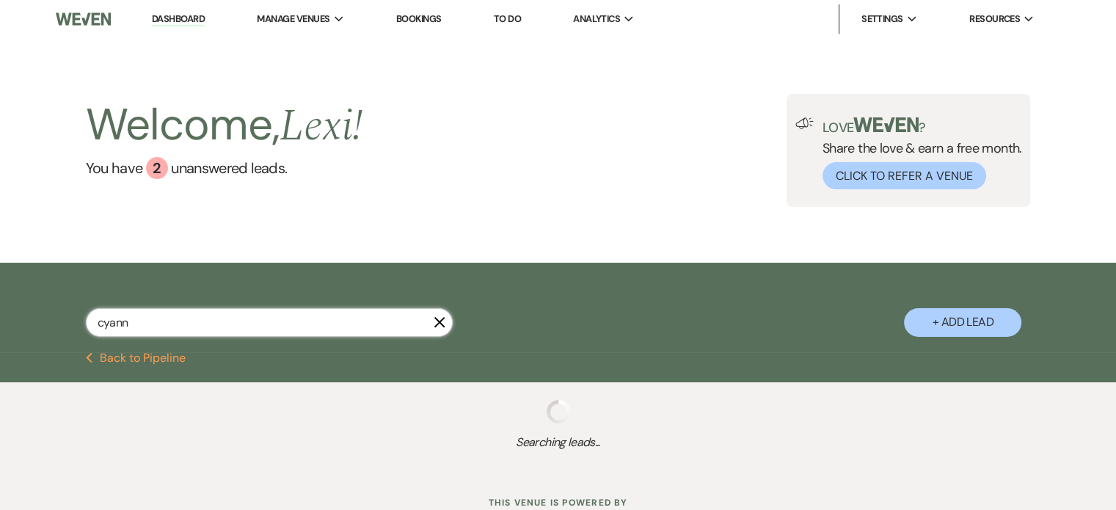
select select "8"
select select "4"
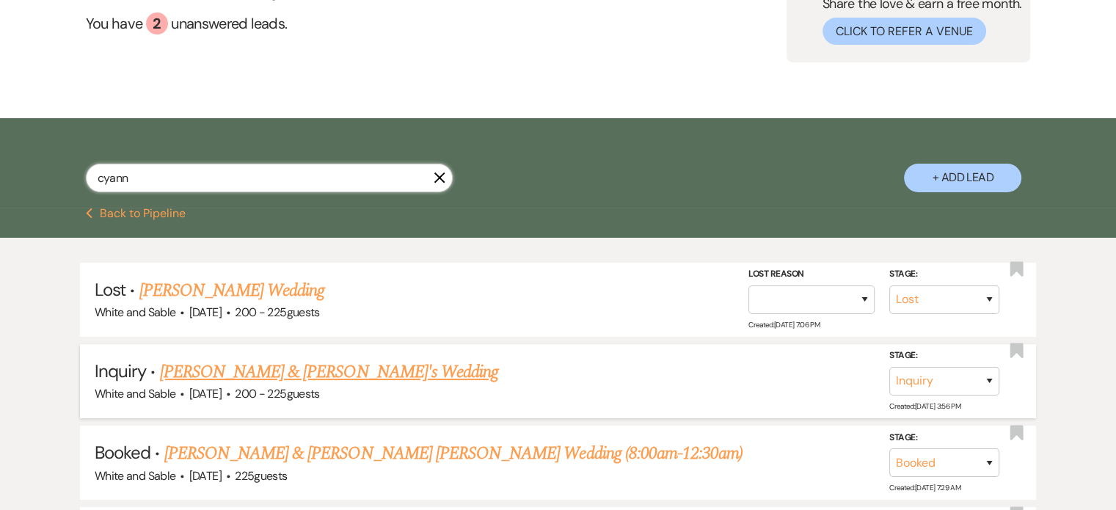
scroll to position [147, 0]
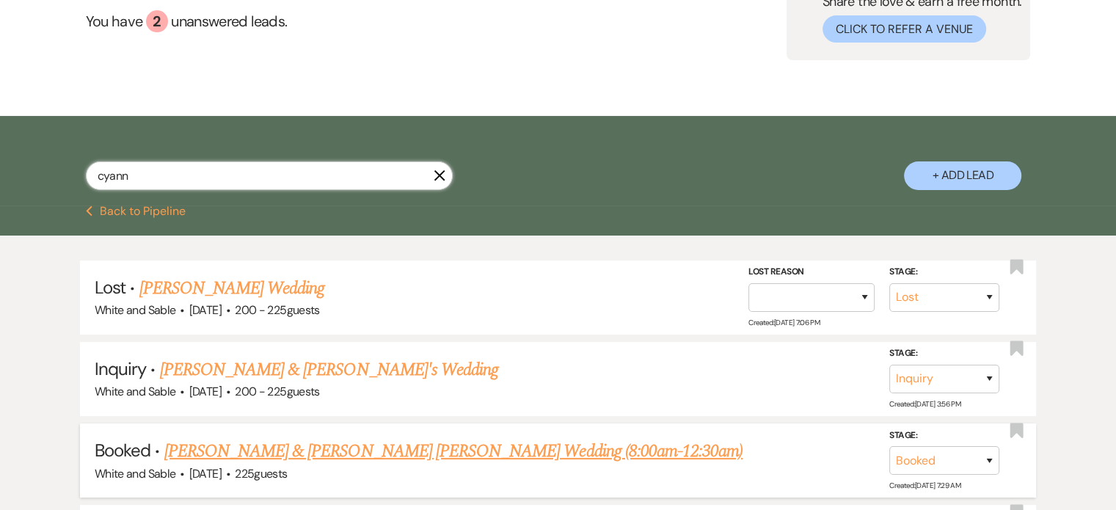
type input "cyann"
click at [218, 457] on link "[PERSON_NAME] & [PERSON_NAME] [PERSON_NAME] Wedding (8:00am-12:30am)" at bounding box center [453, 451] width 579 height 26
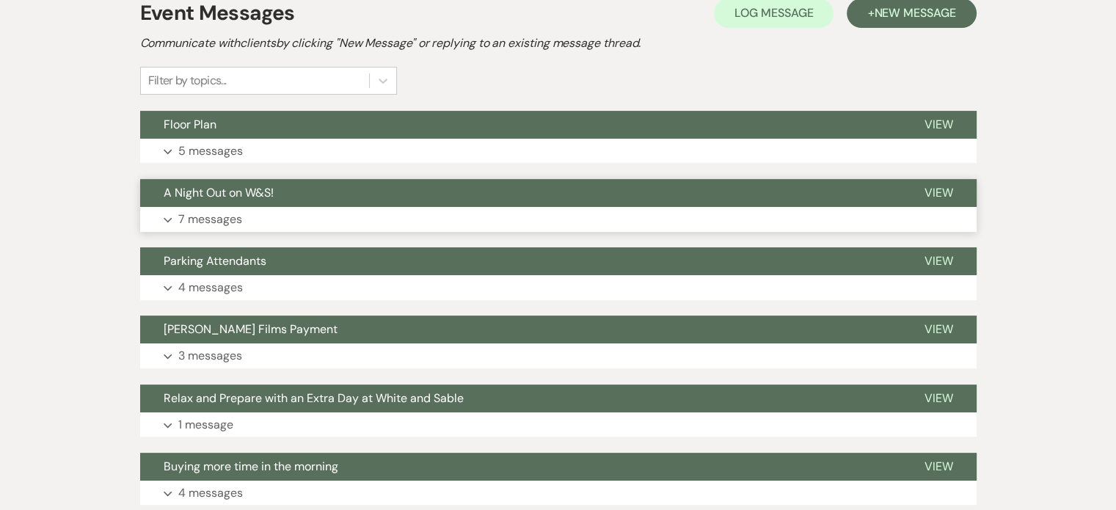
scroll to position [367, 0]
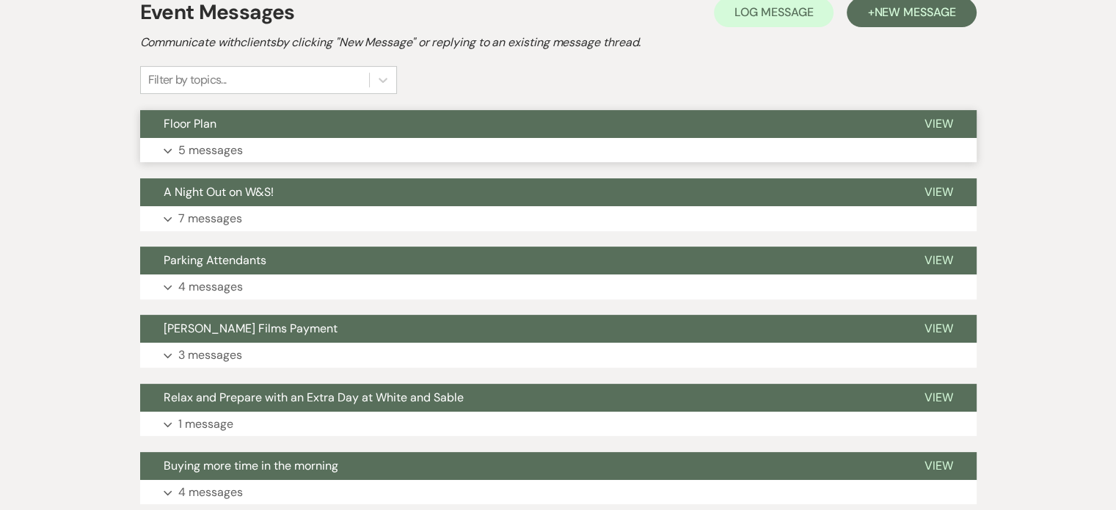
click at [185, 141] on p "5 messages" at bounding box center [210, 150] width 65 height 19
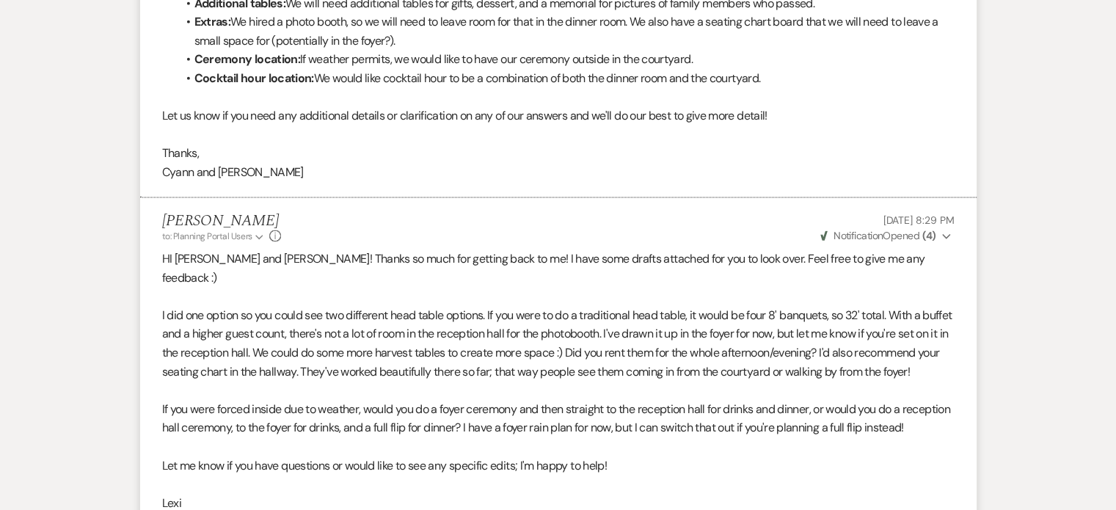
scroll to position [2348, 0]
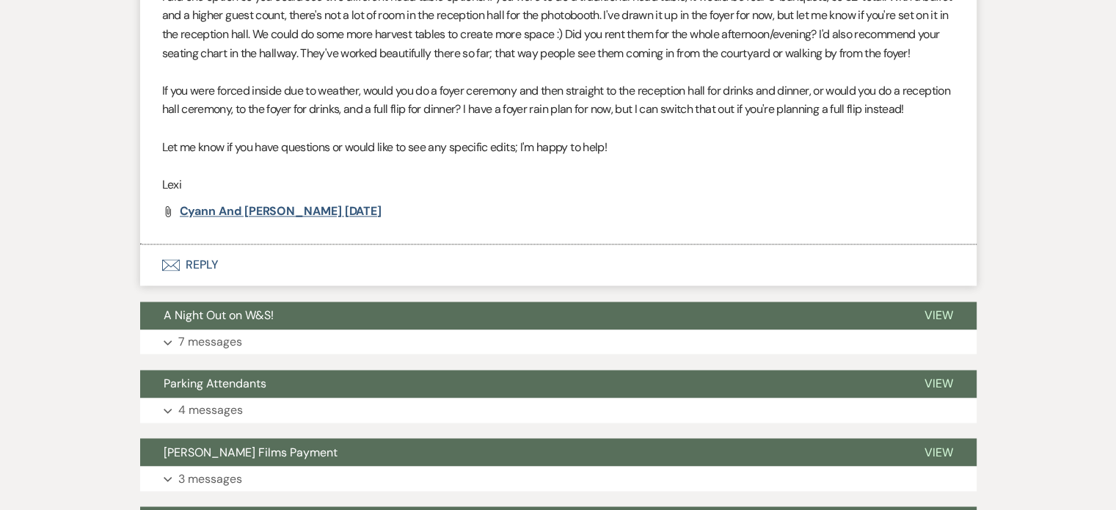
click at [223, 203] on span "Cyann and [PERSON_NAME] [DATE]" at bounding box center [281, 210] width 202 height 15
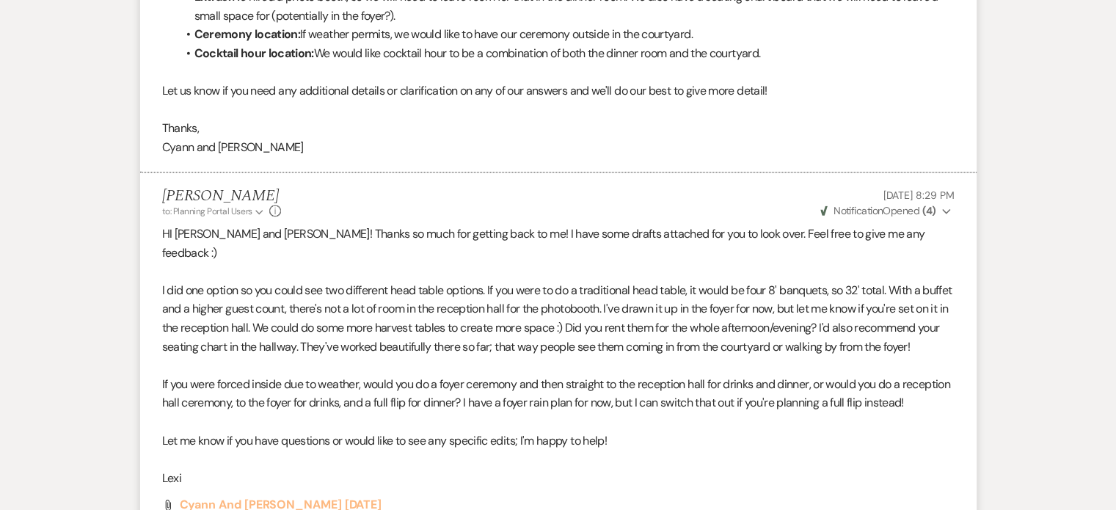
scroll to position [1981, 0]
